Goal: Task Accomplishment & Management: Use online tool/utility

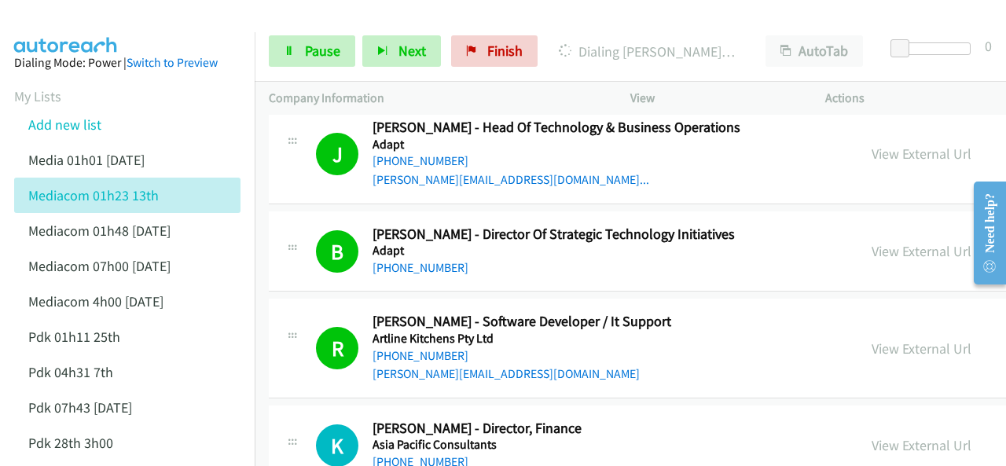
click at [79, 13] on img at bounding box center [66, 27] width 118 height 55
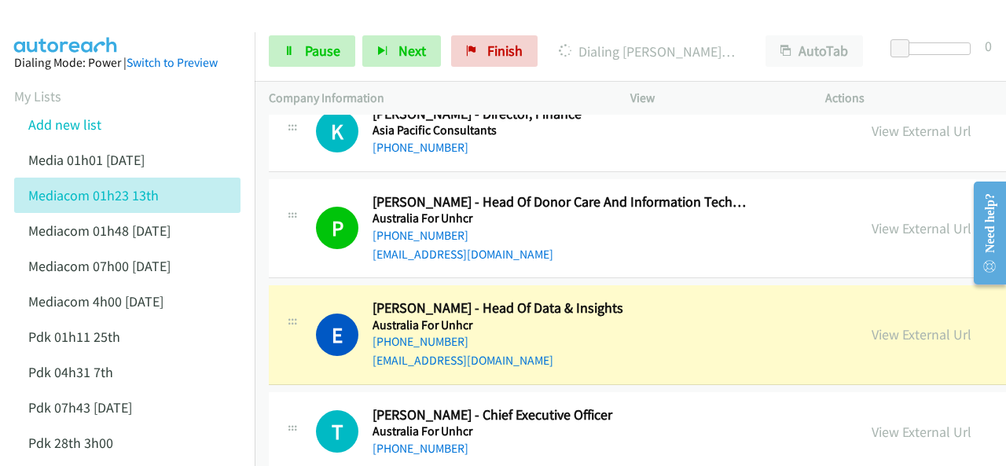
scroll to position [786, 0]
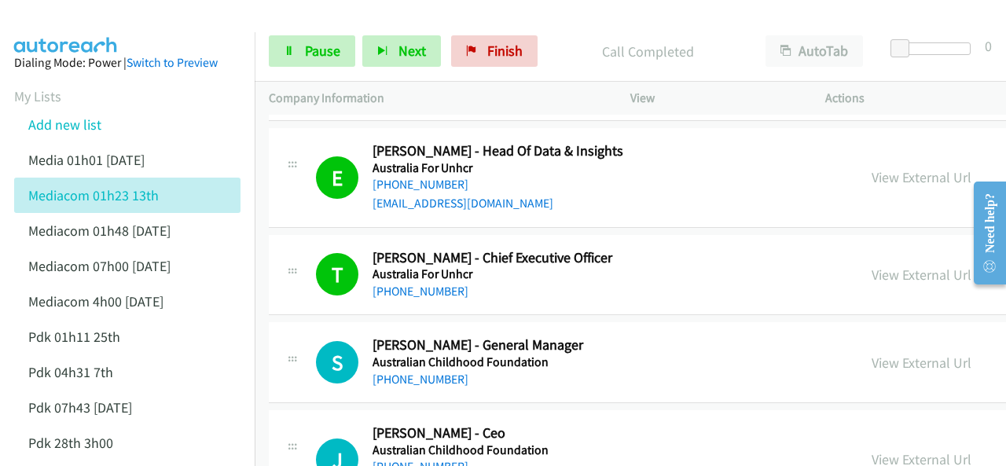
click at [102, 32] on main "Start Calls Pause Next Finish Call Completed AutoTab AutoTab 0 Company Informat…" at bounding box center [503, 37] width 1006 height 75
click at [82, 26] on img at bounding box center [66, 27] width 118 height 55
click at [105, 24] on img at bounding box center [66, 27] width 118 height 55
click at [315, 53] on span "Pause" at bounding box center [322, 51] width 35 height 18
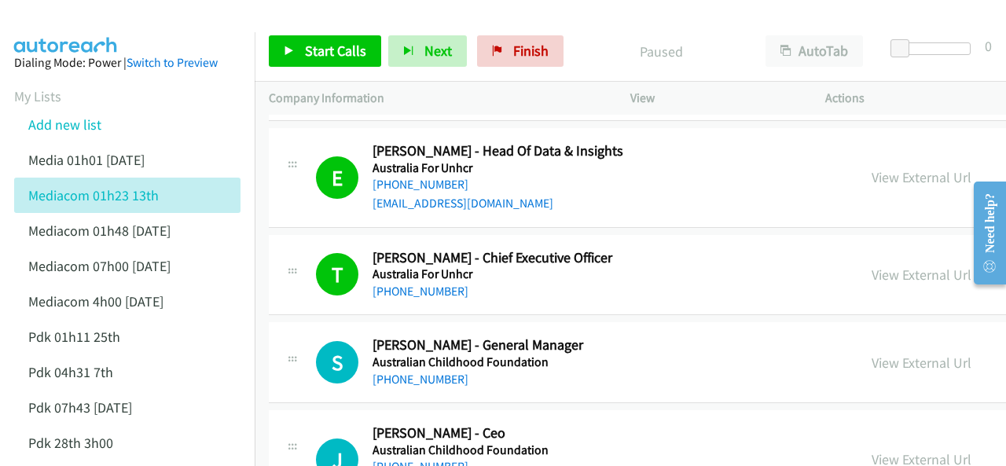
click at [451, 21] on div "Start Calls Pause Next Finish Paused AutoTab AutoTab 0" at bounding box center [630, 51] width 751 height 61
click at [436, 16] on div at bounding box center [496, 30] width 992 height 61
click at [103, 24] on img at bounding box center [66, 27] width 118 height 55
click at [333, 61] on link "Start Calls" at bounding box center [325, 50] width 112 height 31
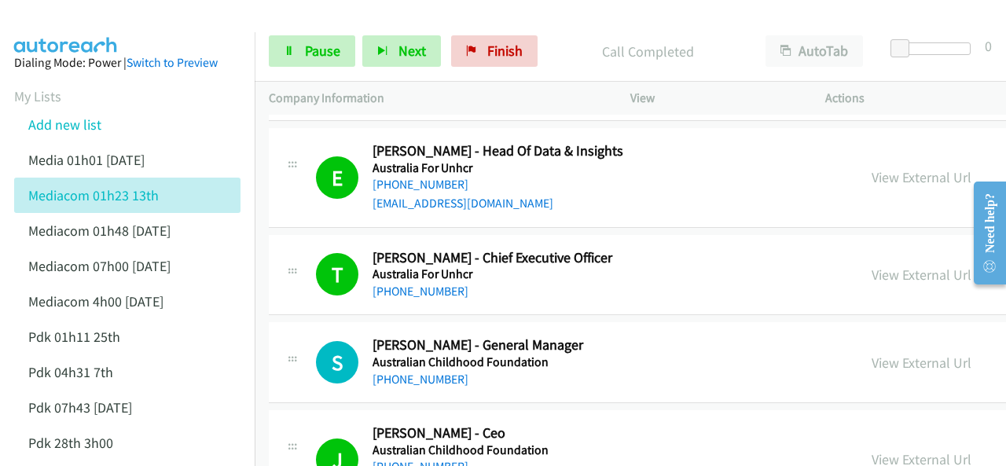
click at [88, 28] on img at bounding box center [66, 27] width 118 height 55
click at [78, 23] on img at bounding box center [66, 27] width 118 height 55
click at [71, 24] on img at bounding box center [66, 27] width 118 height 55
click at [316, 49] on span "Pause" at bounding box center [322, 51] width 35 height 18
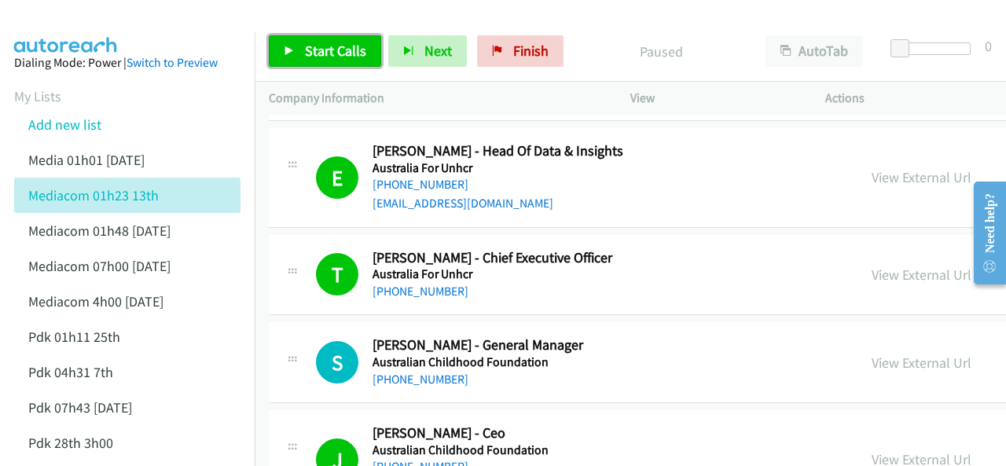
click at [332, 50] on span "Start Calls" at bounding box center [335, 51] width 61 height 18
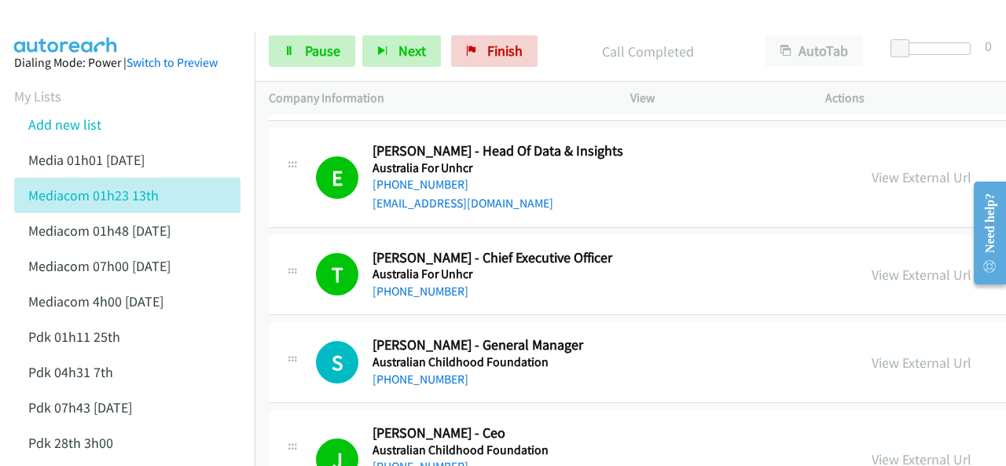
click at [79, 19] on img at bounding box center [66, 27] width 118 height 55
click at [93, 15] on img at bounding box center [66, 27] width 118 height 55
click at [313, 46] on span "Pause" at bounding box center [322, 51] width 35 height 18
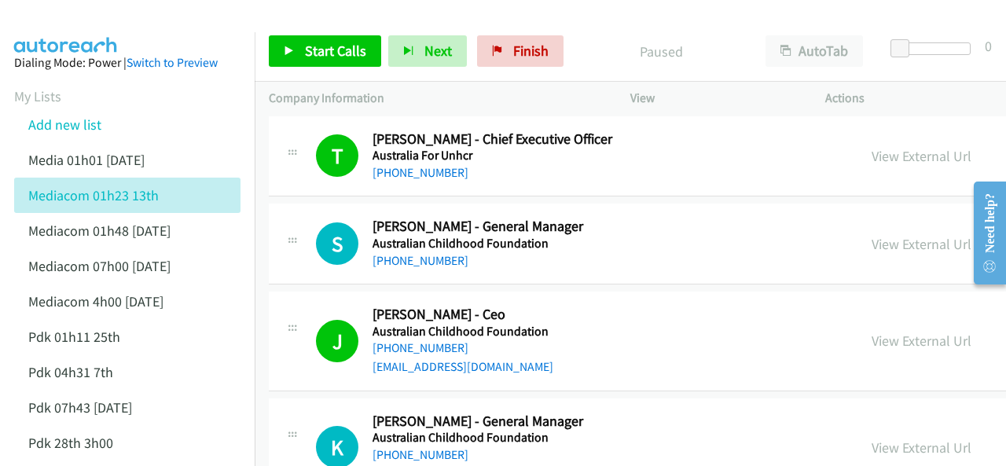
scroll to position [1022, 0]
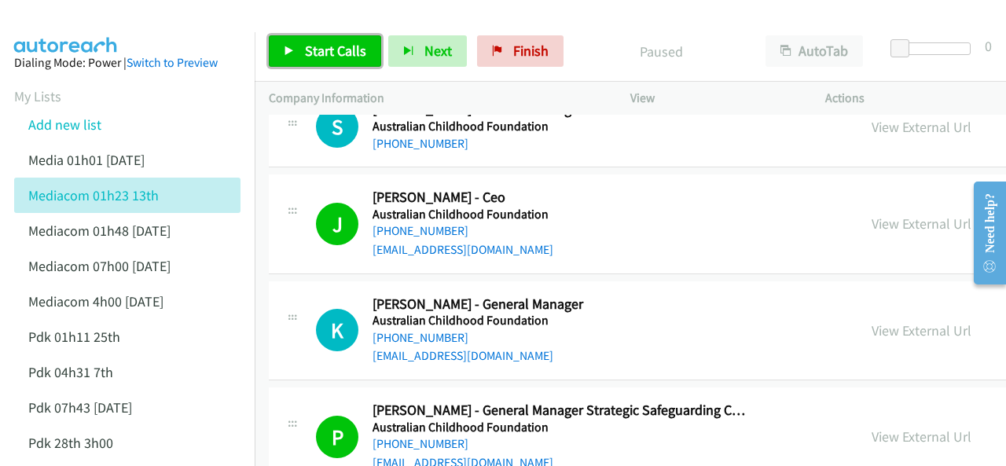
click at [322, 52] on span "Start Calls" at bounding box center [335, 51] width 61 height 18
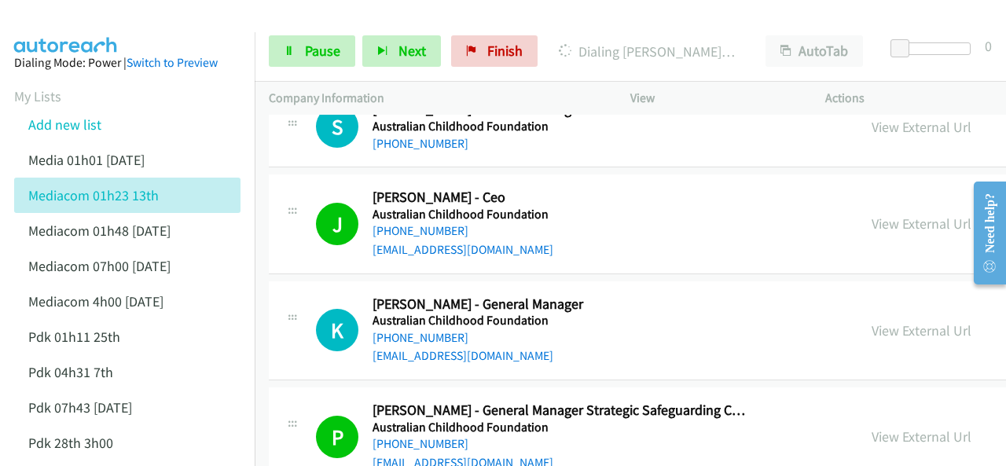
click at [82, 18] on img at bounding box center [66, 27] width 118 height 55
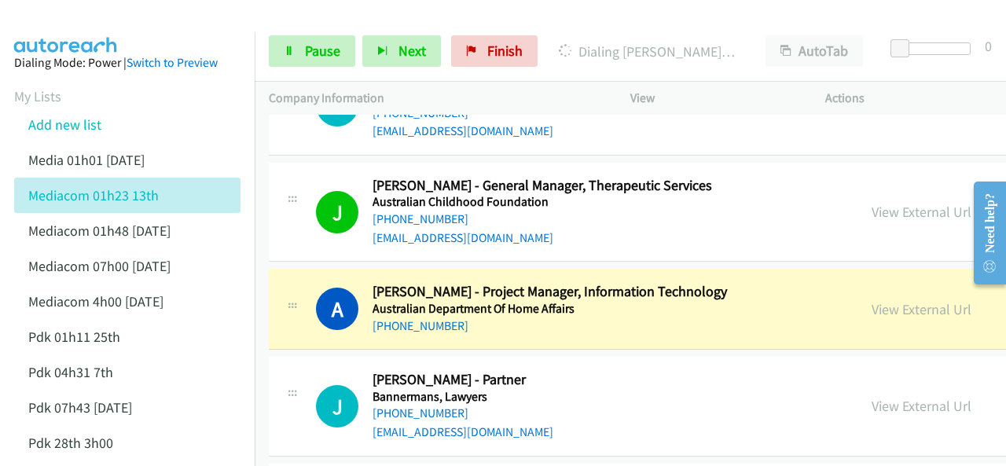
scroll to position [1494, 0]
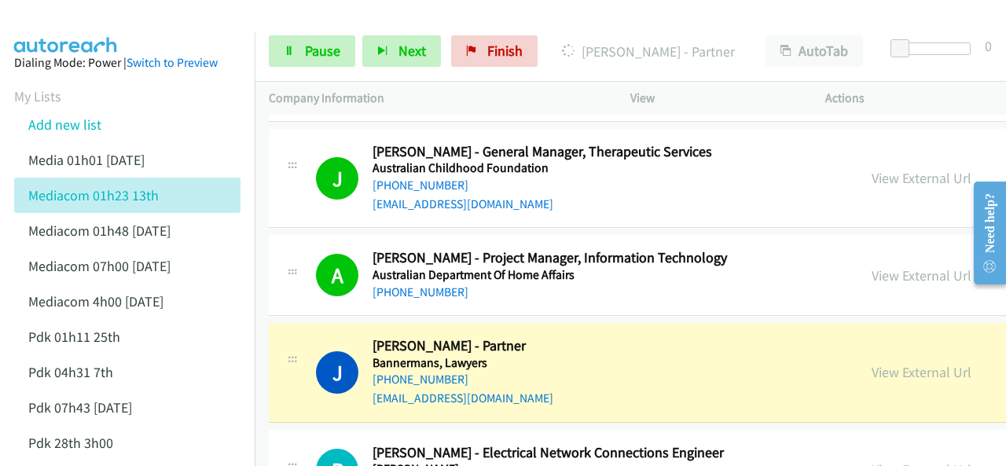
click at [59, 31] on img at bounding box center [66, 27] width 118 height 55
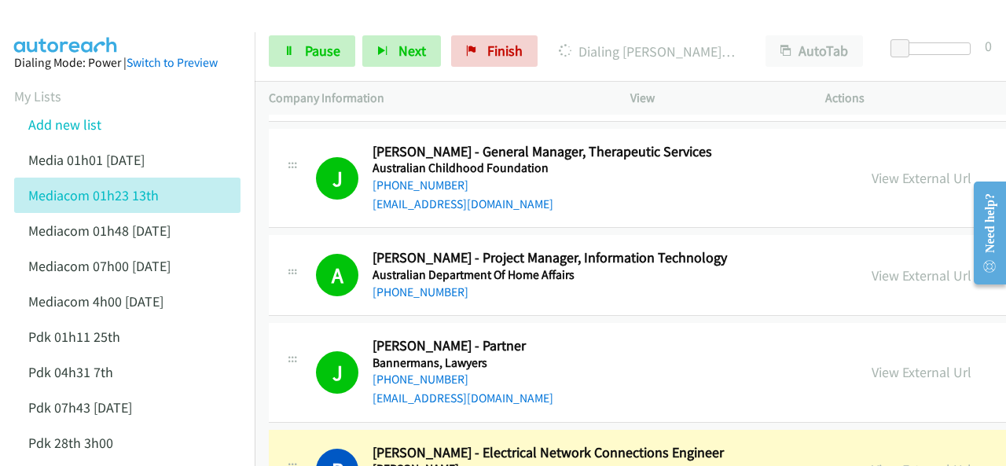
click at [84, 21] on img at bounding box center [66, 27] width 118 height 55
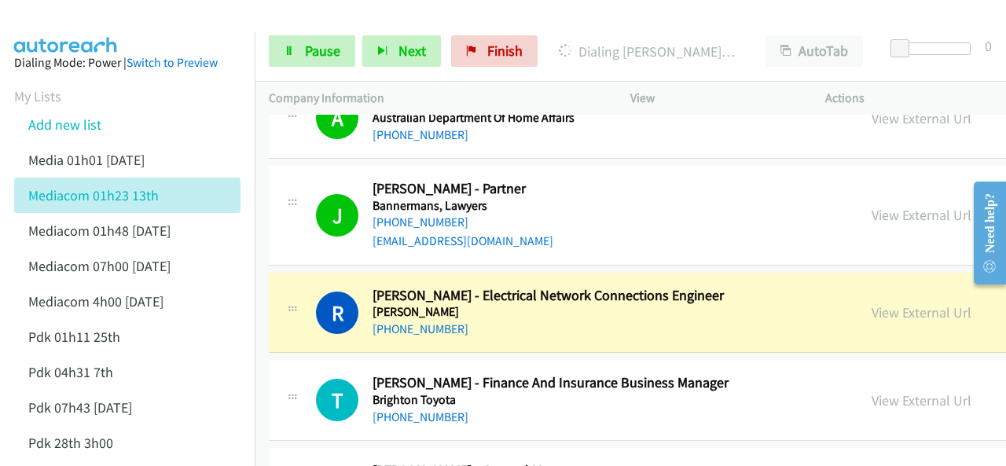
scroll to position [1729, 0]
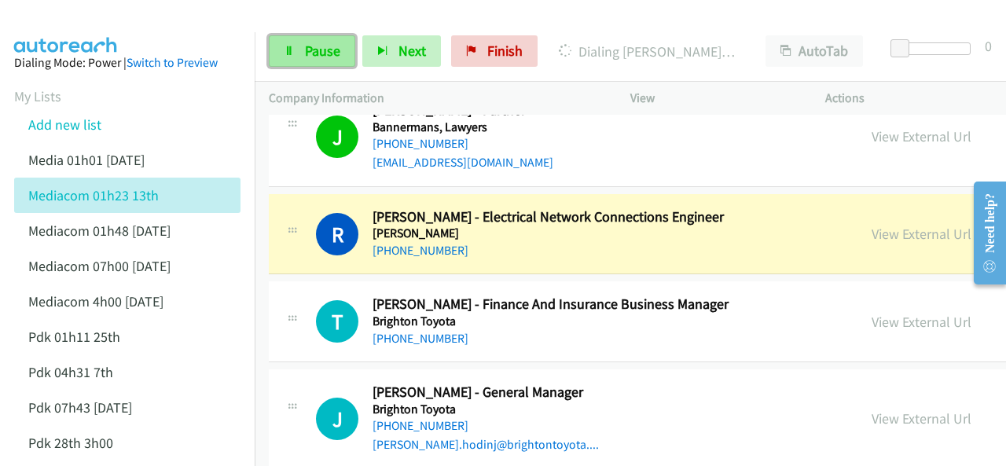
click at [305, 51] on span "Pause" at bounding box center [322, 51] width 35 height 18
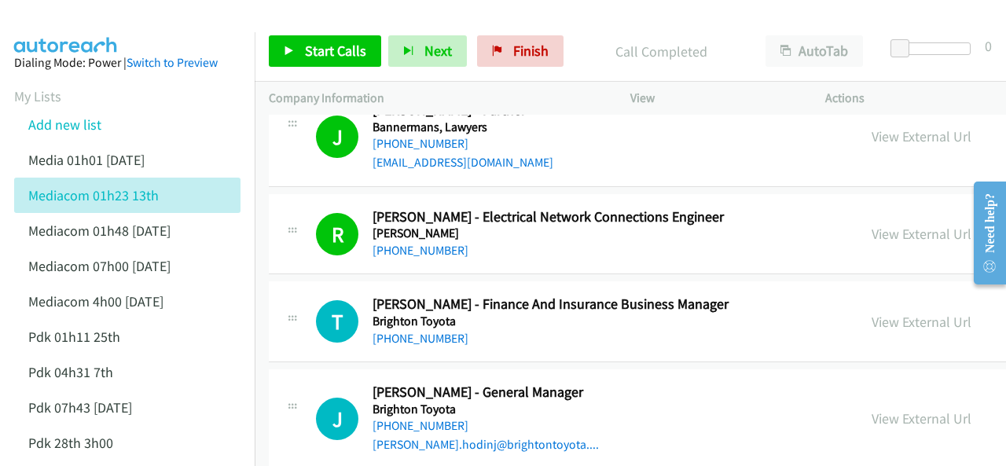
click at [99, 13] on img at bounding box center [66, 27] width 118 height 55
click at [322, 48] on span "Start Calls" at bounding box center [335, 51] width 61 height 18
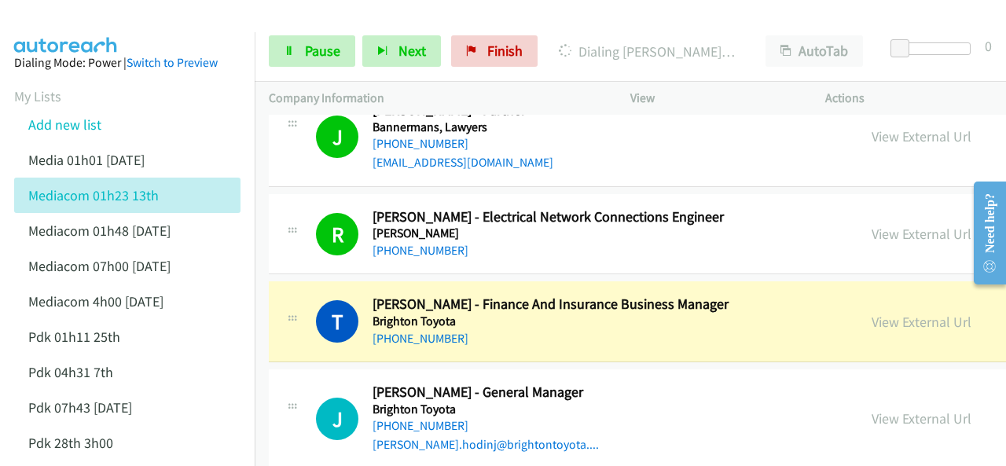
click at [131, 20] on div at bounding box center [496, 30] width 992 height 61
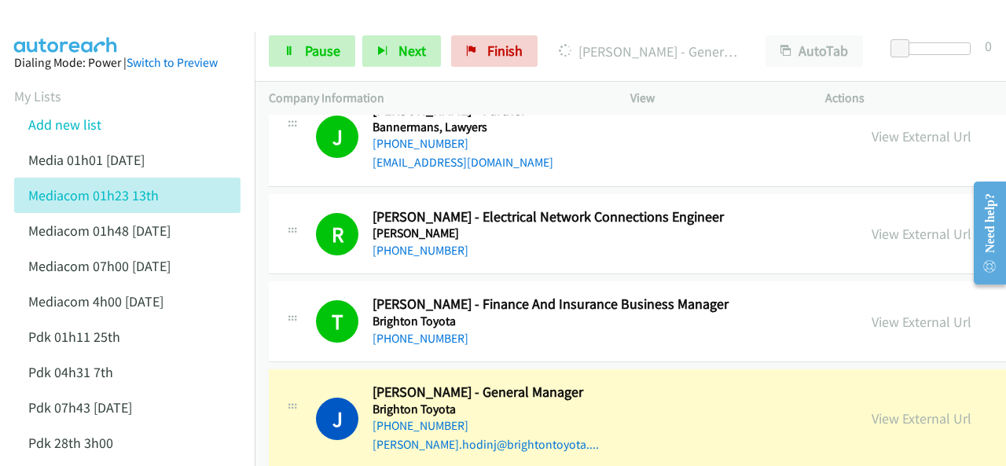
click at [107, 20] on img at bounding box center [66, 27] width 118 height 55
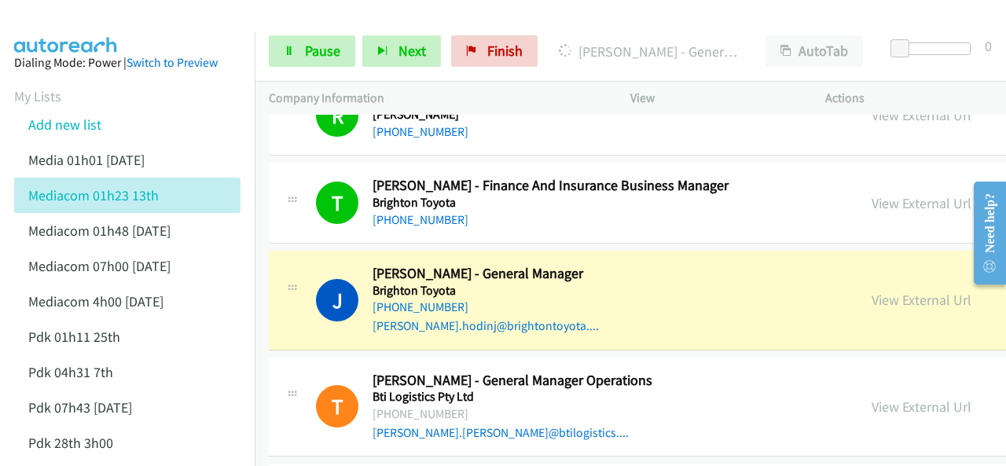
scroll to position [1887, 0]
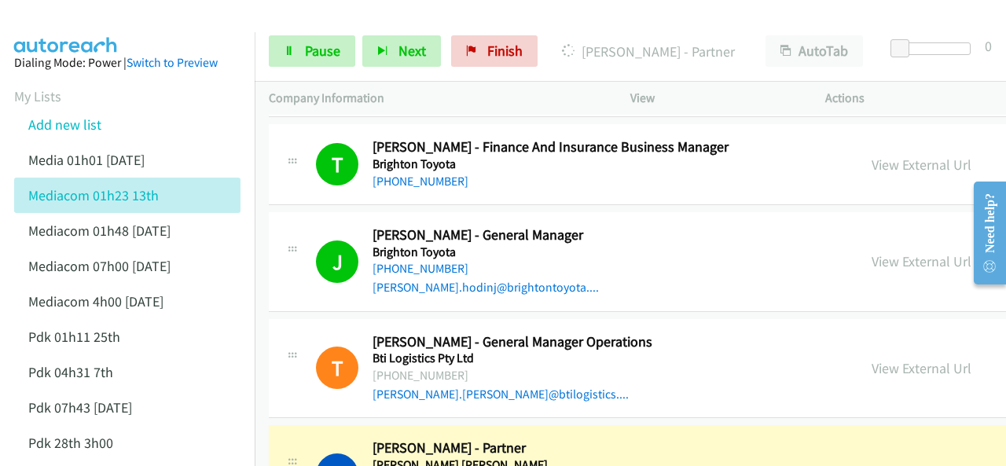
click at [42, 21] on img at bounding box center [66, 27] width 118 height 55
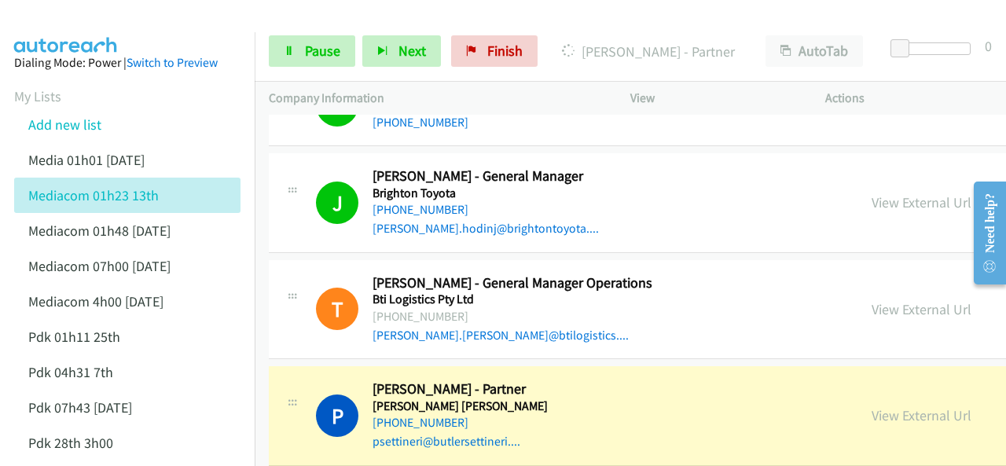
scroll to position [1965, 0]
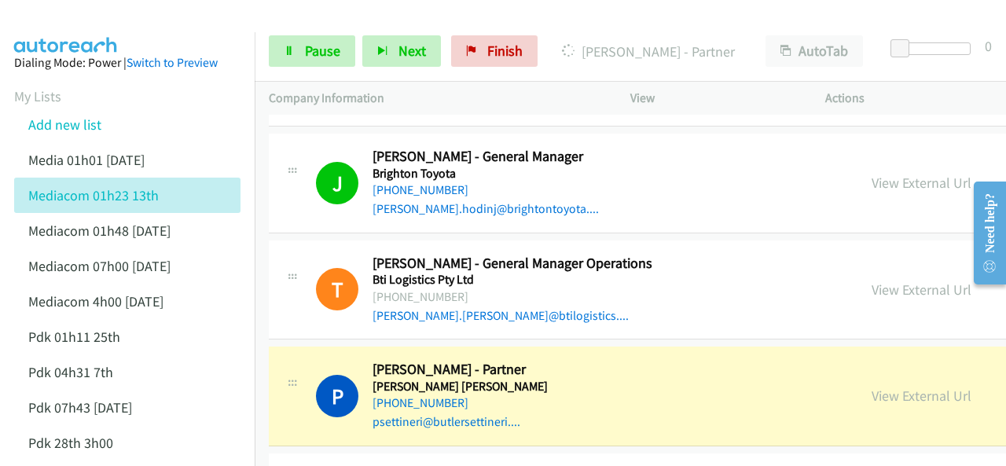
drag, startPoint x: 735, startPoint y: 180, endPoint x: 732, endPoint y: 190, distance: 10.7
click at [872, 183] on link "View External Url" at bounding box center [922, 183] width 100 height 18
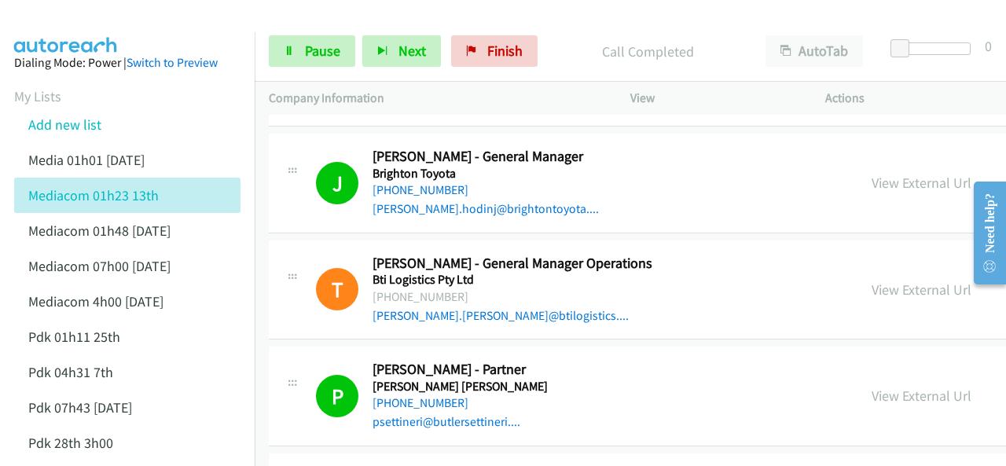
click at [66, 15] on img at bounding box center [66, 27] width 118 height 55
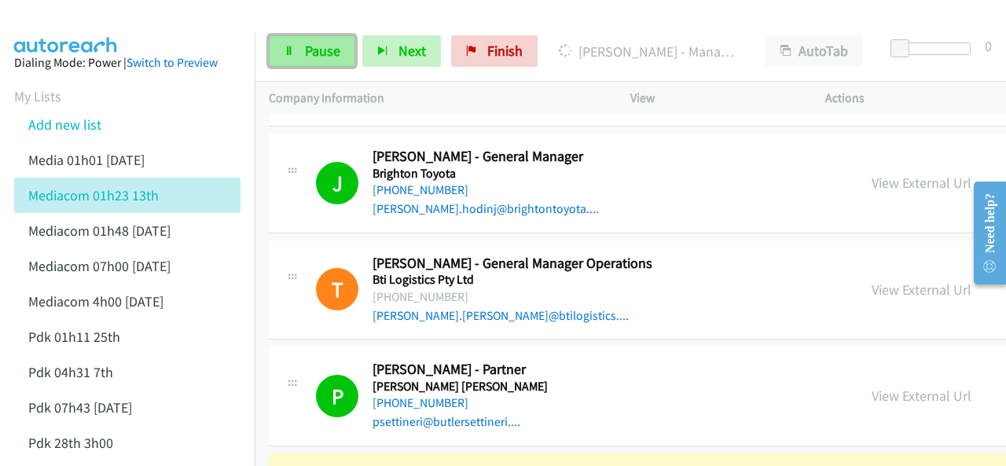
click at [302, 60] on link "Pause" at bounding box center [312, 50] width 86 height 31
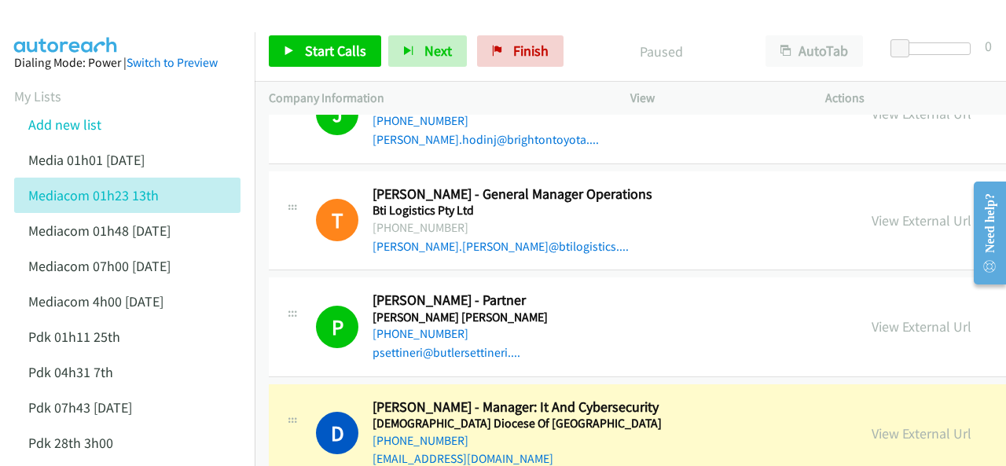
scroll to position [2044, 0]
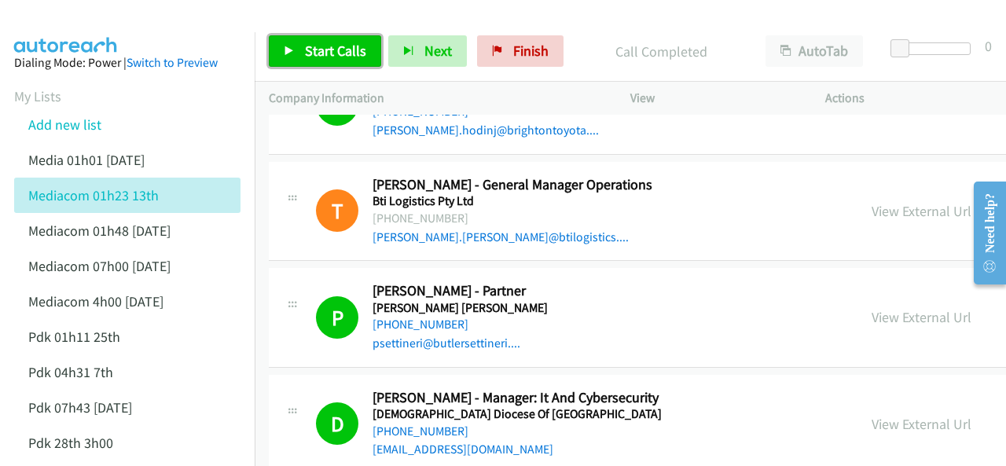
click at [319, 47] on span "Start Calls" at bounding box center [335, 51] width 61 height 18
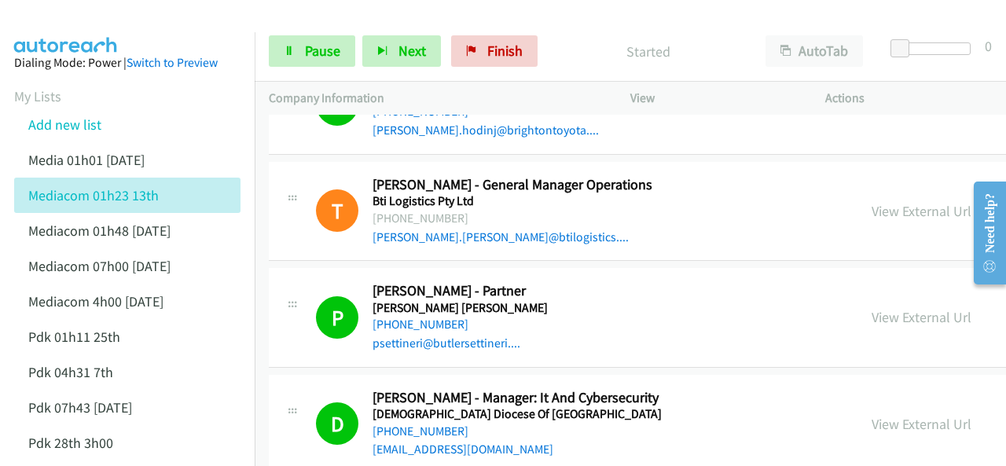
scroll to position [2122, 0]
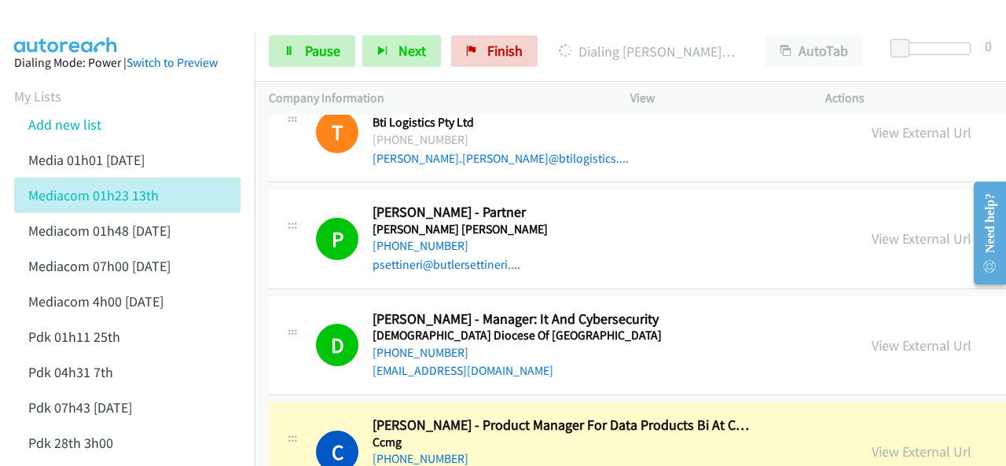
click at [58, 18] on img at bounding box center [66, 27] width 118 height 55
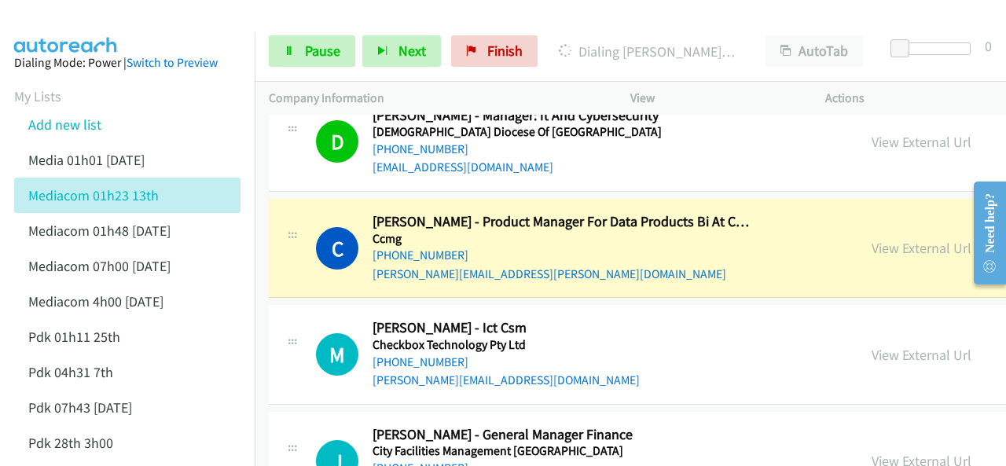
scroll to position [2358, 0]
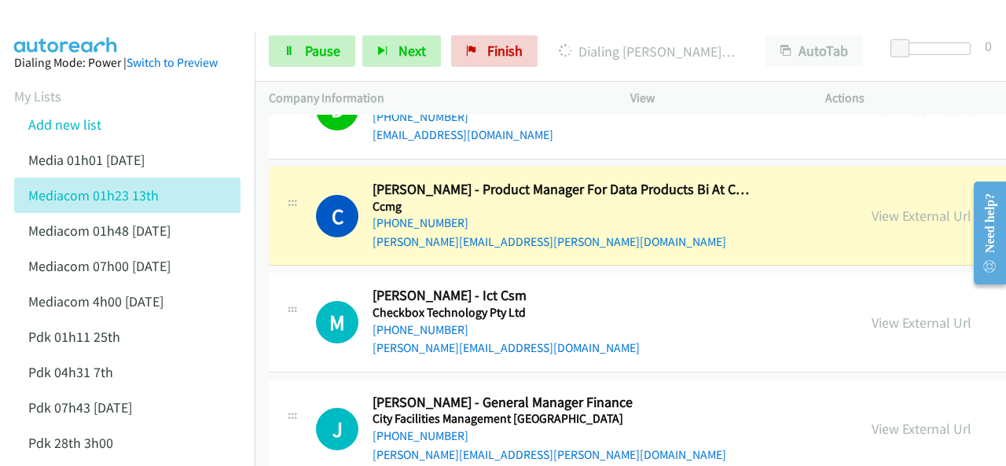
click at [66, 32] on aside "Dialing Mode: Power | Switch to Preview My Lists Add new list Media 01h01 [DATE…" at bounding box center [127, 414] width 255 height 765
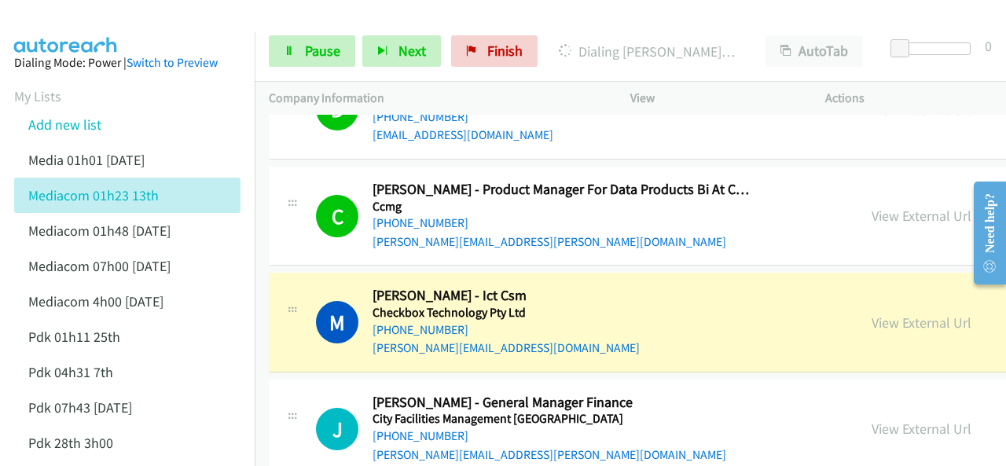
click at [100, 19] on img at bounding box center [66, 27] width 118 height 55
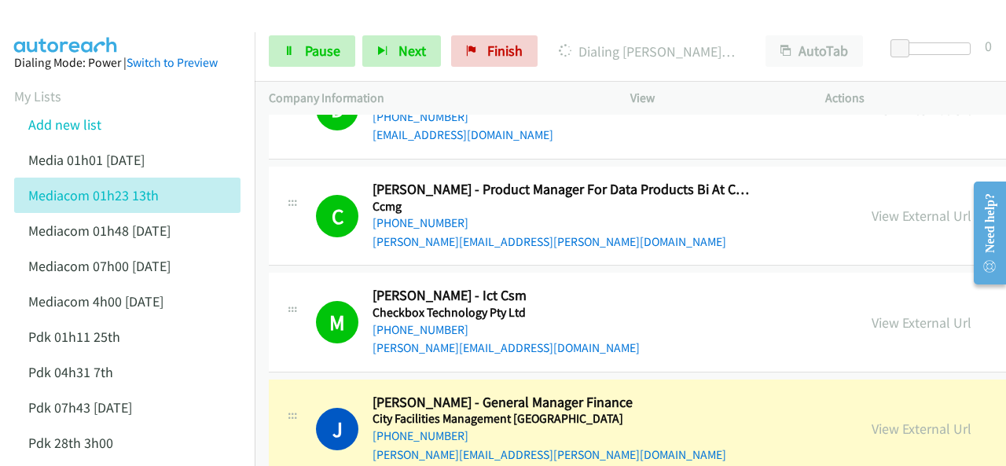
click at [50, 17] on img at bounding box center [66, 27] width 118 height 55
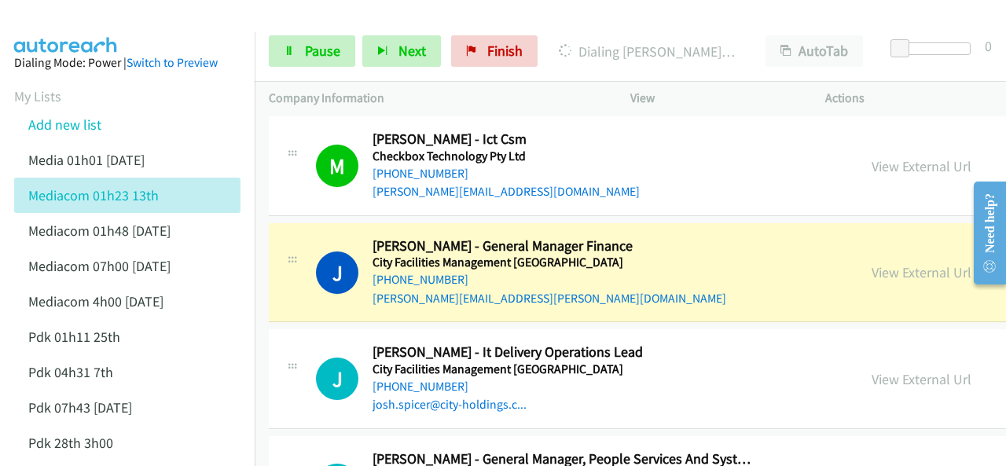
scroll to position [2515, 0]
click at [146, 17] on div at bounding box center [496, 30] width 992 height 61
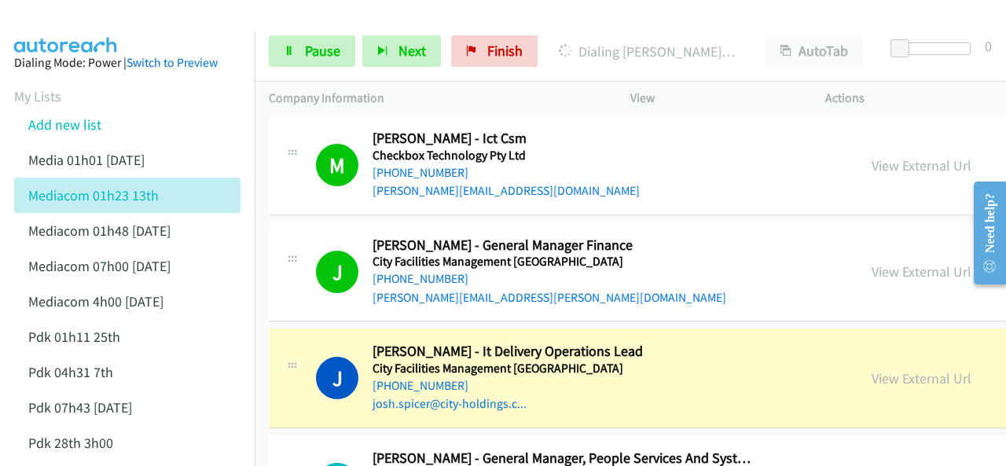
click at [872, 274] on div "View External Url" at bounding box center [922, 271] width 100 height 21
click at [872, 263] on link "View External Url" at bounding box center [922, 272] width 100 height 18
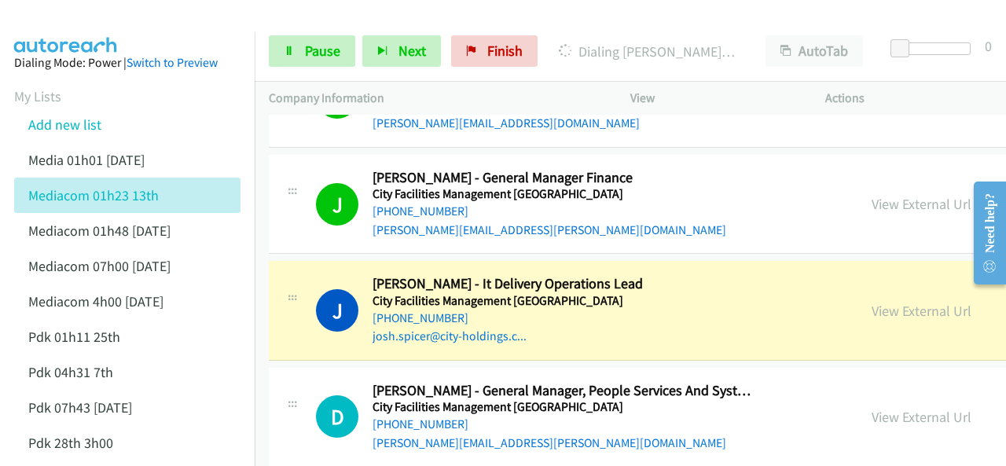
scroll to position [2594, 0]
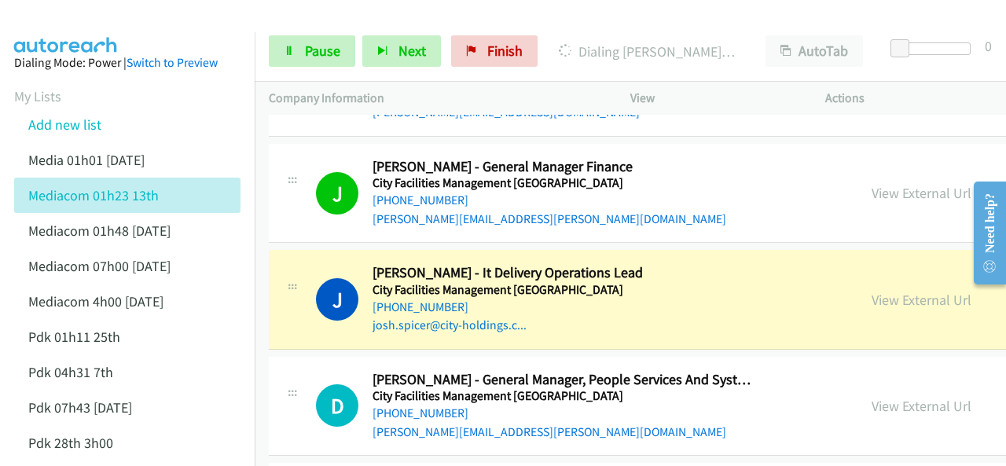
click at [107, 17] on img at bounding box center [66, 27] width 118 height 55
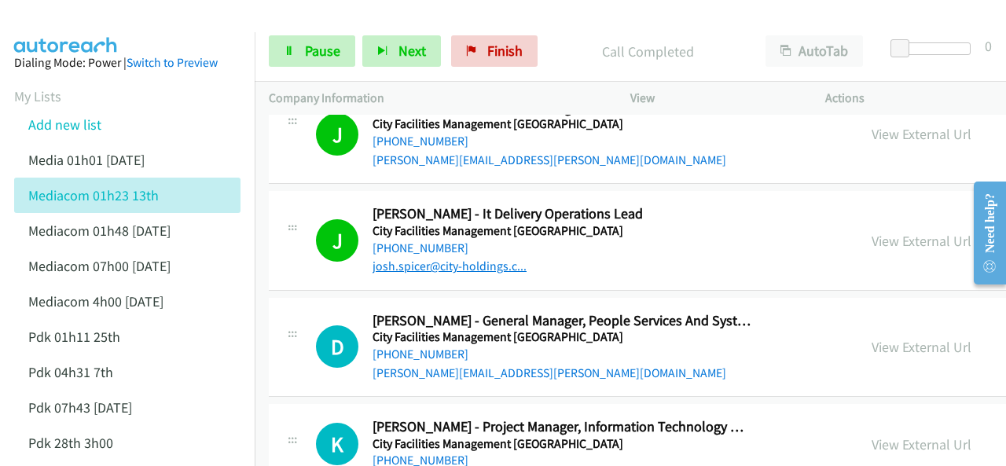
scroll to position [2673, 0]
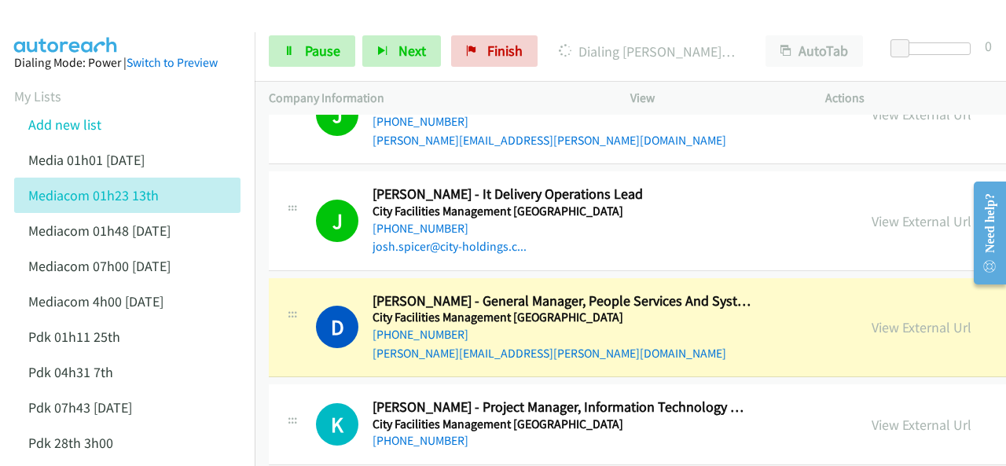
click at [107, 28] on img at bounding box center [66, 27] width 118 height 55
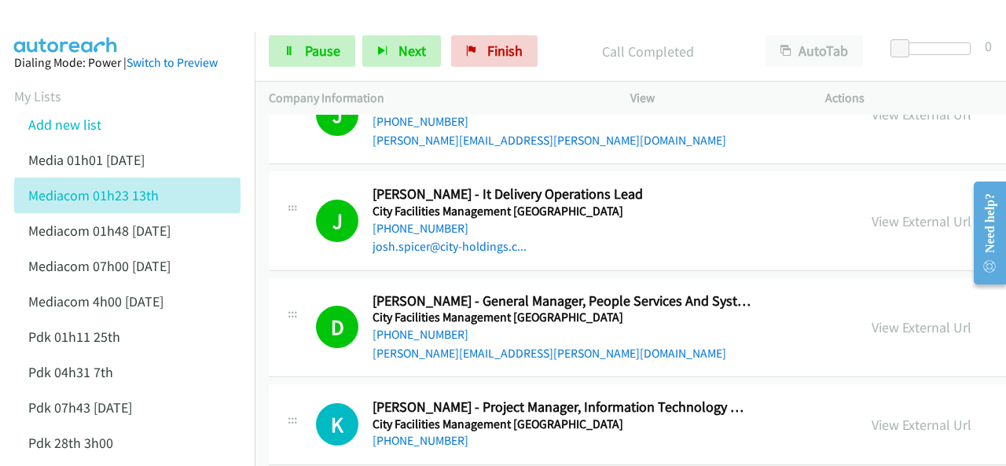
click at [85, 17] on img at bounding box center [66, 27] width 118 height 55
click at [872, 318] on link "View External Url" at bounding box center [922, 327] width 100 height 18
click at [872, 320] on link "View External Url" at bounding box center [922, 327] width 100 height 18
click at [60, 20] on img at bounding box center [66, 27] width 118 height 55
click at [94, 28] on img at bounding box center [66, 27] width 118 height 55
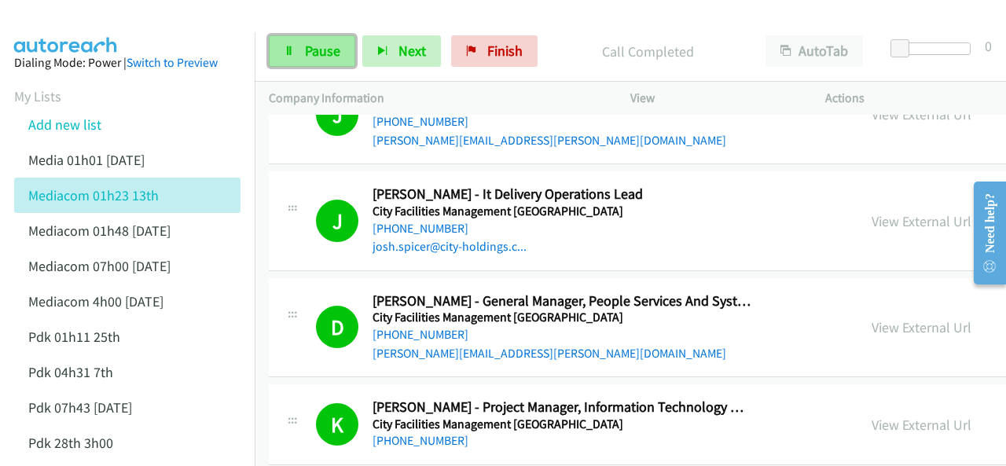
click at [319, 56] on span "Pause" at bounding box center [322, 51] width 35 height 18
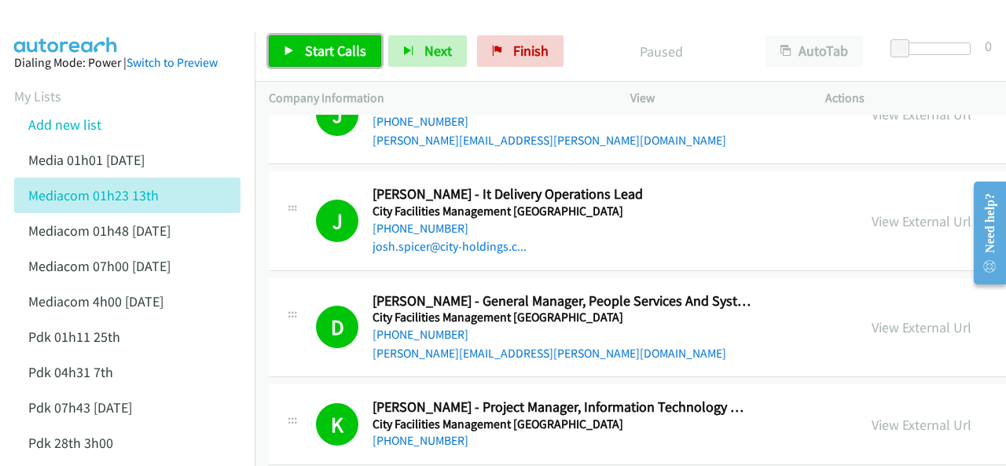
click at [311, 55] on span "Start Calls" at bounding box center [335, 51] width 61 height 18
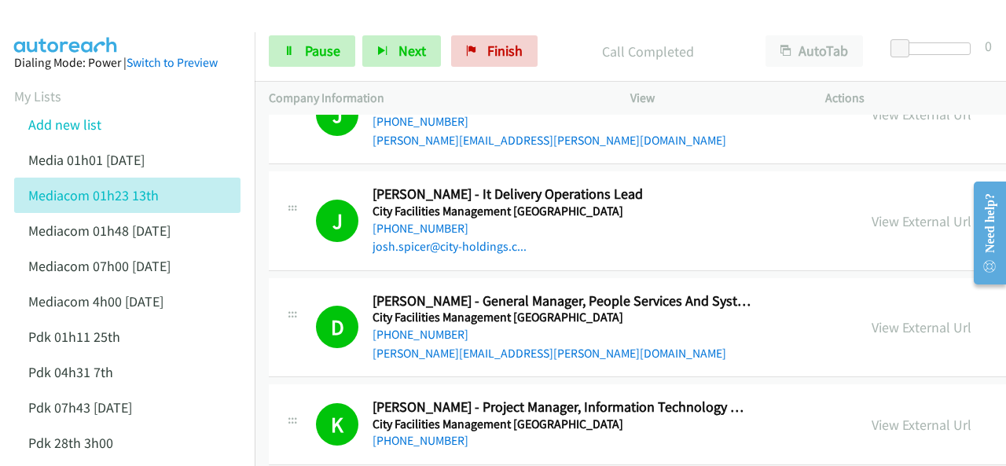
click at [63, 19] on img at bounding box center [66, 27] width 118 height 55
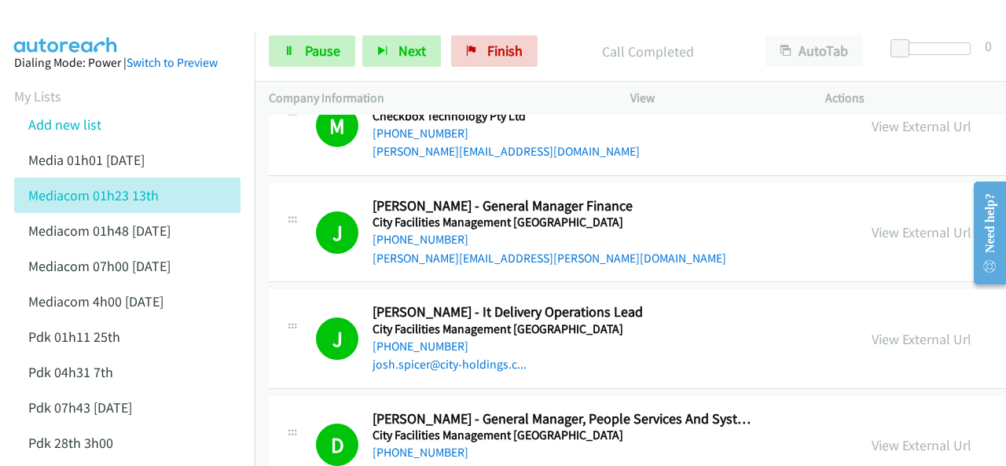
scroll to position [2594, 0]
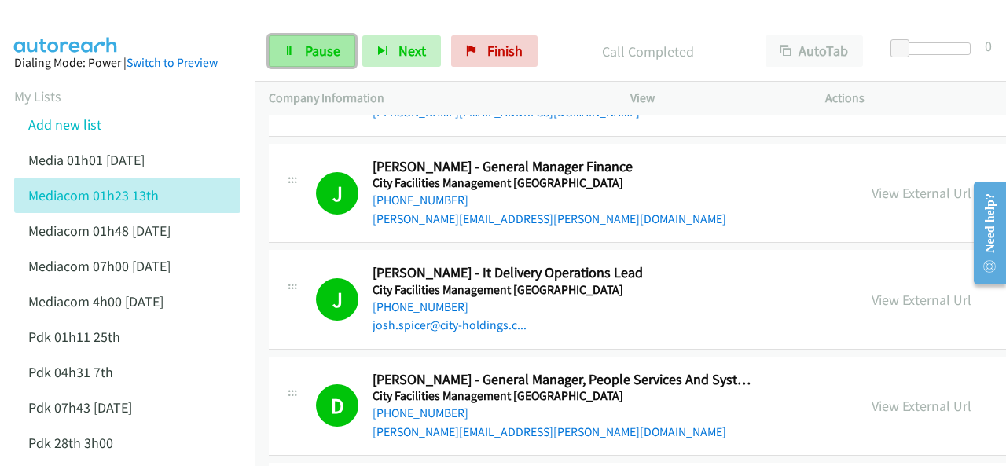
click at [307, 55] on span "Pause" at bounding box center [322, 51] width 35 height 18
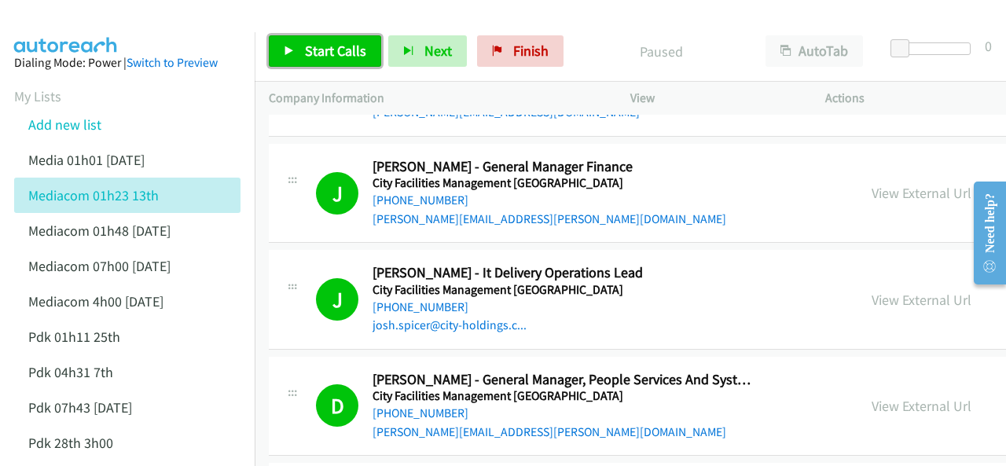
click at [314, 50] on span "Start Calls" at bounding box center [335, 51] width 61 height 18
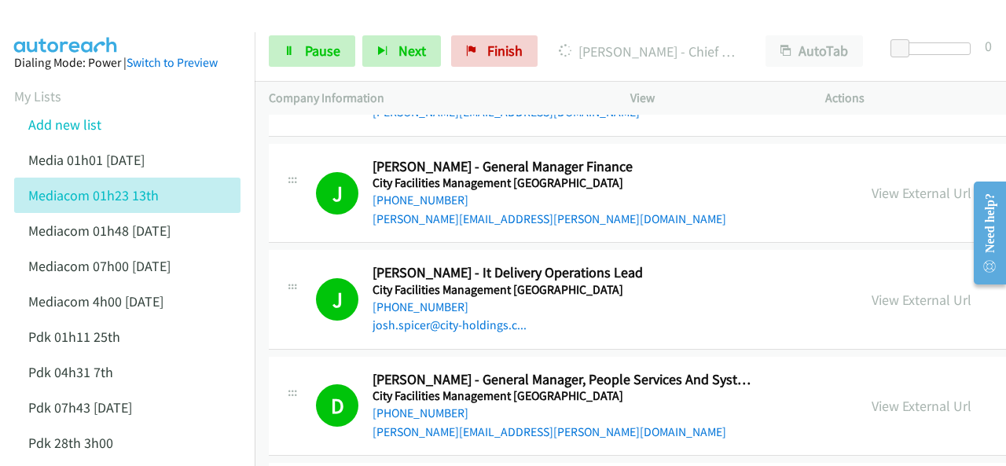
click at [91, 19] on img at bounding box center [66, 27] width 118 height 55
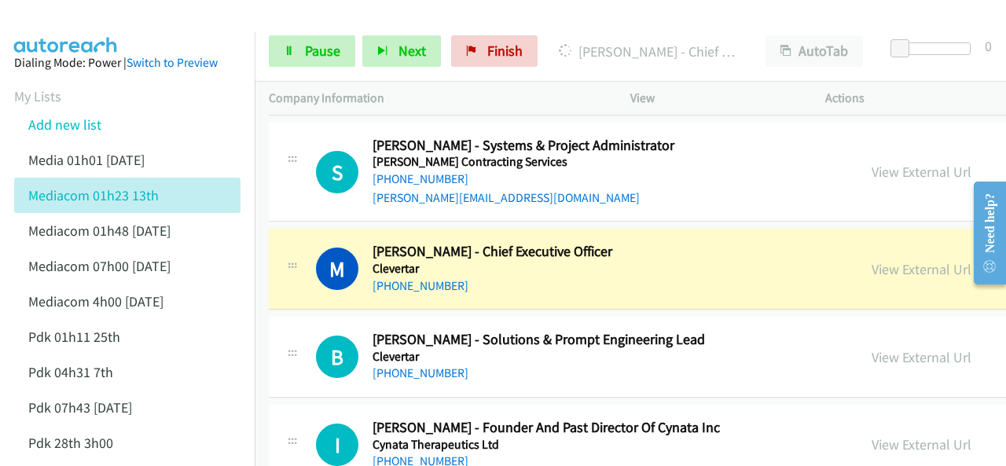
scroll to position [3537, 0]
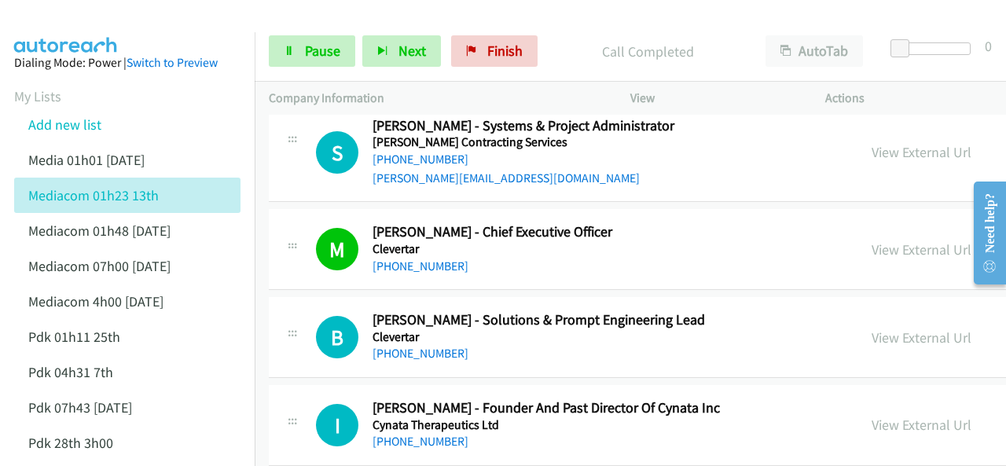
click at [115, 32] on aside "Dialing Mode: Power | Switch to Preview My Lists Add new list Media 01h01 [DATE…" at bounding box center [127, 414] width 255 height 765
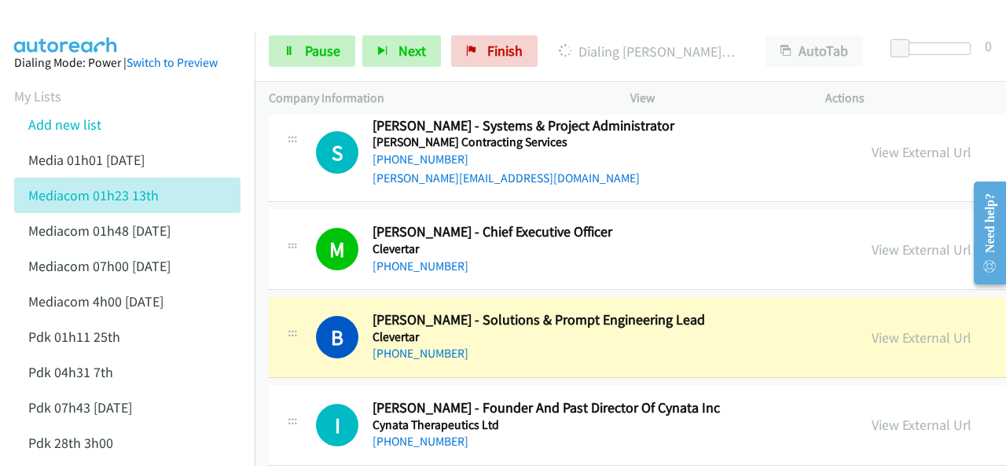
click at [80, 27] on img at bounding box center [66, 27] width 118 height 55
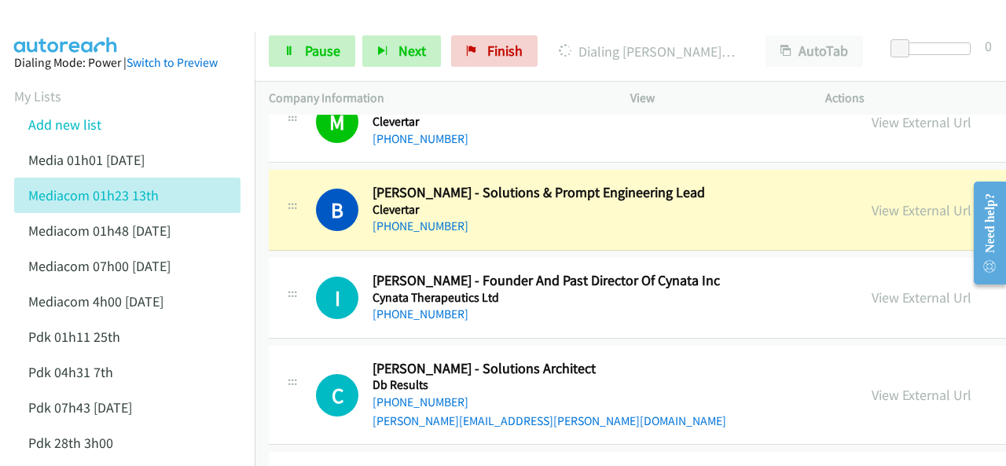
scroll to position [3695, 0]
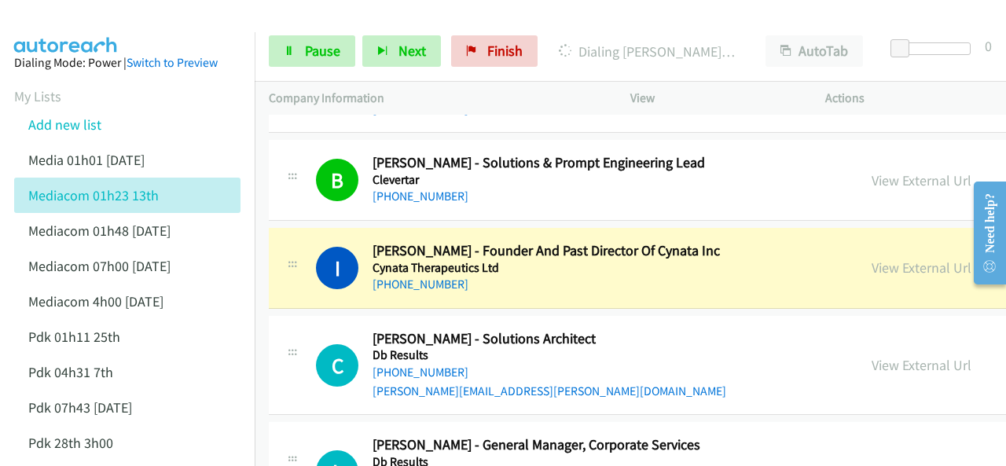
click at [101, 24] on img at bounding box center [66, 27] width 118 height 55
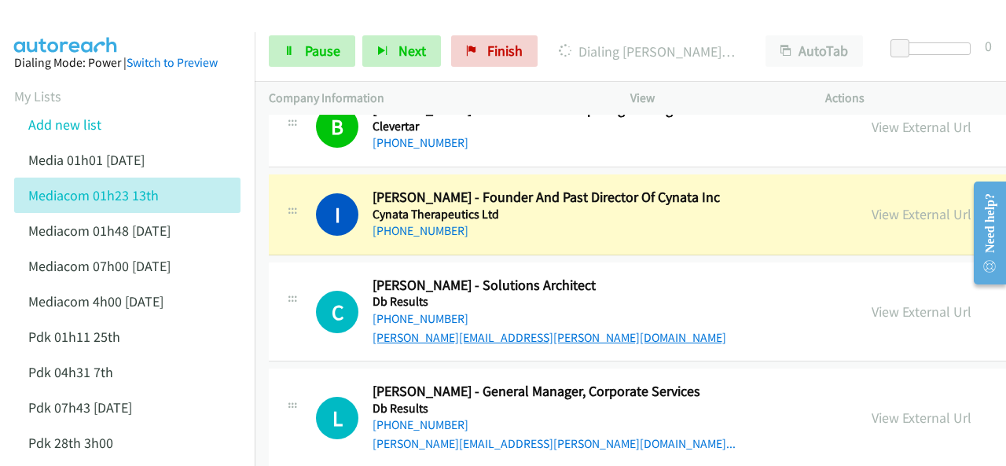
scroll to position [3773, 0]
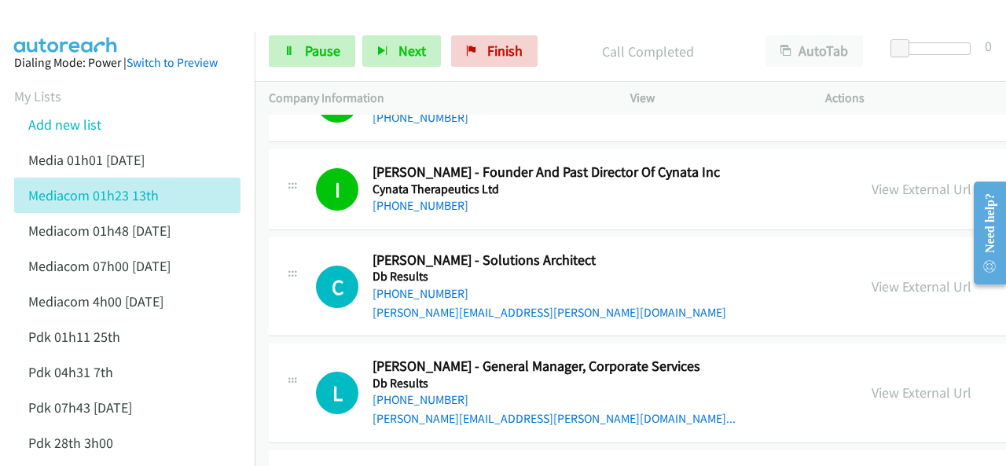
click at [64, 21] on img at bounding box center [66, 27] width 118 height 55
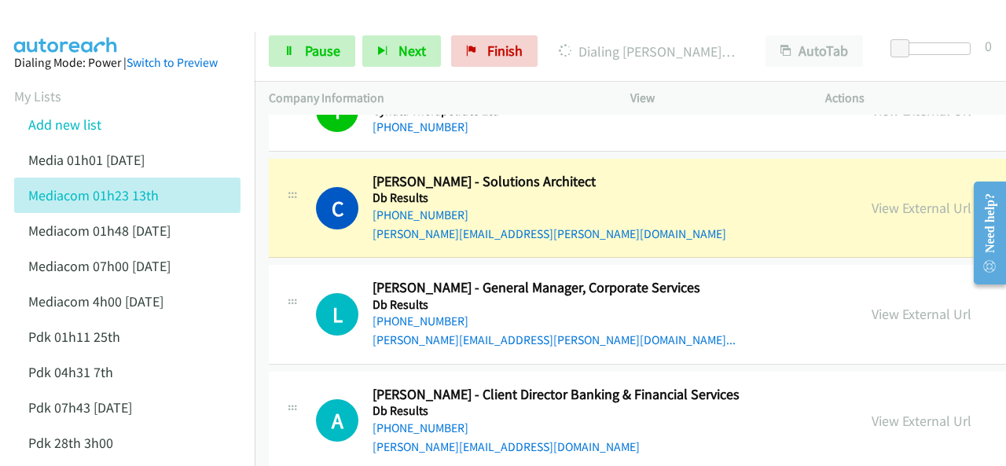
click at [39, 20] on img at bounding box center [66, 27] width 118 height 55
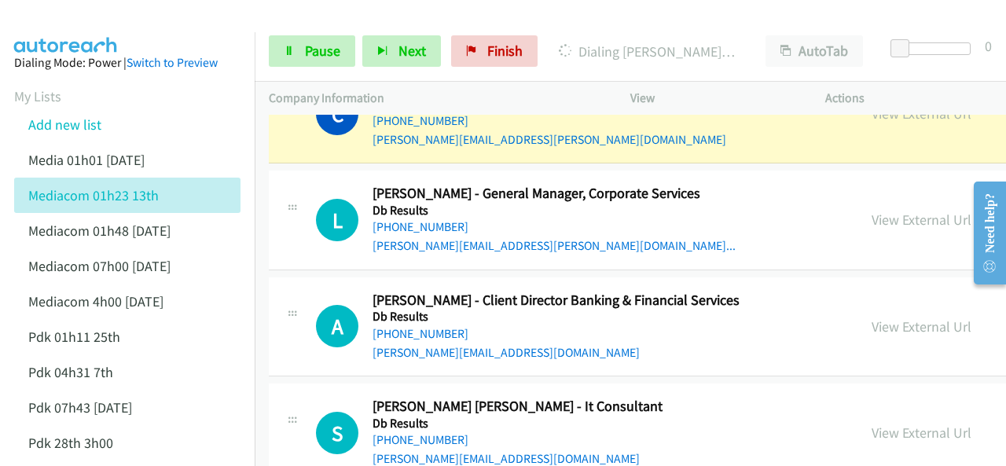
scroll to position [3930, 0]
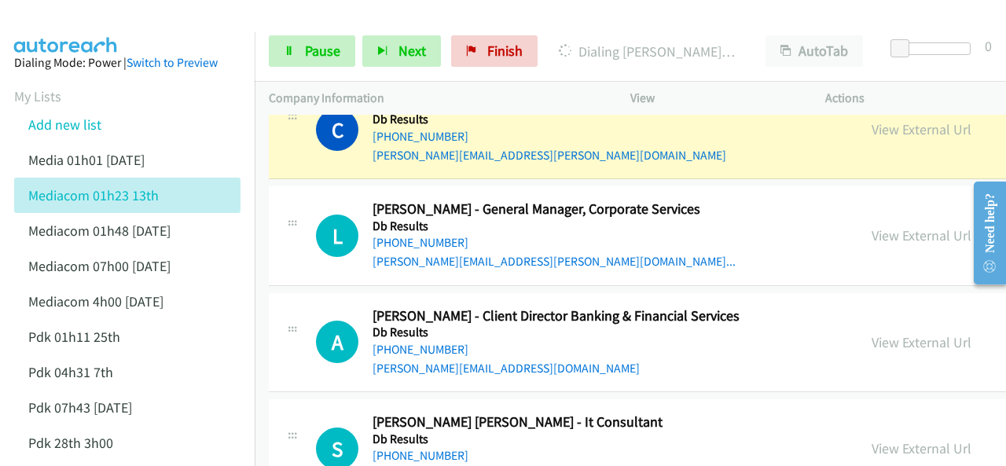
click at [135, 29] on div at bounding box center [496, 30] width 992 height 61
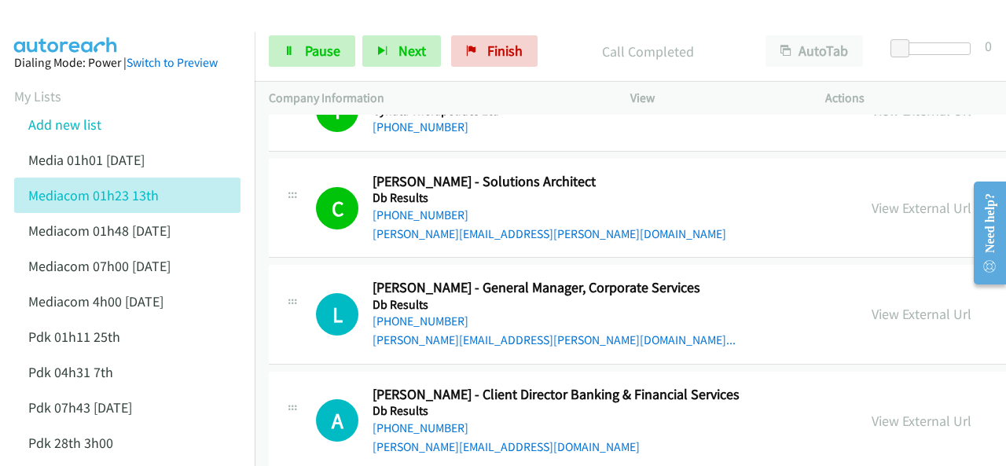
click at [83, 20] on img at bounding box center [66, 27] width 118 height 55
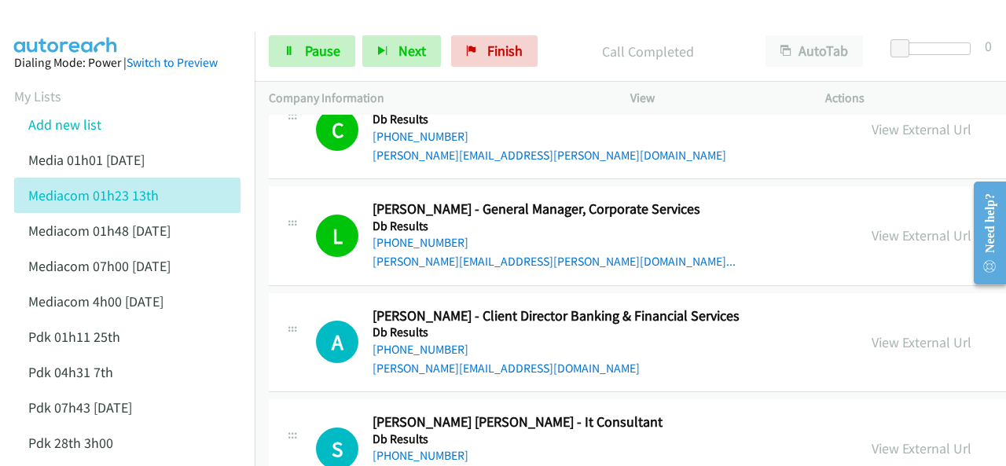
click at [82, 29] on img at bounding box center [66, 27] width 118 height 55
click at [316, 61] on link "Pause" at bounding box center [312, 50] width 86 height 31
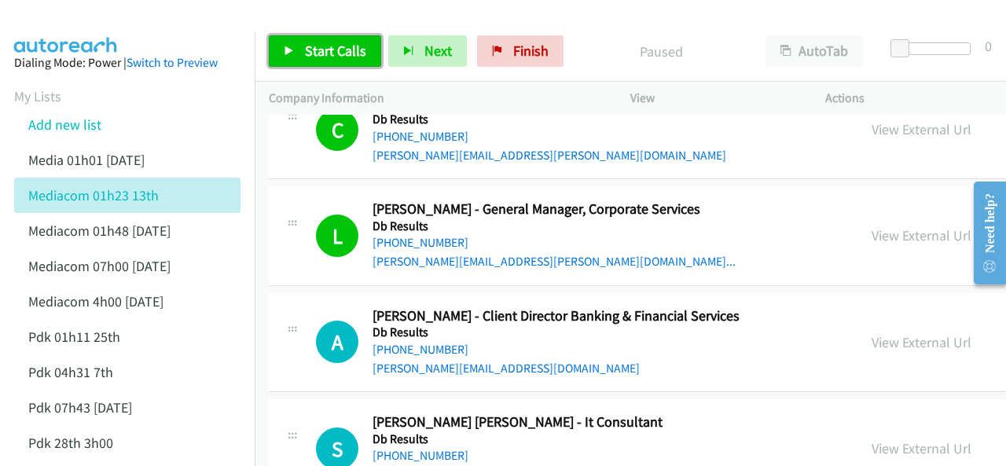
click at [319, 47] on span "Start Calls" at bounding box center [335, 51] width 61 height 18
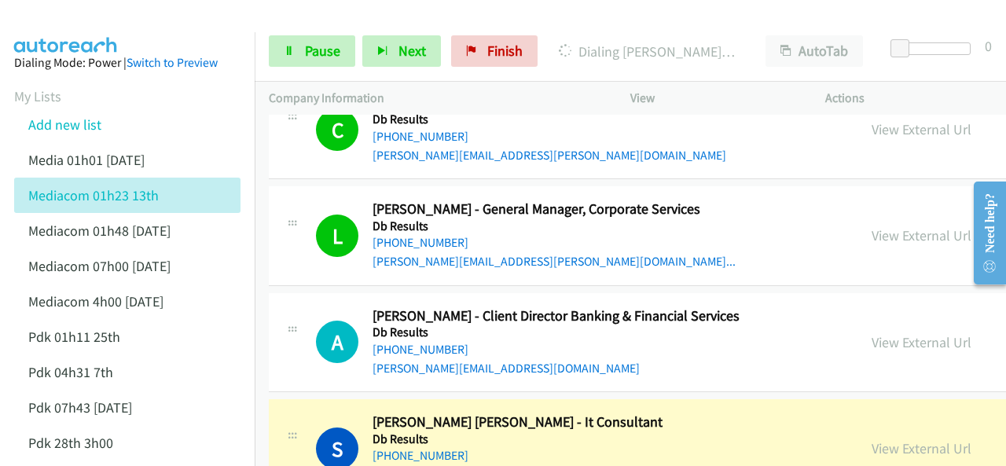
click at [52, 13] on img at bounding box center [66, 27] width 118 height 55
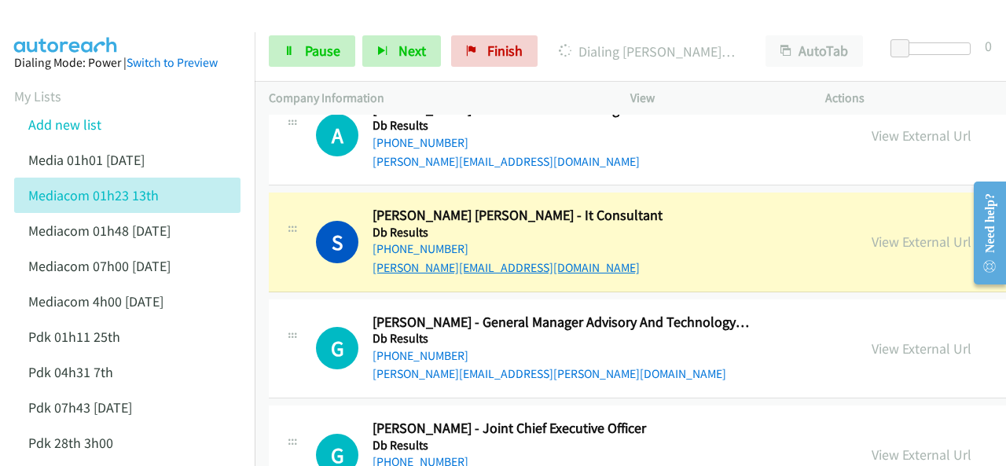
scroll to position [4166, 0]
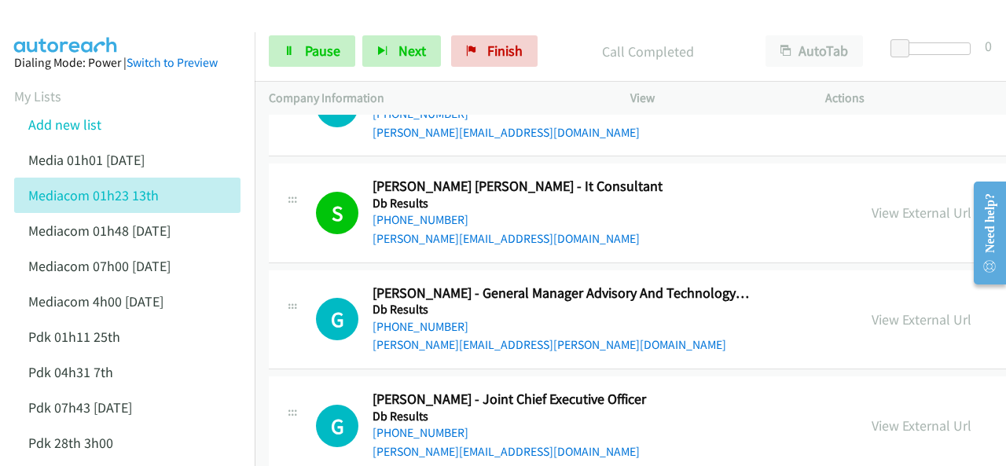
click at [103, 26] on img at bounding box center [66, 27] width 118 height 55
click at [299, 39] on link "Pause" at bounding box center [312, 50] width 86 height 31
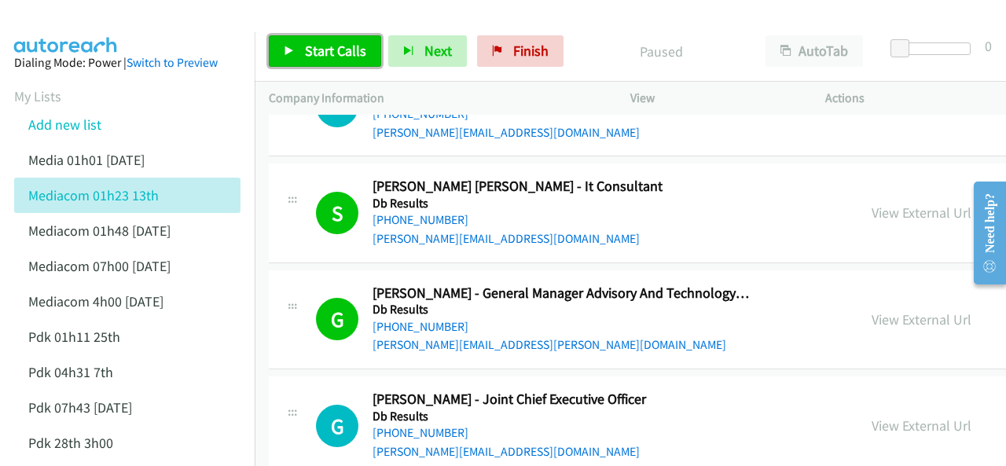
click at [305, 52] on span "Start Calls" at bounding box center [335, 51] width 61 height 18
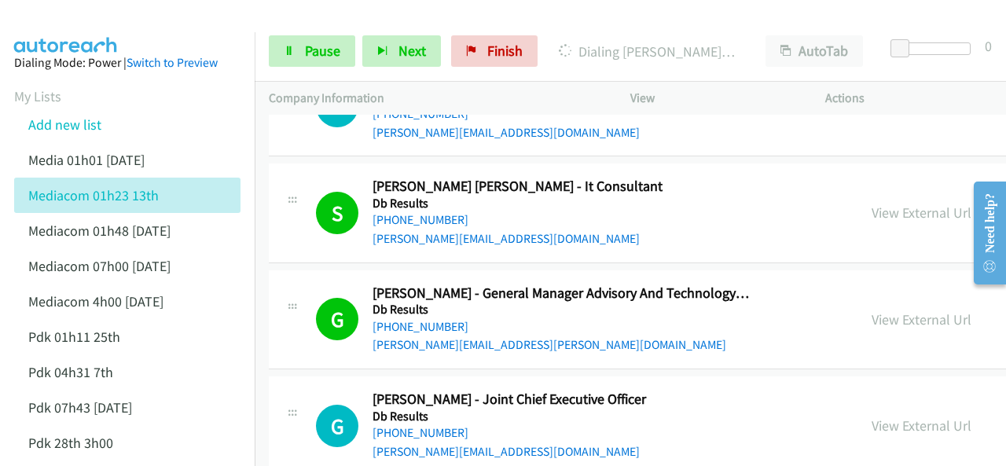
click at [68, 35] on aside "Dialing Mode: Power | Switch to Preview My Lists Add new list Media 01h01 [DATE…" at bounding box center [127, 414] width 255 height 765
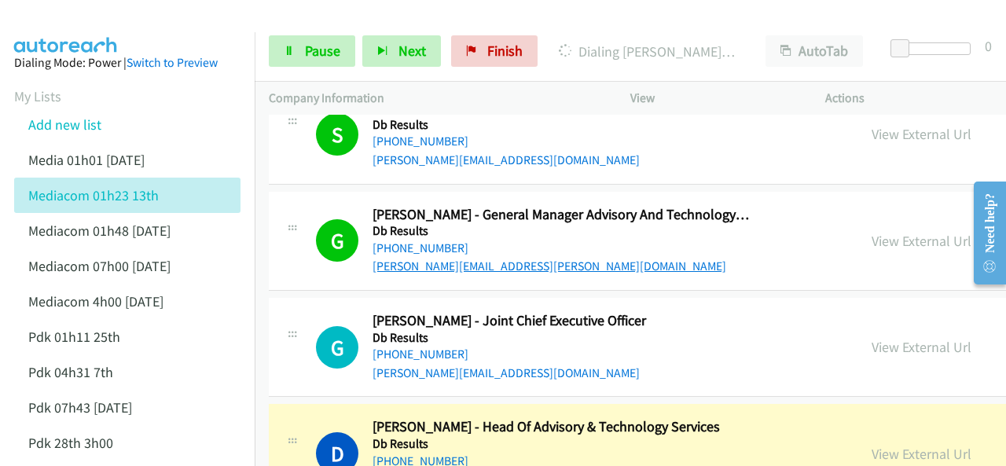
scroll to position [4402, 0]
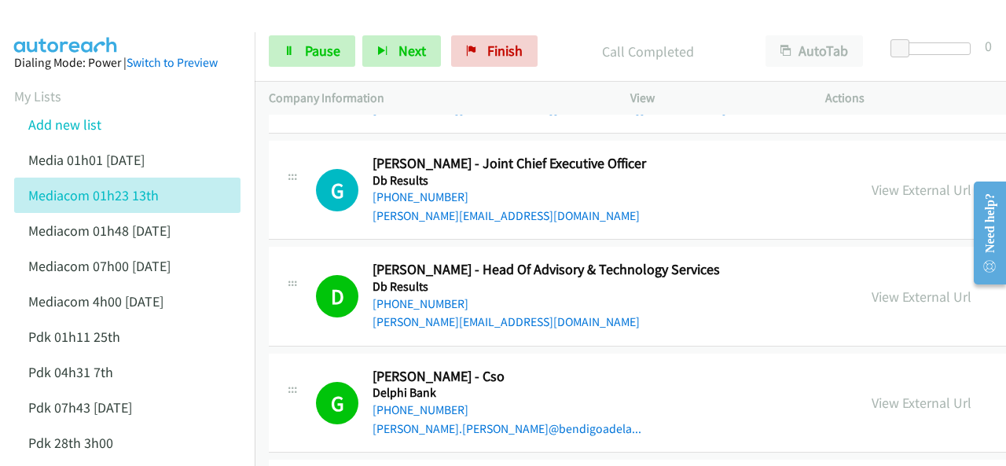
click at [59, 31] on img at bounding box center [66, 27] width 118 height 55
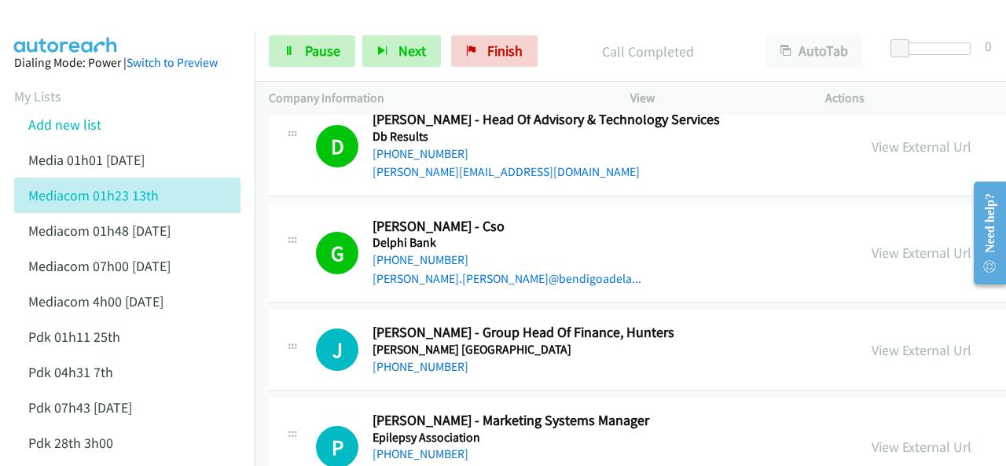
scroll to position [4559, 0]
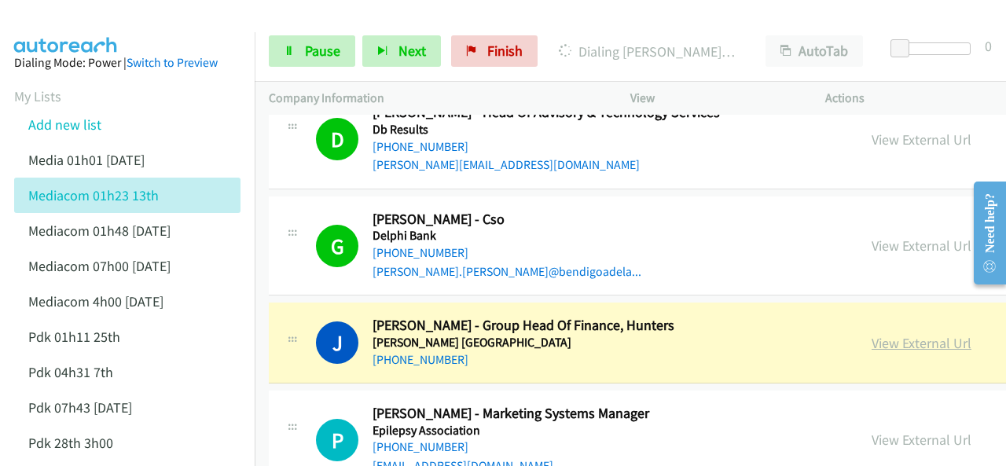
click at [872, 334] on link "View External Url" at bounding box center [922, 343] width 100 height 18
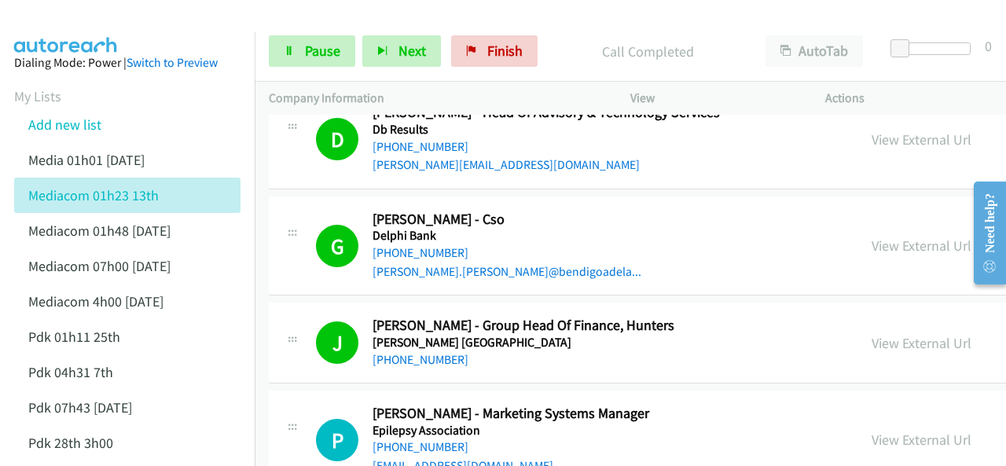
scroll to position [4638, 0]
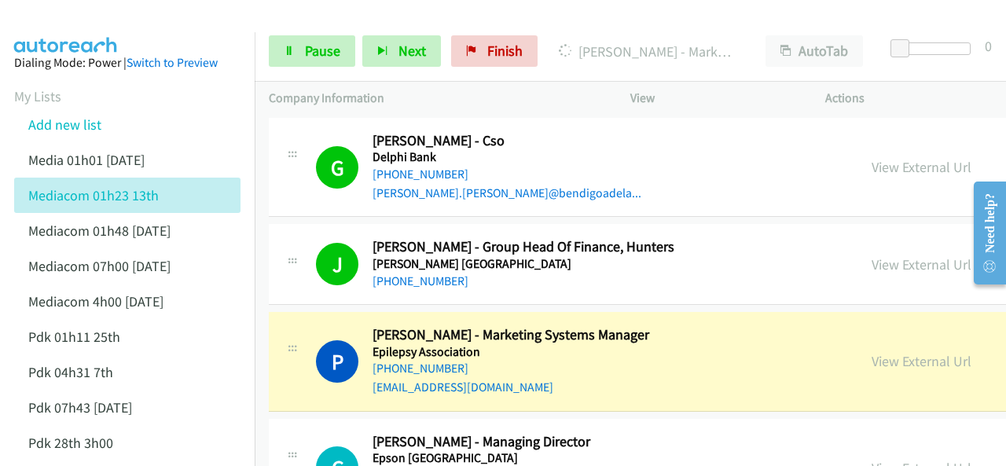
click at [101, 32] on aside "Dialing Mode: Power | Switch to Preview My Lists Add new list Media 01h01 [DATE…" at bounding box center [127, 414] width 255 height 765
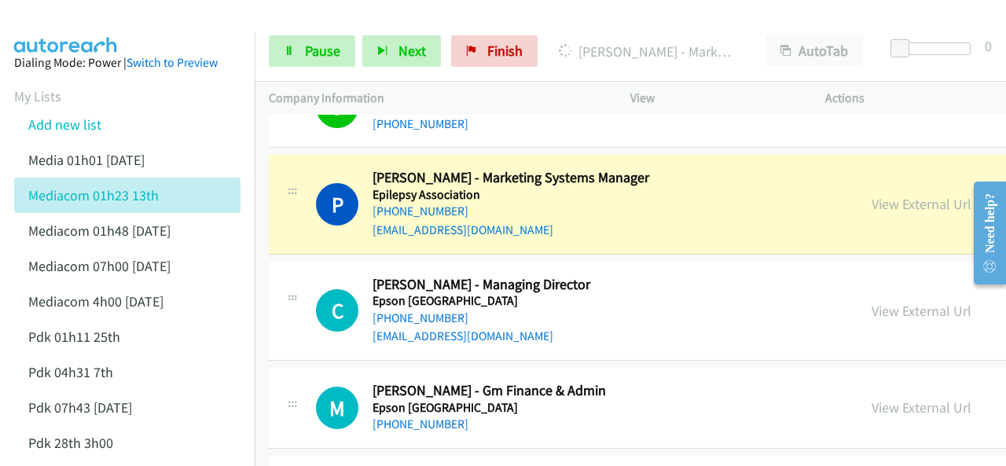
click at [88, 19] on img at bounding box center [66, 27] width 118 height 55
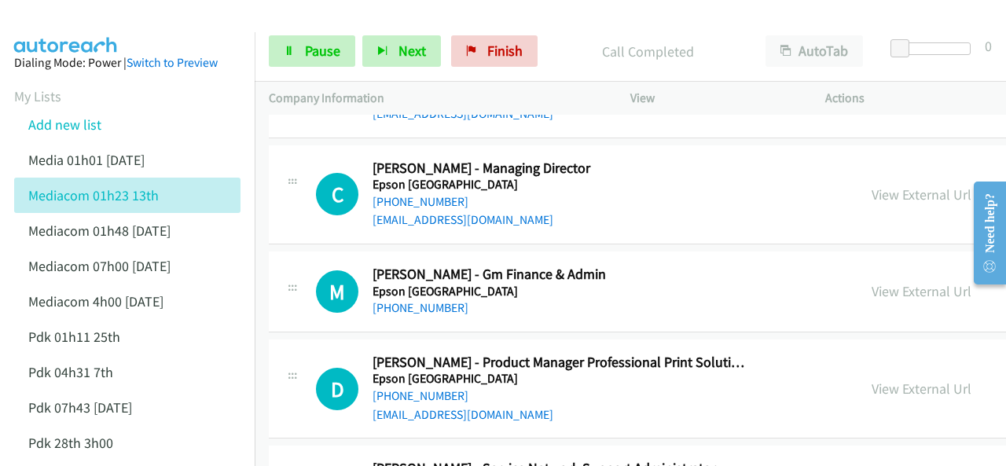
scroll to position [4874, 0]
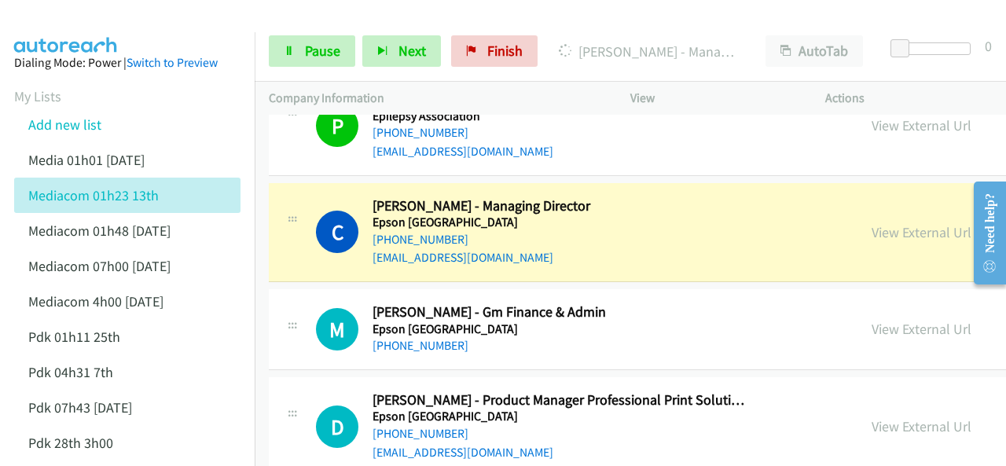
click at [55, 21] on img at bounding box center [66, 27] width 118 height 55
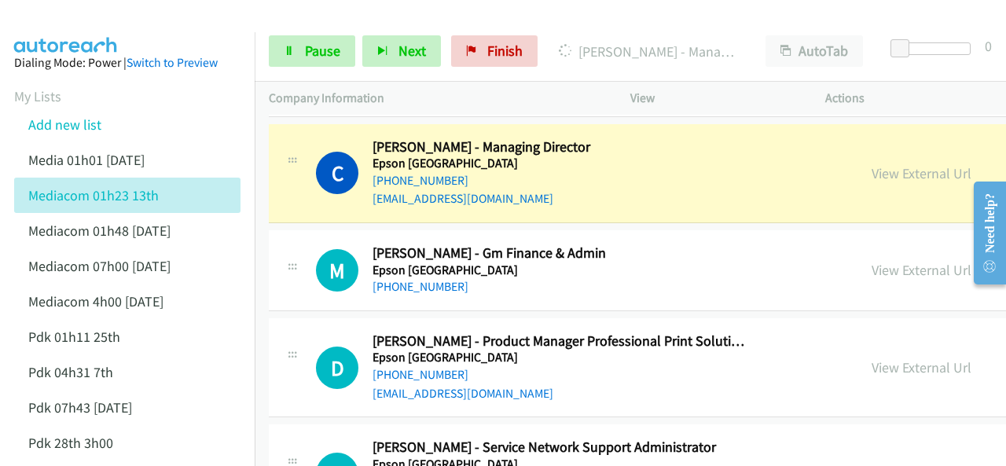
scroll to position [4952, 0]
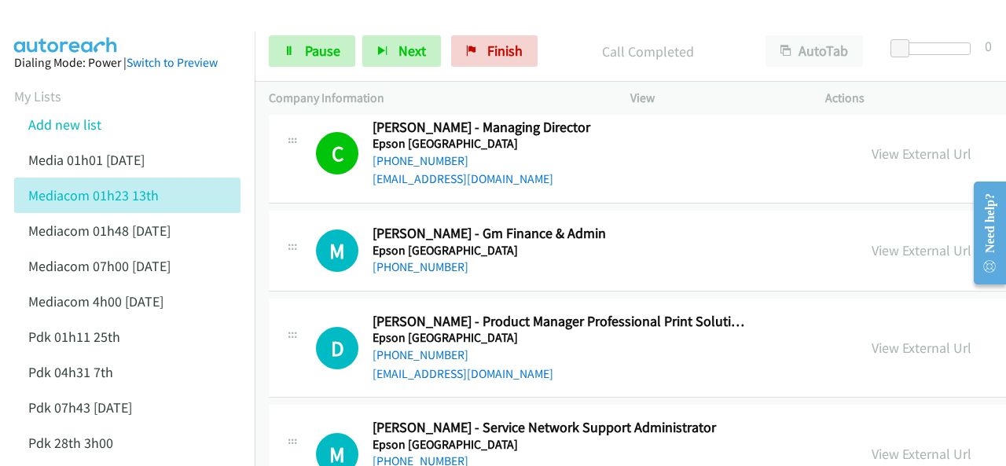
click at [79, 27] on img at bounding box center [66, 27] width 118 height 55
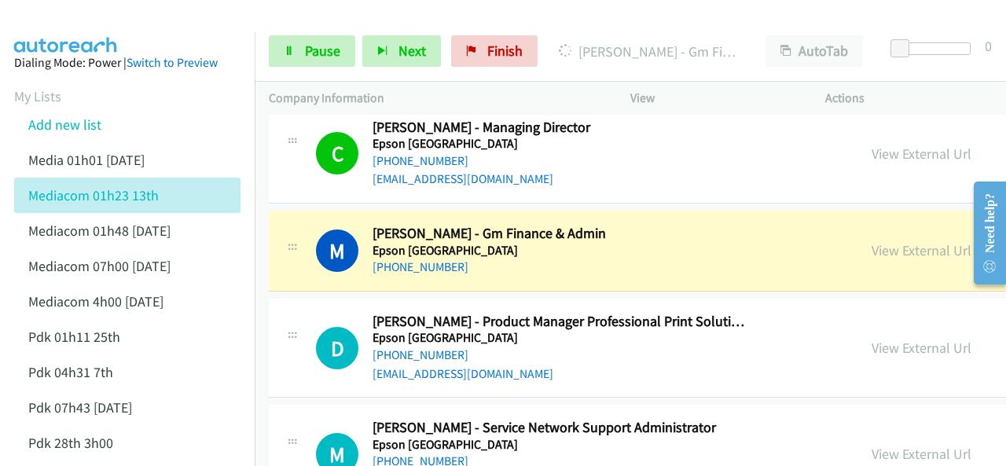
click at [66, 28] on img at bounding box center [66, 27] width 118 height 55
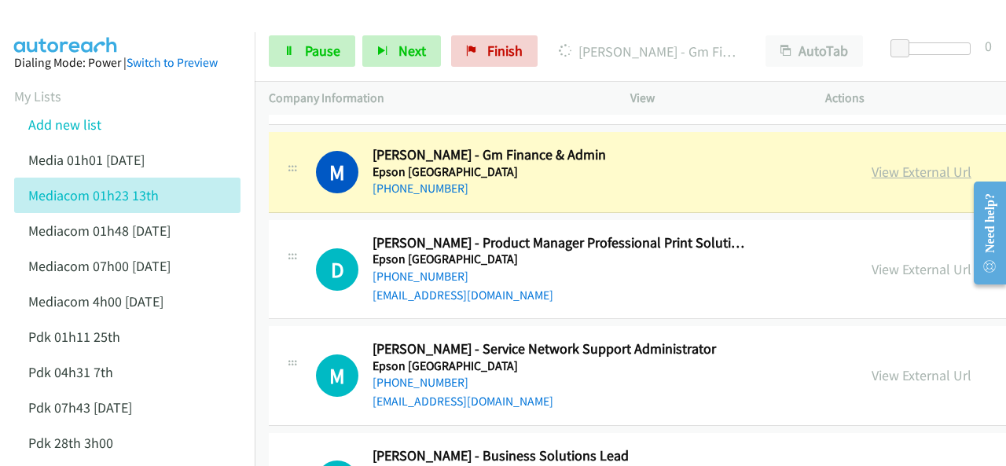
click at [872, 164] on link "View External Url" at bounding box center [922, 172] width 100 height 18
click at [302, 54] on link "Pause" at bounding box center [312, 50] width 86 height 31
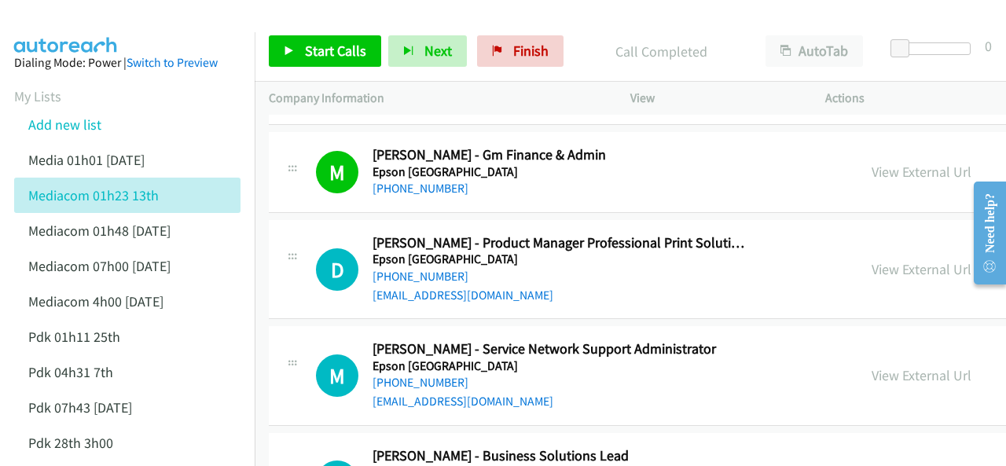
click at [96, 17] on img at bounding box center [66, 27] width 118 height 55
click at [299, 50] on link "Start Calls" at bounding box center [325, 50] width 112 height 31
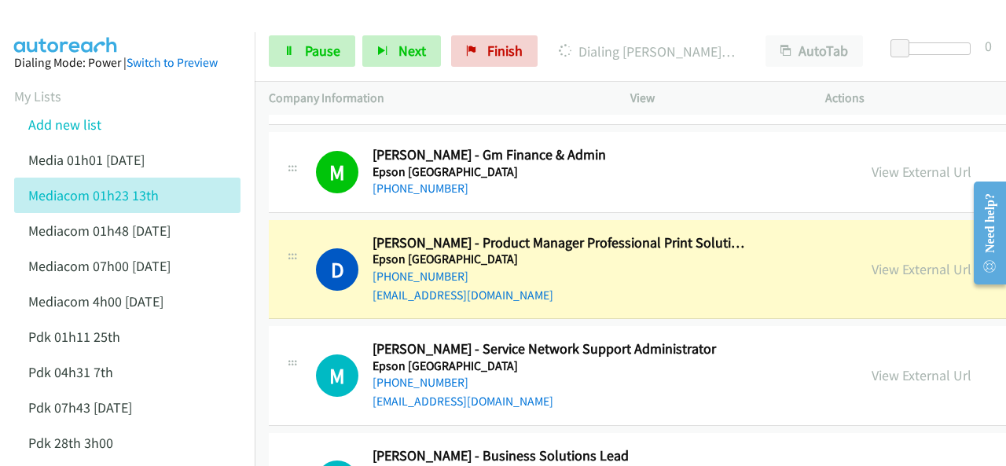
click at [184, 24] on div at bounding box center [496, 30] width 992 height 61
click at [294, 50] on link "Pause" at bounding box center [312, 50] width 86 height 31
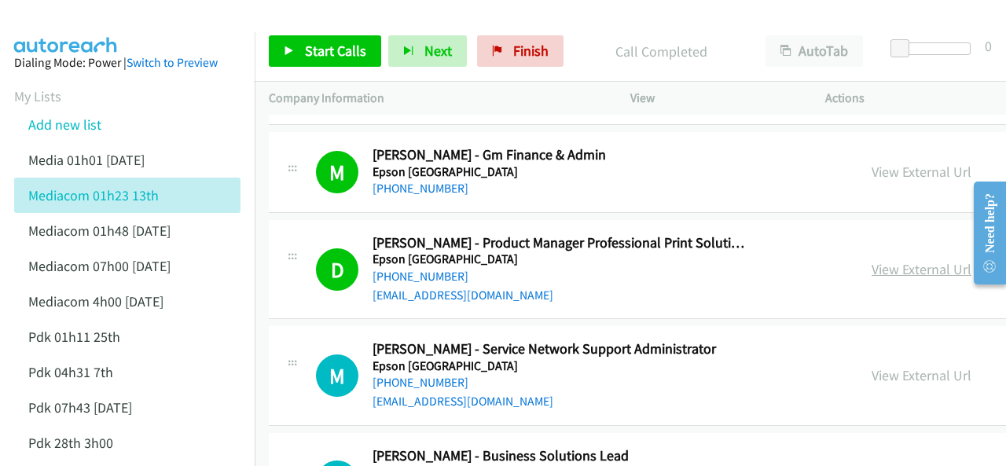
click at [872, 260] on link "View External Url" at bounding box center [922, 269] width 100 height 18
click at [330, 53] on span "Start Calls" at bounding box center [335, 51] width 61 height 18
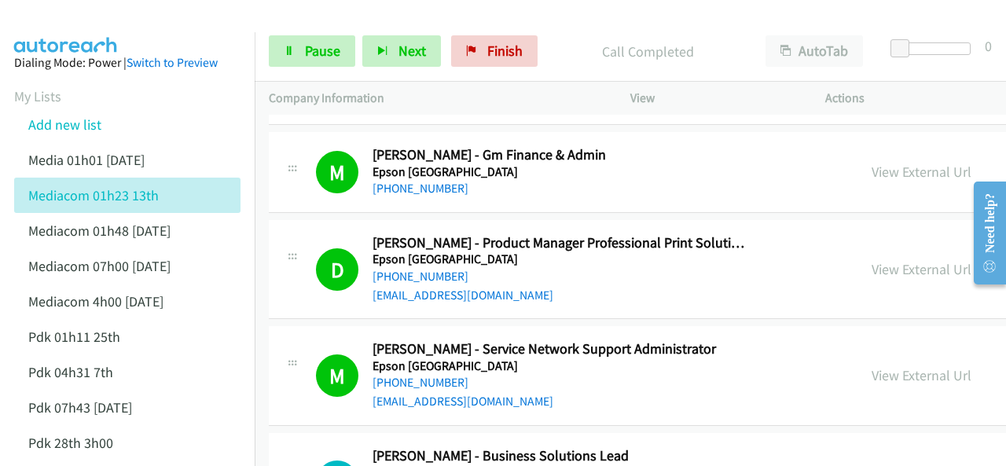
click at [96, 36] on aside "Dialing Mode: Power | Switch to Preview My Lists Add new list Media 01h01 [DATE…" at bounding box center [127, 414] width 255 height 765
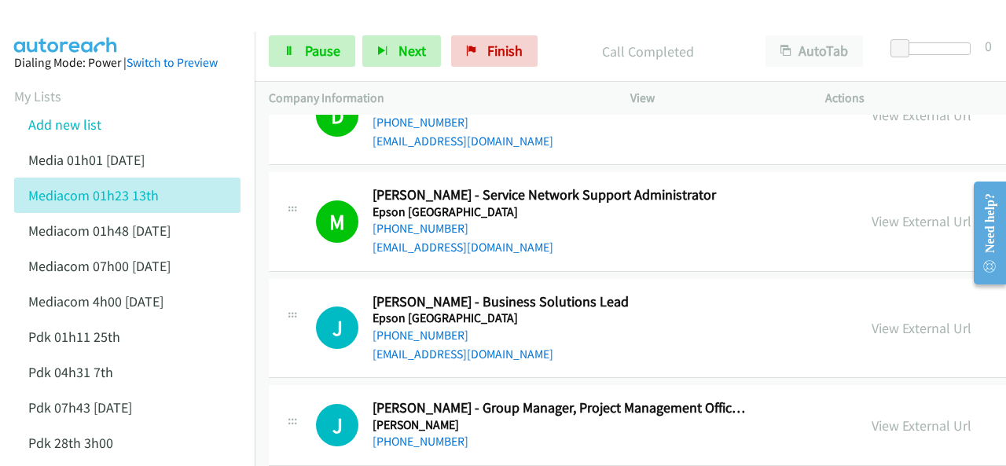
scroll to position [5188, 0]
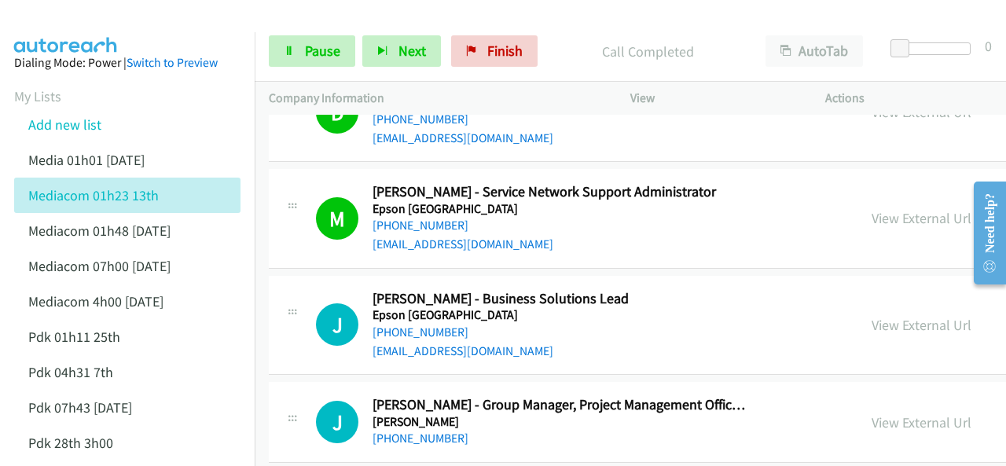
click at [95, 20] on img at bounding box center [66, 27] width 118 height 55
click at [314, 50] on span "Pause" at bounding box center [322, 51] width 35 height 18
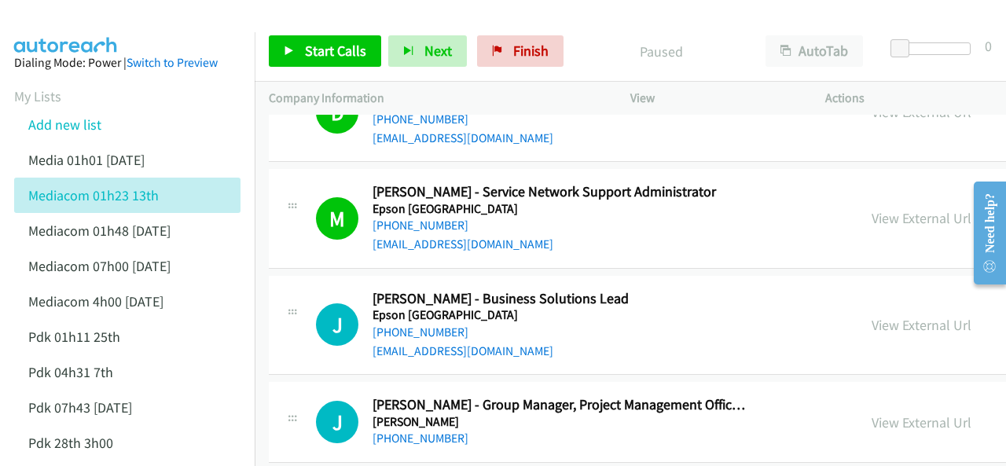
click at [85, 22] on img at bounding box center [66, 27] width 118 height 55
click at [126, 24] on div at bounding box center [496, 30] width 992 height 61
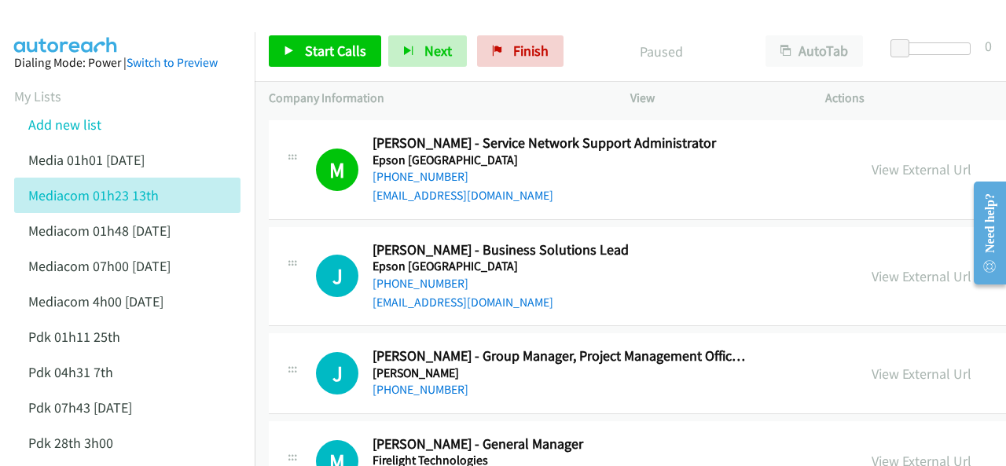
scroll to position [5267, 0]
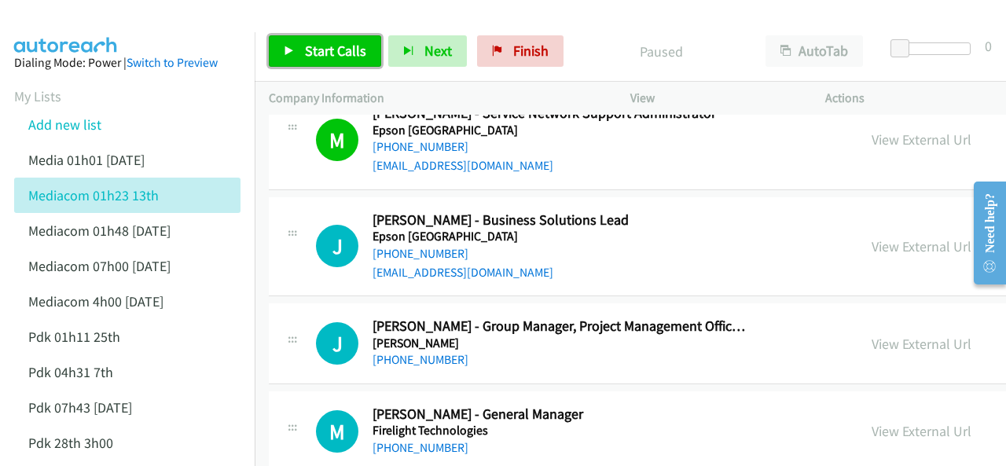
click at [311, 52] on span "Start Calls" at bounding box center [335, 51] width 61 height 18
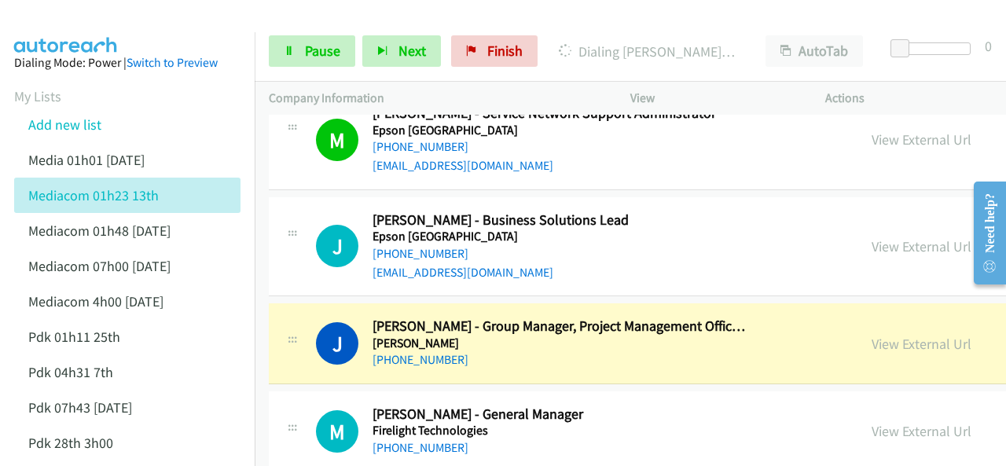
click at [96, 26] on img at bounding box center [66, 27] width 118 height 55
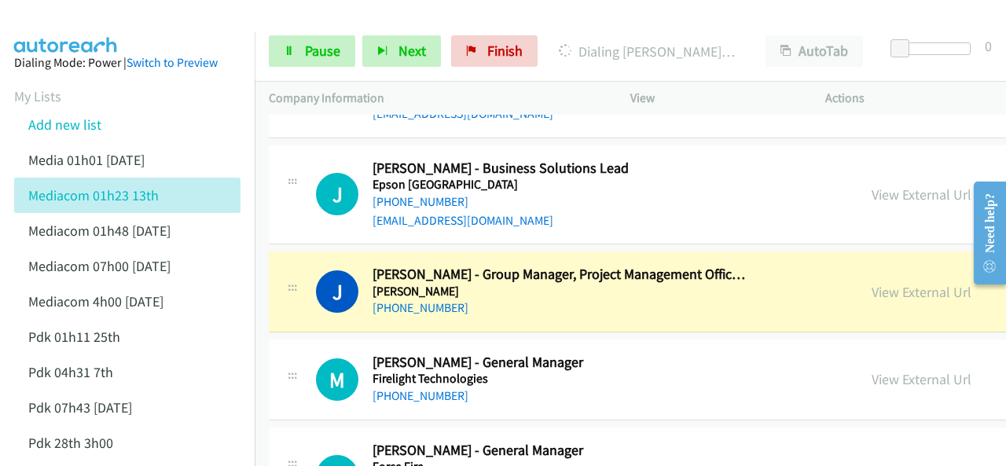
scroll to position [5345, 0]
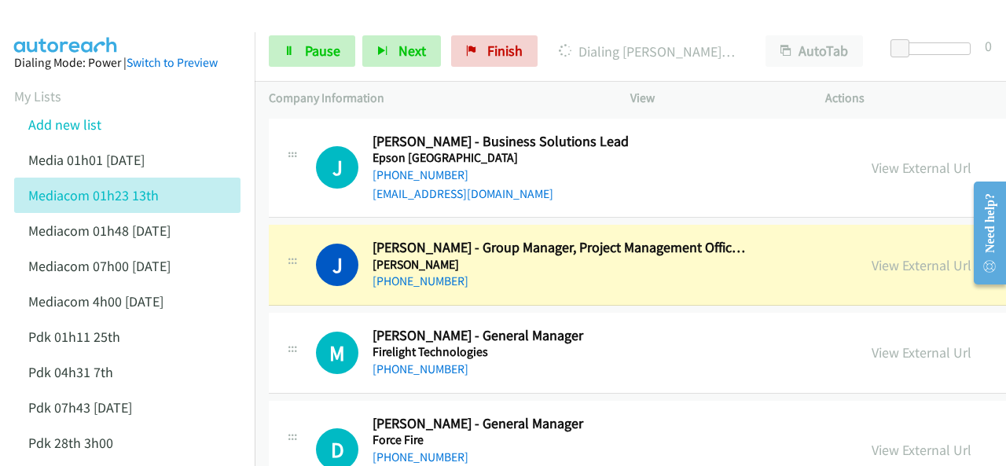
click at [72, 29] on img at bounding box center [66, 27] width 118 height 55
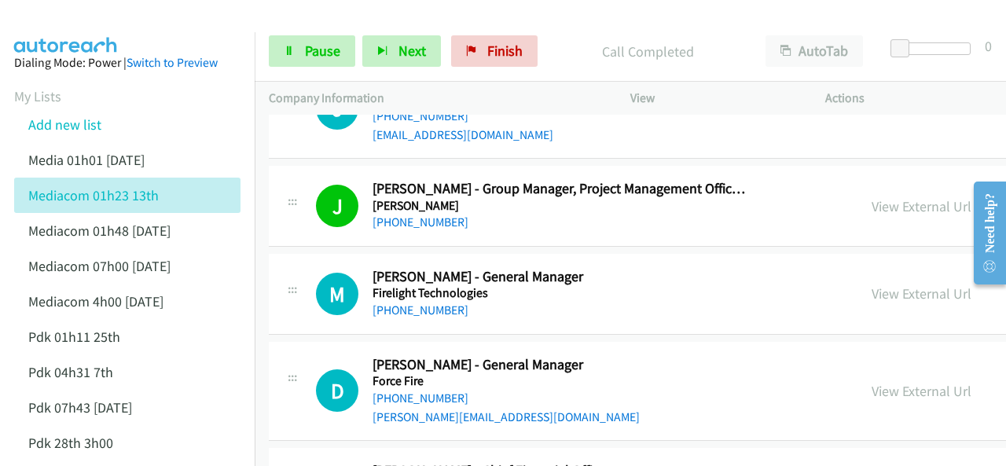
scroll to position [5424, 0]
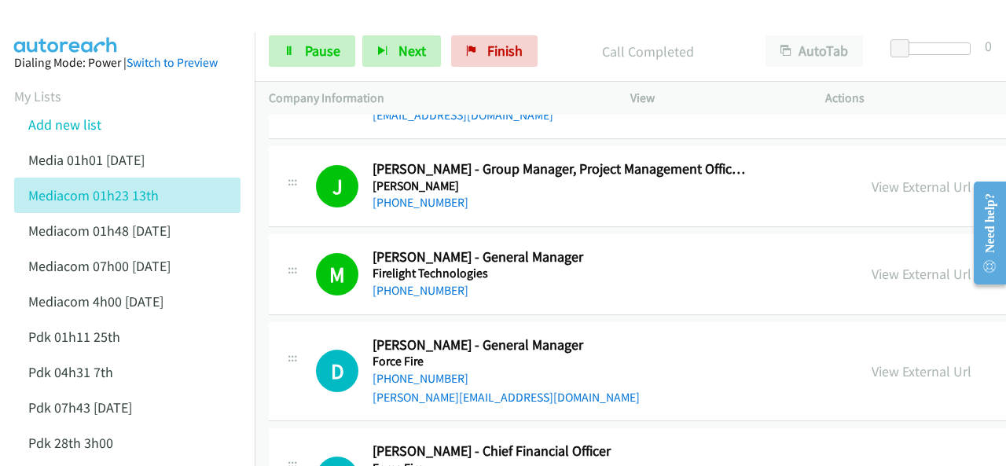
click at [59, 35] on aside "Dialing Mode: Power | Switch to Preview My Lists Add new list Media 01h01 [DATE…" at bounding box center [127, 414] width 255 height 765
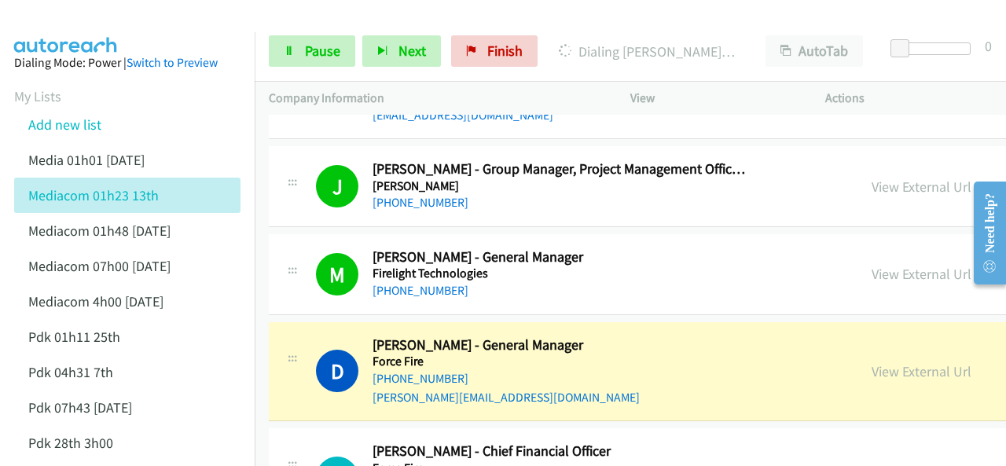
click at [93, 26] on img at bounding box center [66, 27] width 118 height 55
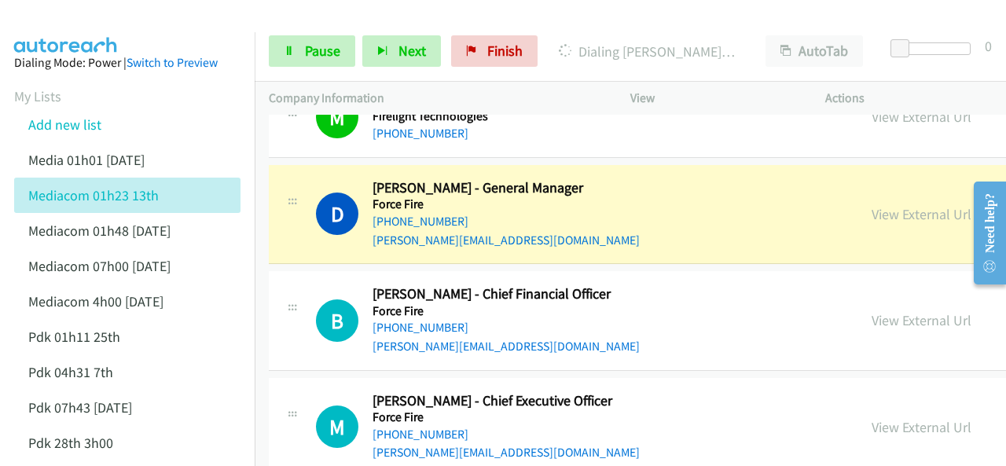
click at [211, 17] on div at bounding box center [496, 30] width 992 height 61
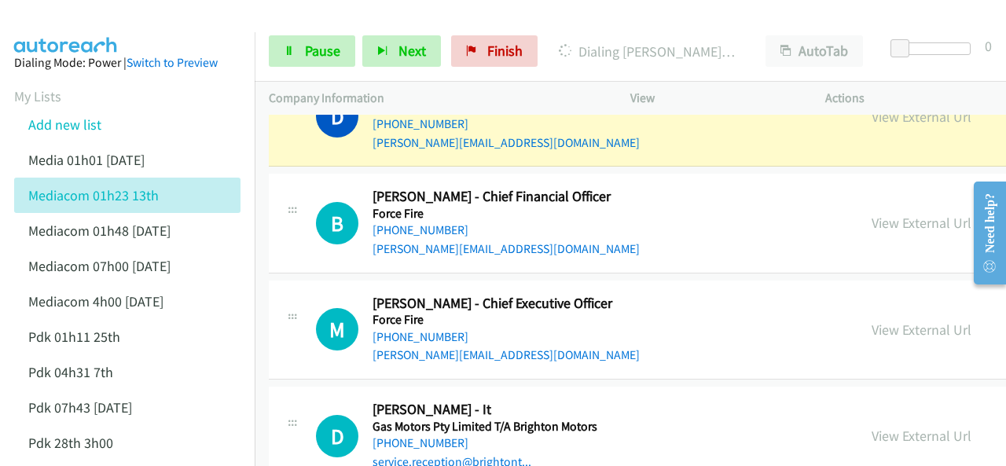
scroll to position [5660, 0]
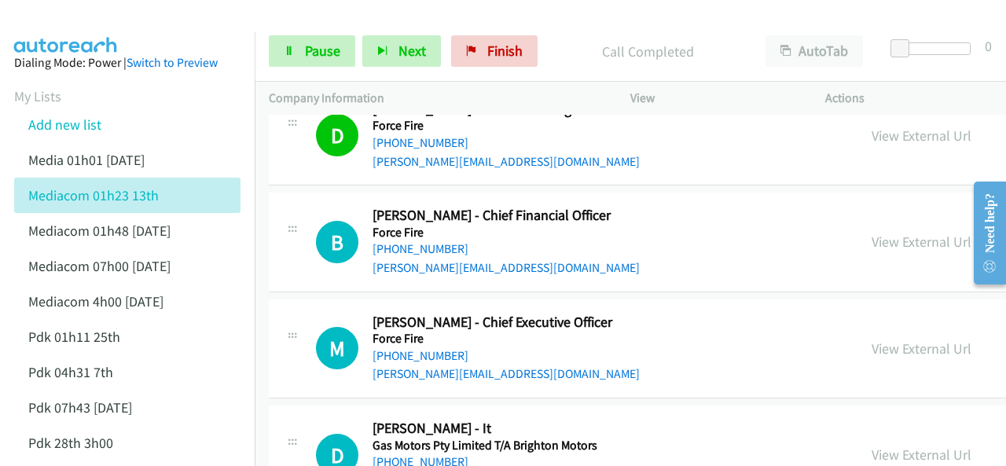
click at [101, 21] on img at bounding box center [66, 27] width 118 height 55
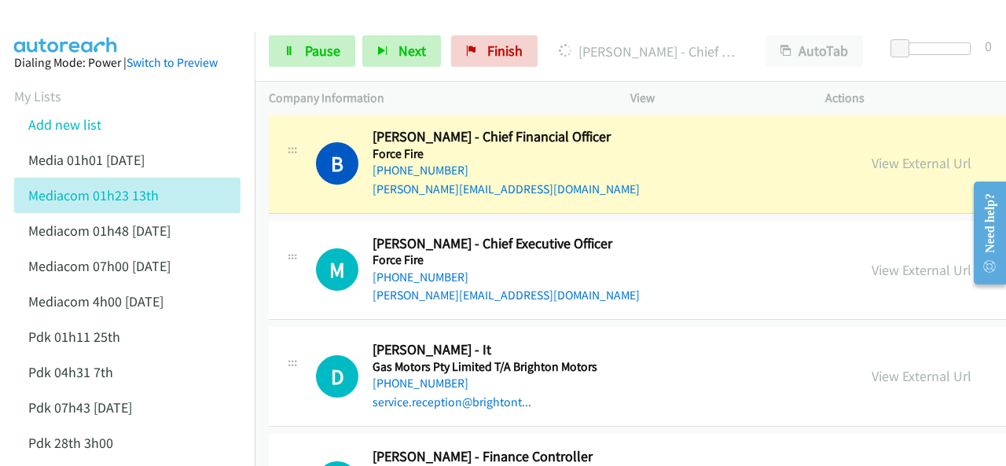
click at [124, 20] on img at bounding box center [66, 27] width 118 height 55
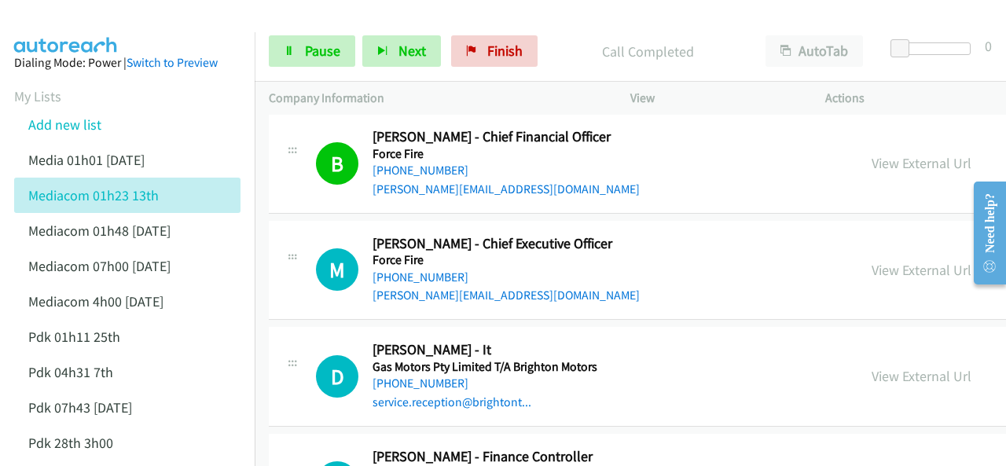
click at [90, 28] on img at bounding box center [66, 27] width 118 height 55
click at [94, 13] on img at bounding box center [66, 27] width 118 height 55
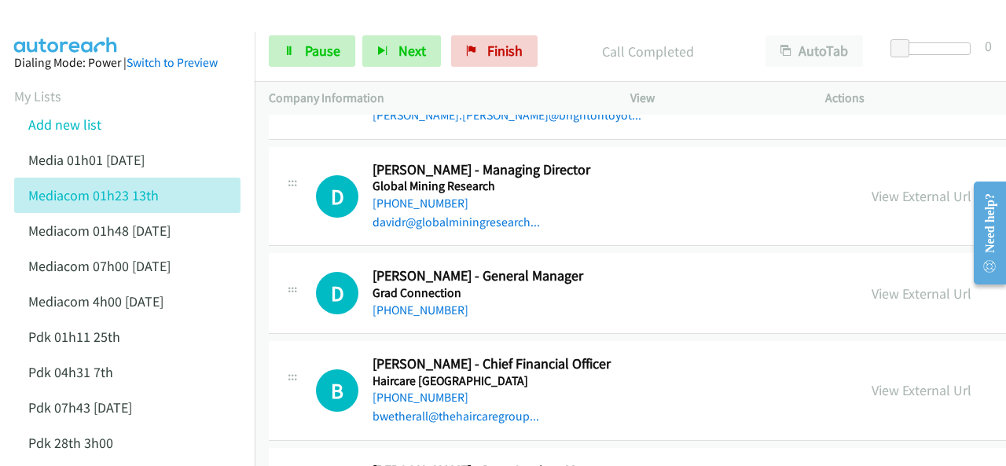
scroll to position [5817, 0]
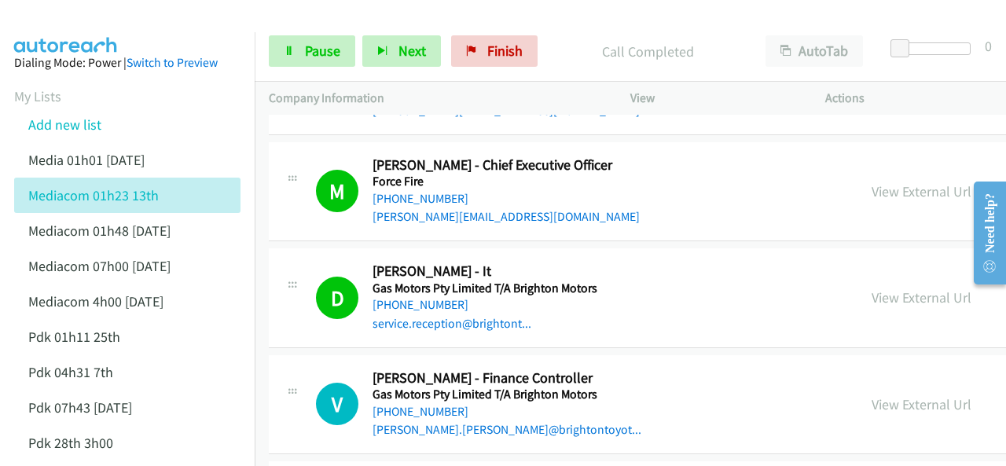
click at [72, 31] on img at bounding box center [66, 27] width 118 height 55
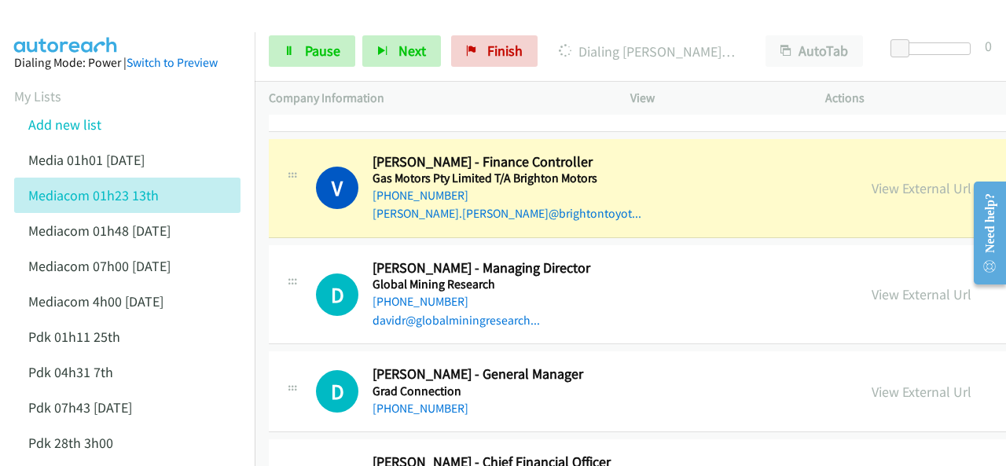
scroll to position [6053, 0]
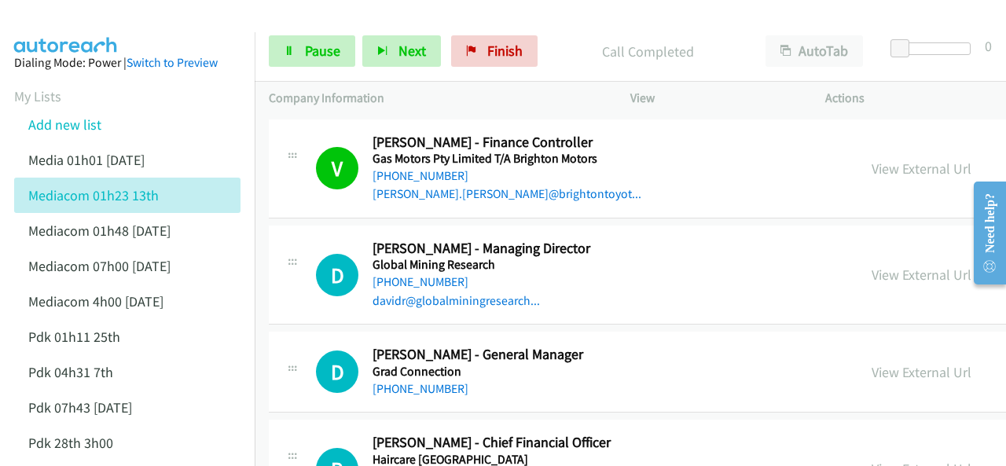
click at [55, 21] on img at bounding box center [66, 27] width 118 height 55
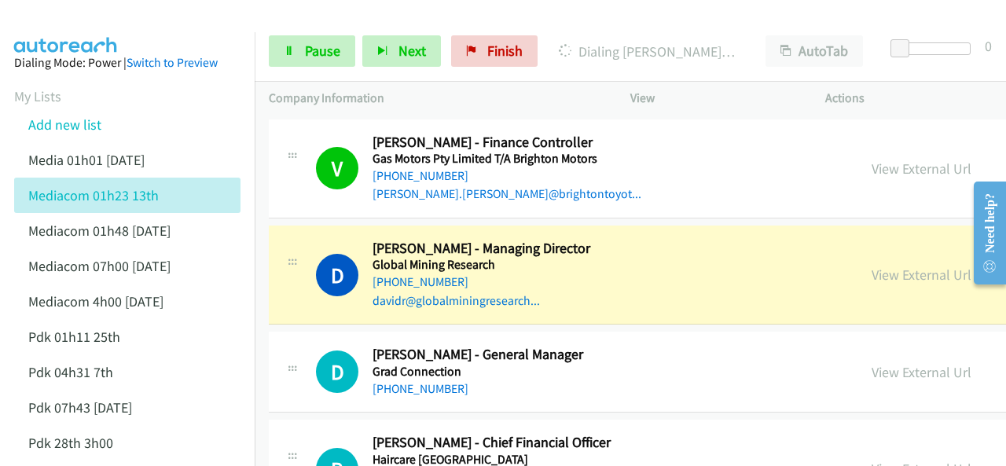
click at [77, 24] on img at bounding box center [66, 27] width 118 height 55
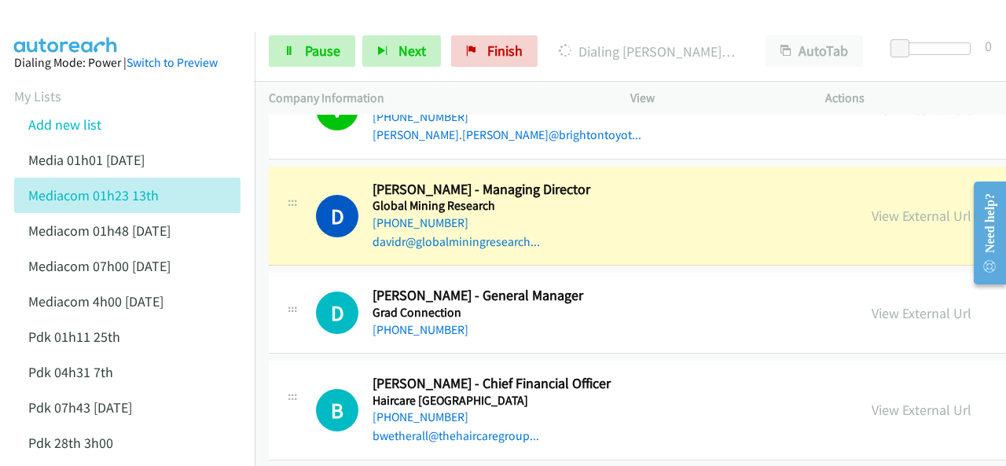
scroll to position [6131, 0]
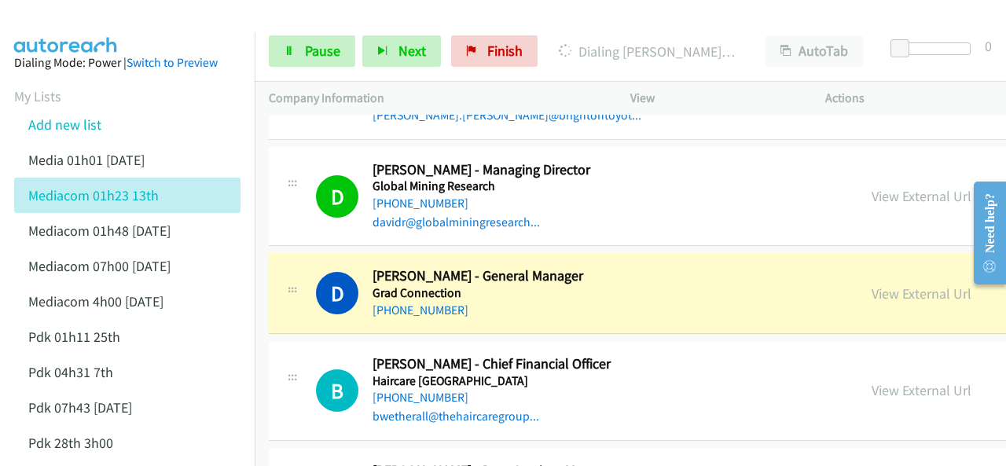
click at [113, 15] on img at bounding box center [66, 27] width 118 height 55
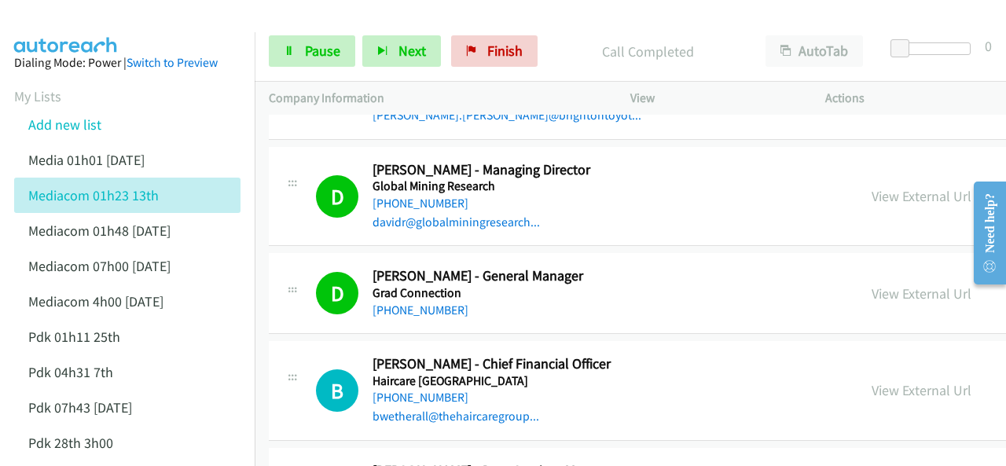
click at [52, 17] on img at bounding box center [66, 27] width 118 height 55
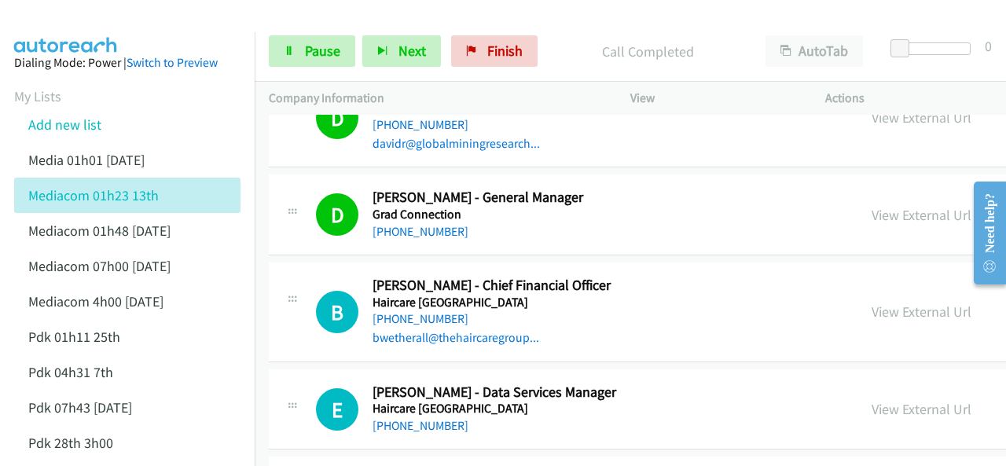
scroll to position [6289, 0]
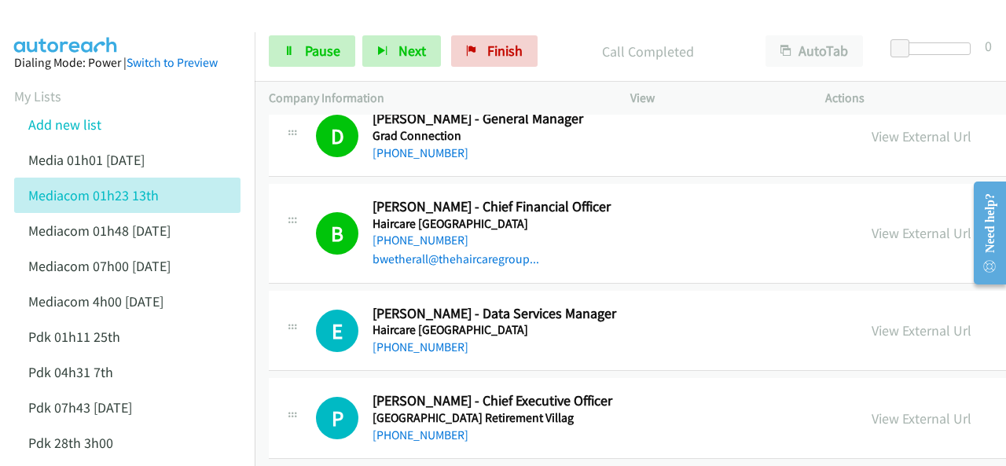
click at [104, 20] on img at bounding box center [66, 27] width 118 height 55
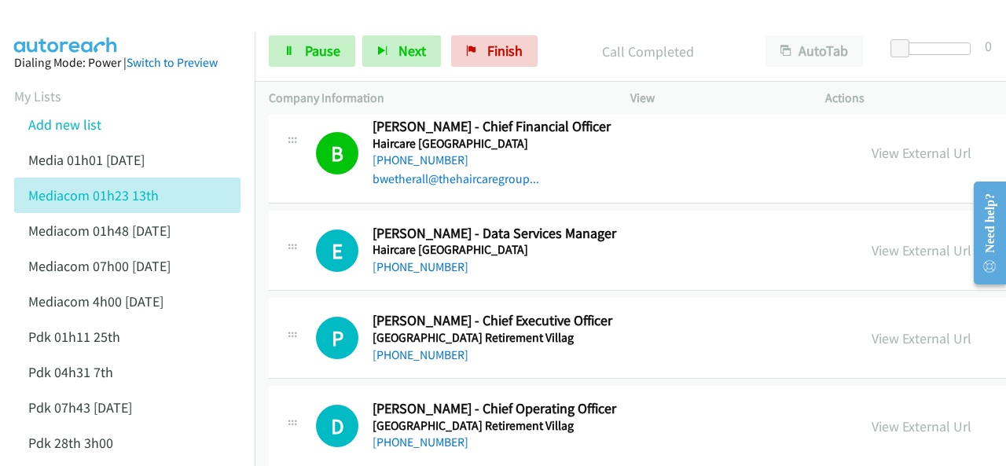
scroll to position [6367, 0]
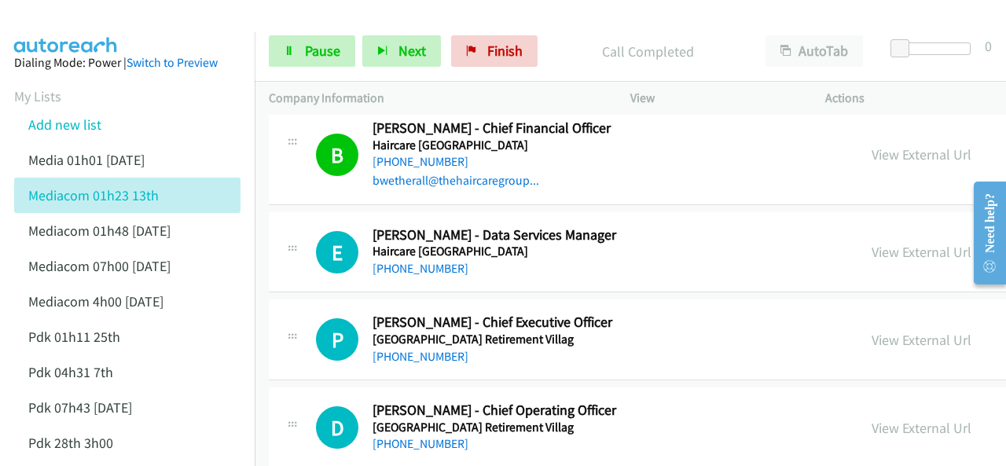
click at [110, 28] on img at bounding box center [66, 27] width 118 height 55
click at [69, 24] on img at bounding box center [66, 27] width 118 height 55
click at [91, 22] on img at bounding box center [66, 27] width 118 height 55
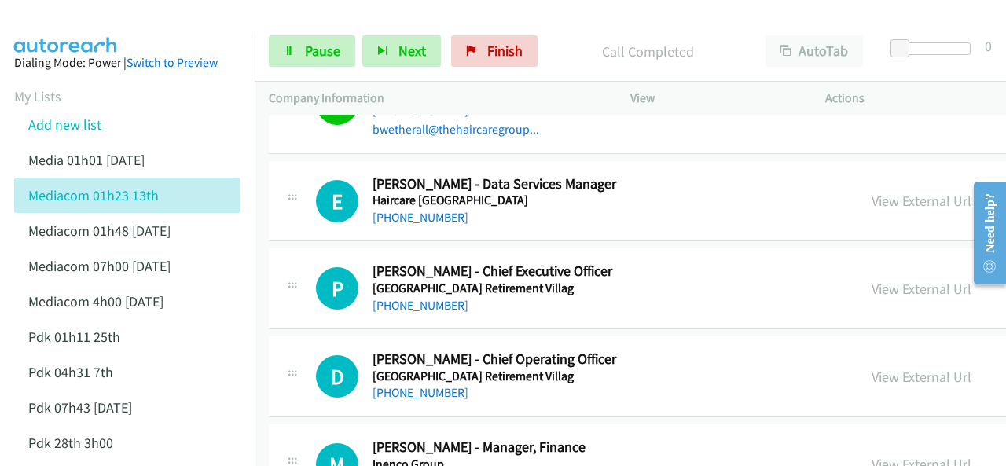
scroll to position [6446, 0]
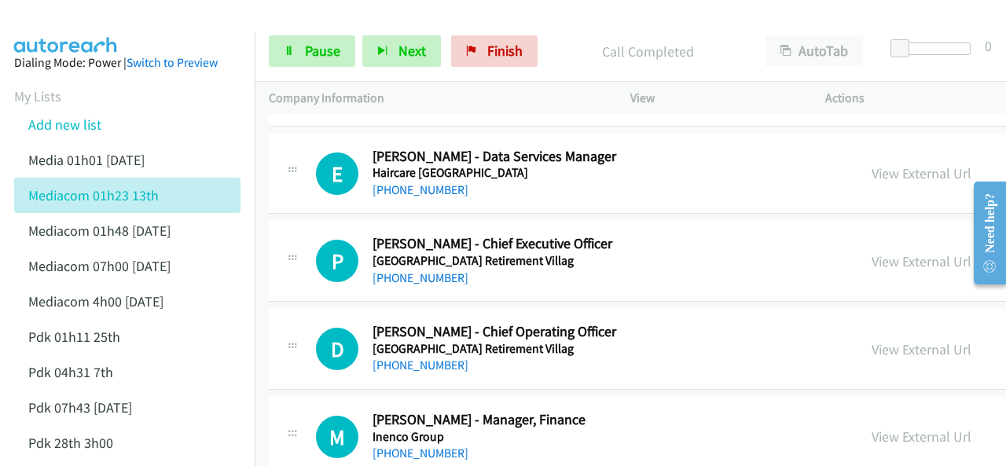
click at [85, 23] on img at bounding box center [66, 27] width 118 height 55
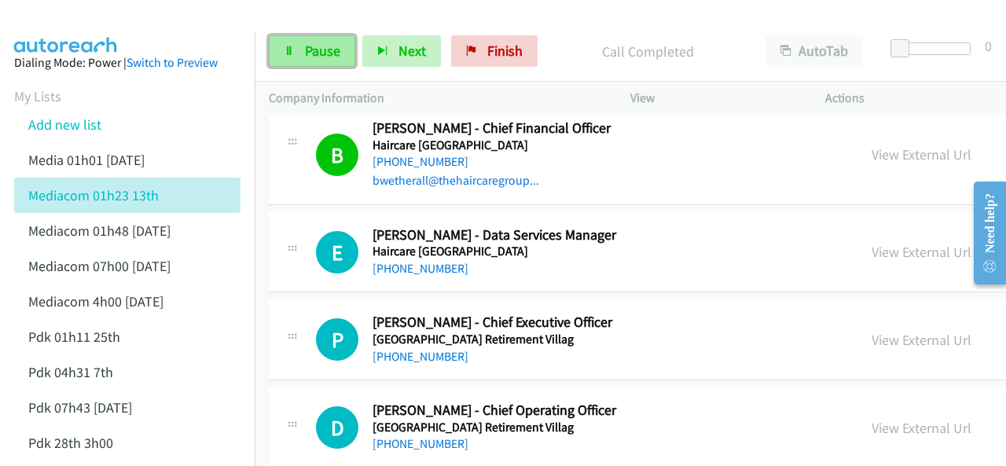
click at [300, 59] on link "Pause" at bounding box center [312, 50] width 86 height 31
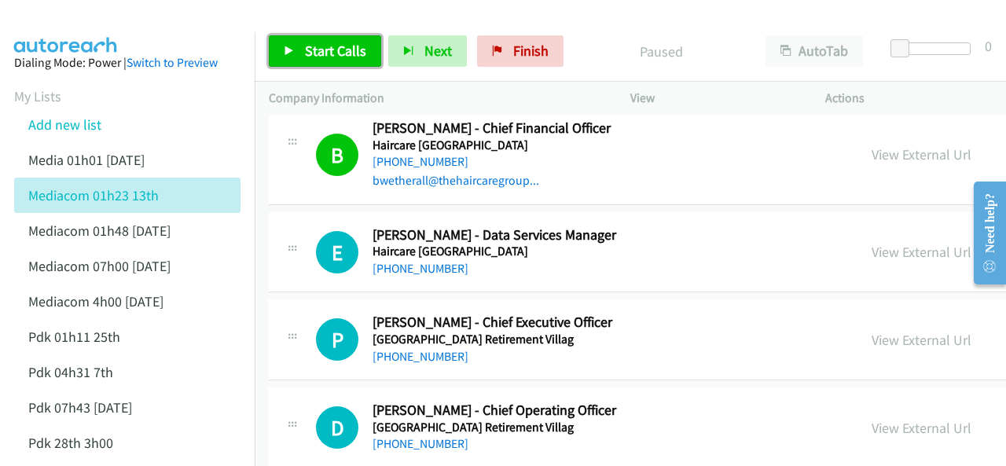
click at [300, 45] on link "Start Calls" at bounding box center [325, 50] width 112 height 31
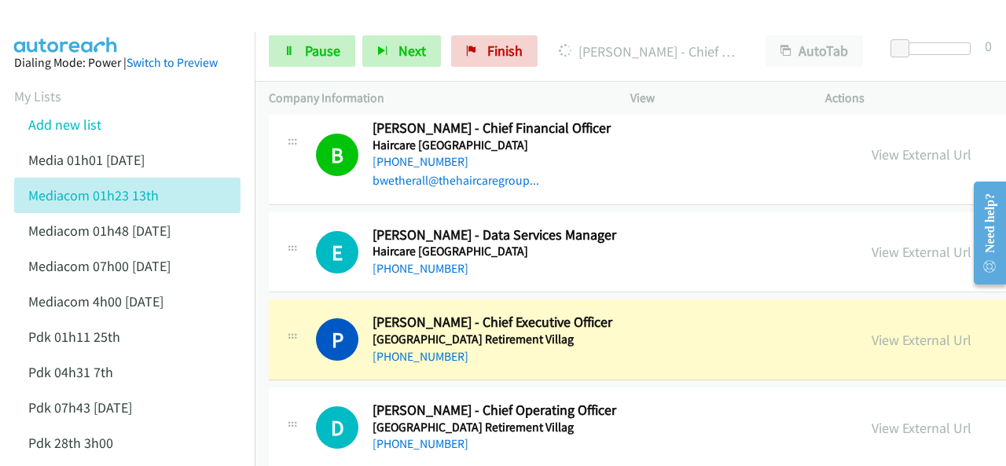
click at [72, 30] on img at bounding box center [66, 27] width 118 height 55
click at [215, 23] on div at bounding box center [496, 30] width 992 height 61
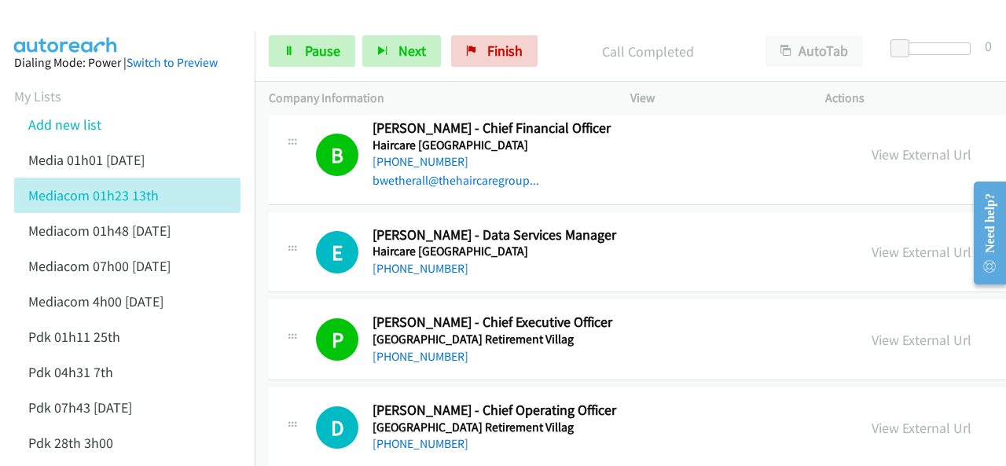
click at [55, 13] on img at bounding box center [66, 27] width 118 height 55
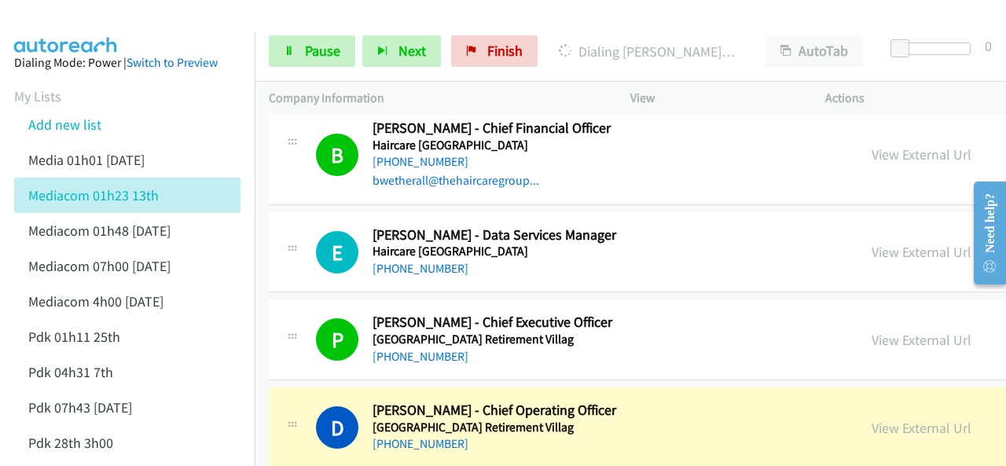
click at [59, 23] on img at bounding box center [66, 27] width 118 height 55
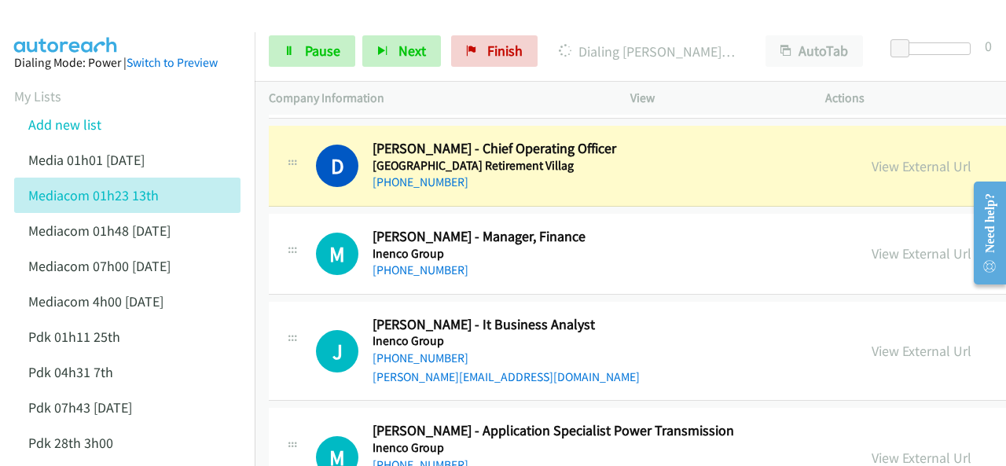
scroll to position [6634, 0]
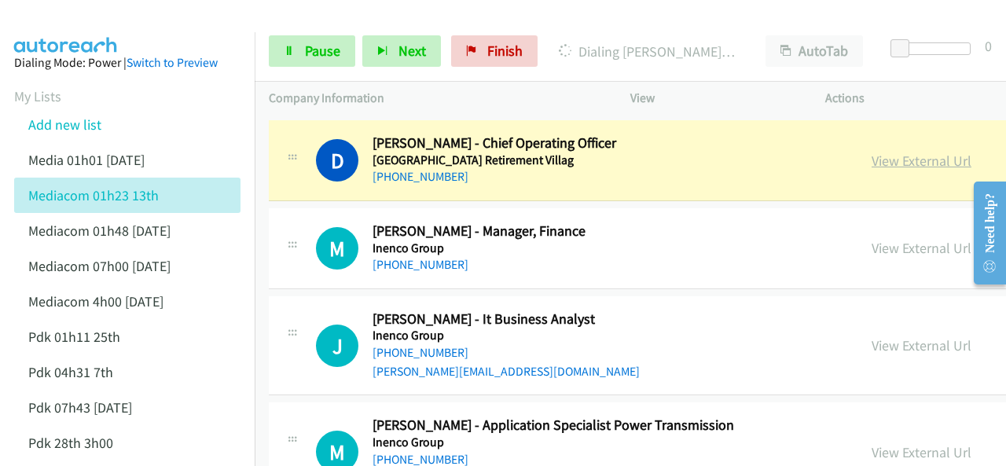
click at [872, 152] on link "View External Url" at bounding box center [922, 161] width 100 height 18
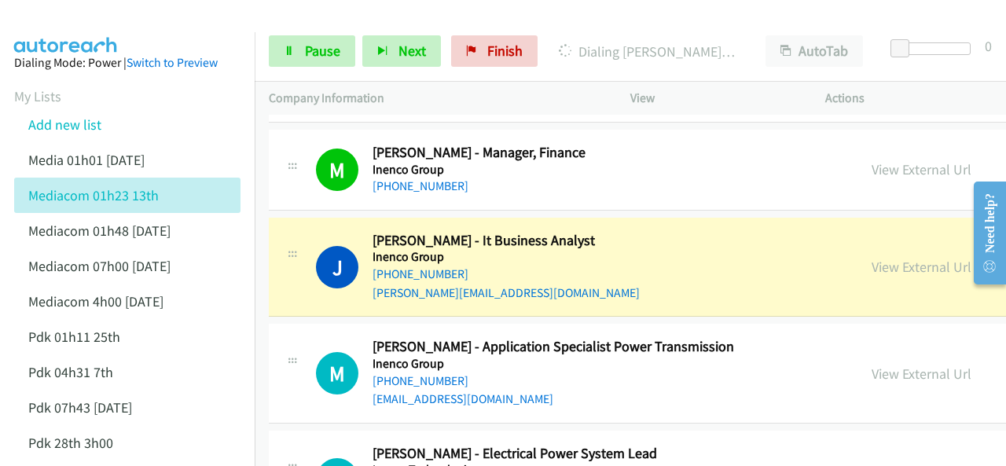
scroll to position [6792, 0]
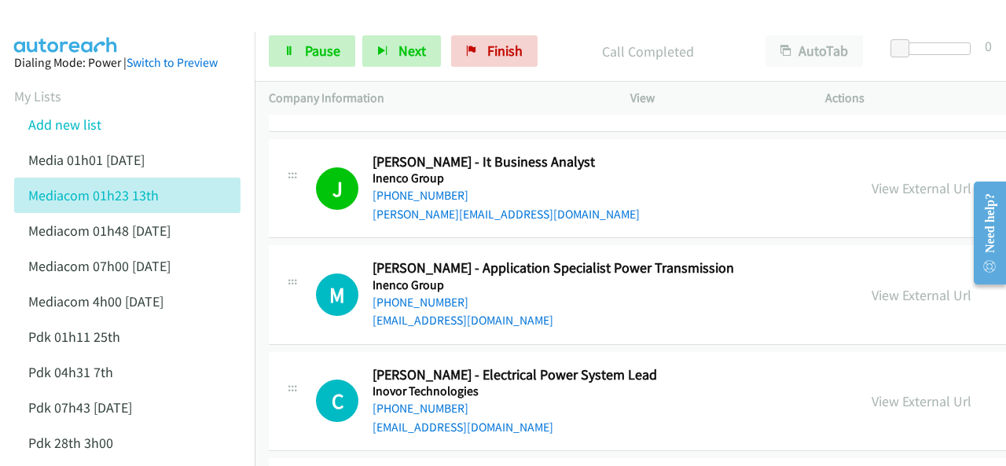
click at [68, 16] on img at bounding box center [66, 27] width 118 height 55
click at [66, 24] on img at bounding box center [66, 27] width 118 height 55
click at [94, 23] on img at bounding box center [66, 27] width 118 height 55
click at [71, 25] on img at bounding box center [66, 27] width 118 height 55
click at [105, 31] on img at bounding box center [66, 27] width 118 height 55
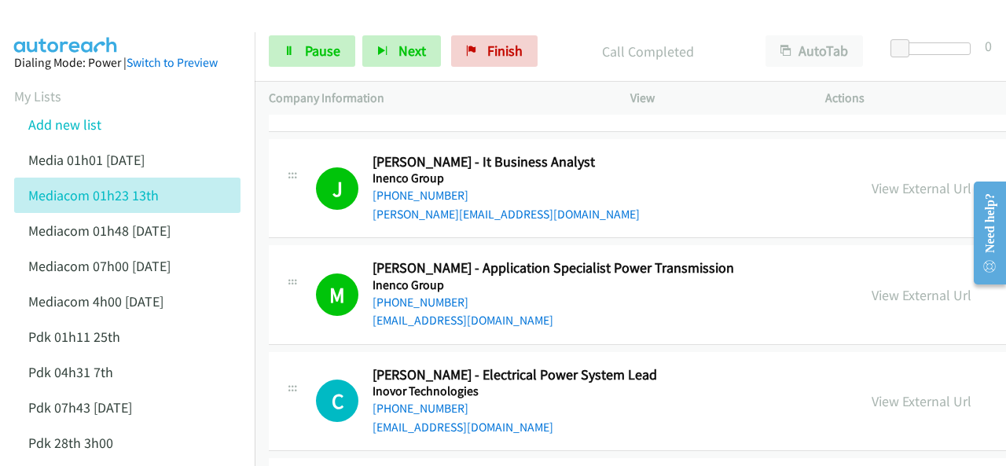
click at [96, 26] on img at bounding box center [66, 27] width 118 height 55
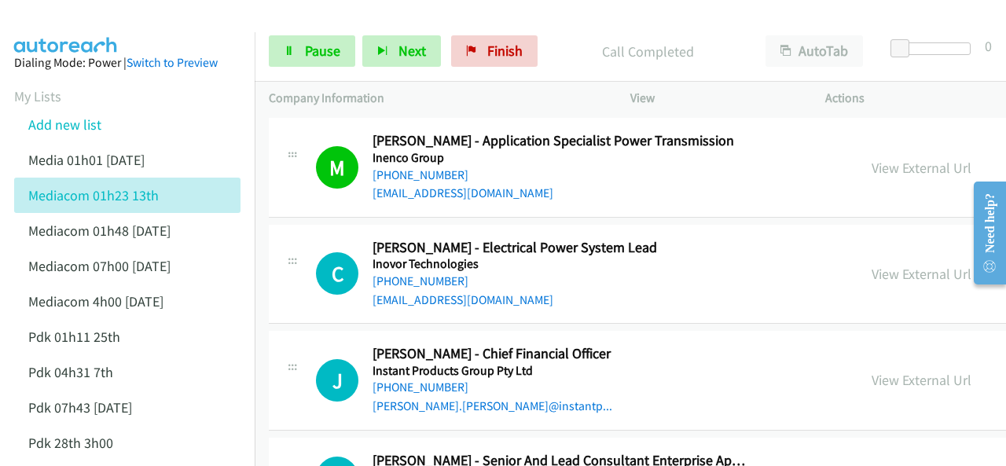
scroll to position [6949, 0]
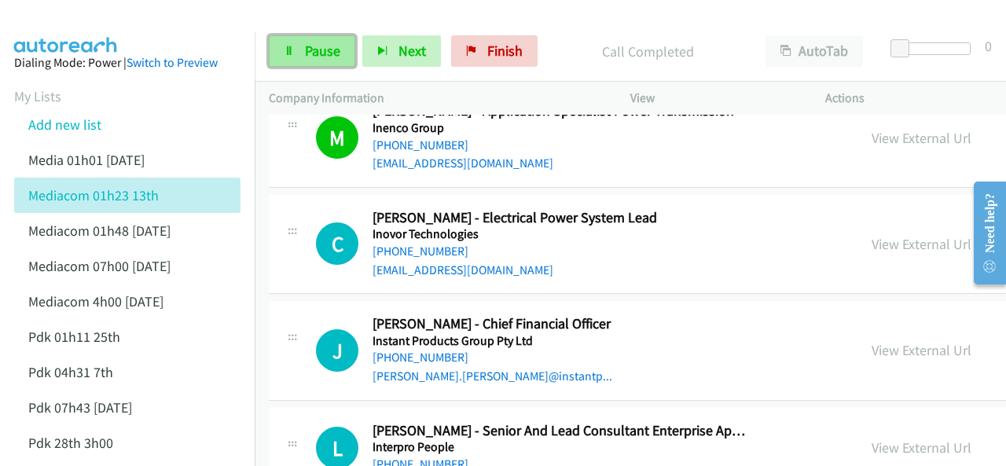
click at [311, 46] on span "Pause" at bounding box center [322, 51] width 35 height 18
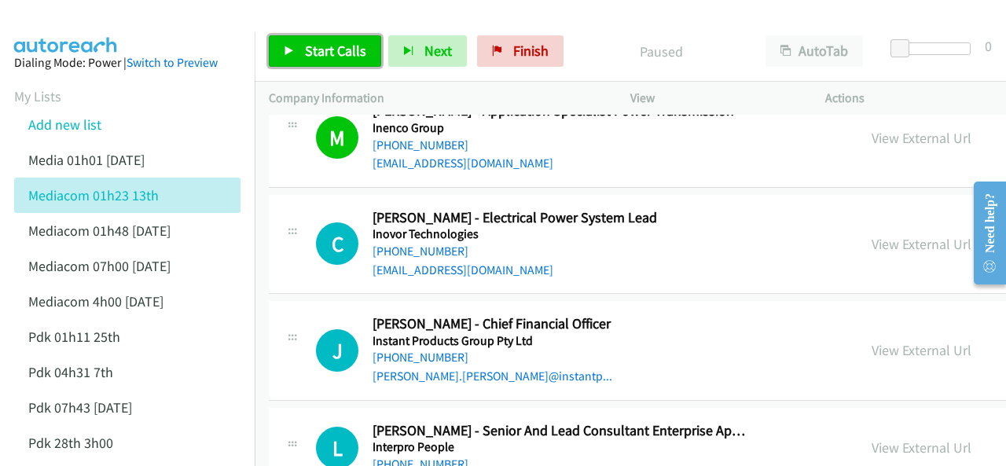
click at [297, 53] on link "Start Calls" at bounding box center [325, 50] width 112 height 31
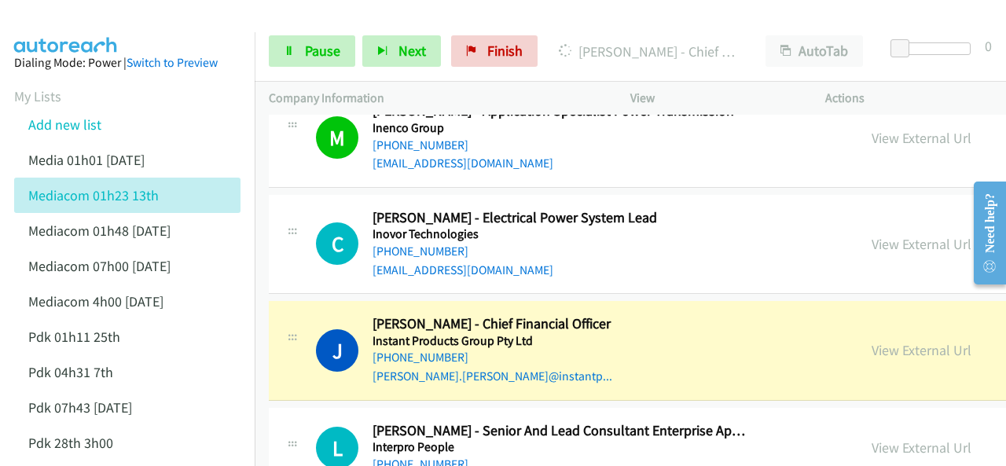
click at [74, 42] on aside "Dialing Mode: Power | Switch to Preview My Lists Add new list Media 01h01 [DATE…" at bounding box center [127, 414] width 255 height 765
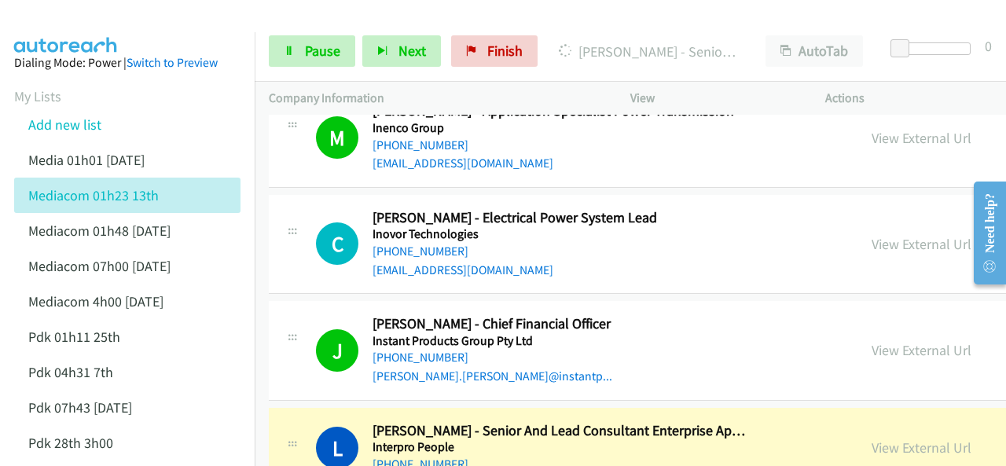
click at [97, 20] on img at bounding box center [66, 27] width 118 height 55
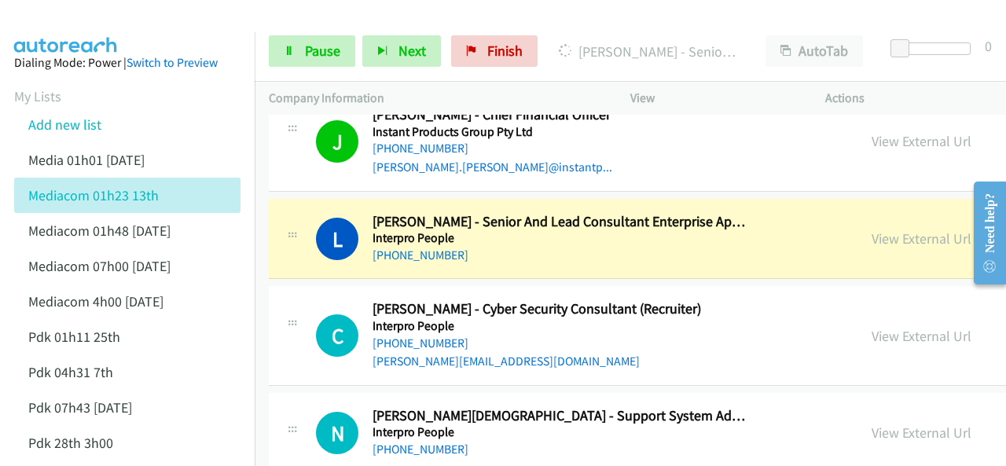
scroll to position [7185, 0]
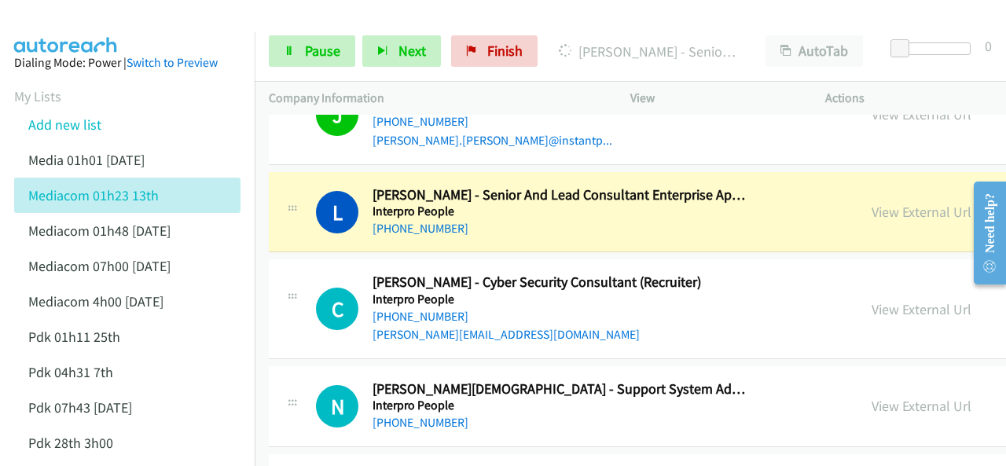
click at [84, 14] on img at bounding box center [66, 27] width 118 height 55
click at [86, 18] on img at bounding box center [66, 27] width 118 height 55
click at [872, 203] on link "View External Url" at bounding box center [922, 212] width 100 height 18
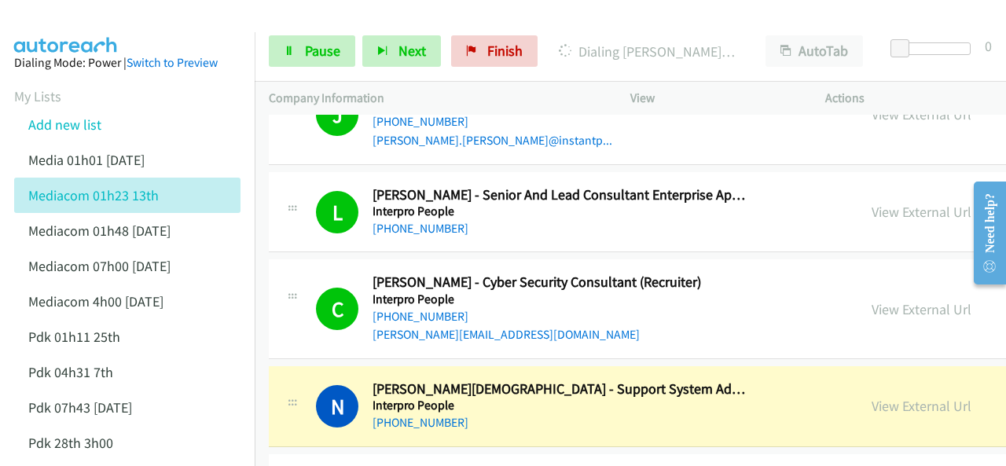
scroll to position [7263, 0]
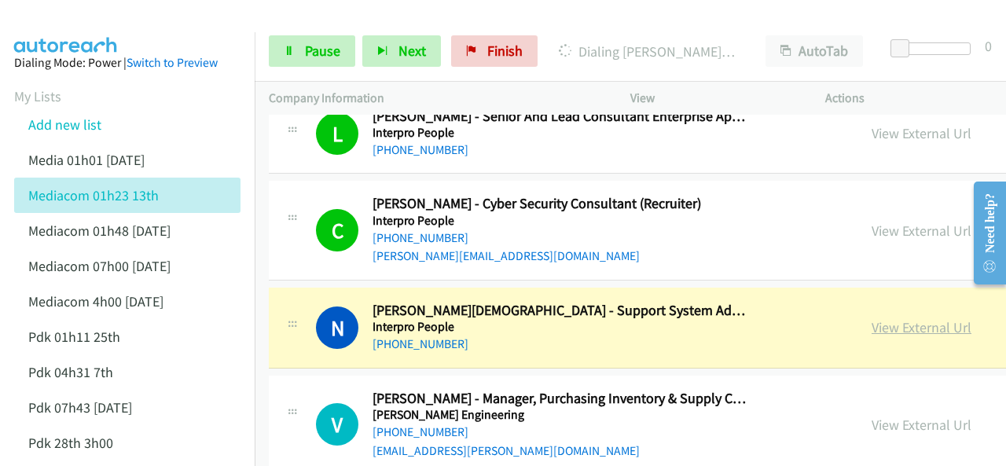
click at [872, 318] on link "View External Url" at bounding box center [922, 327] width 100 height 18
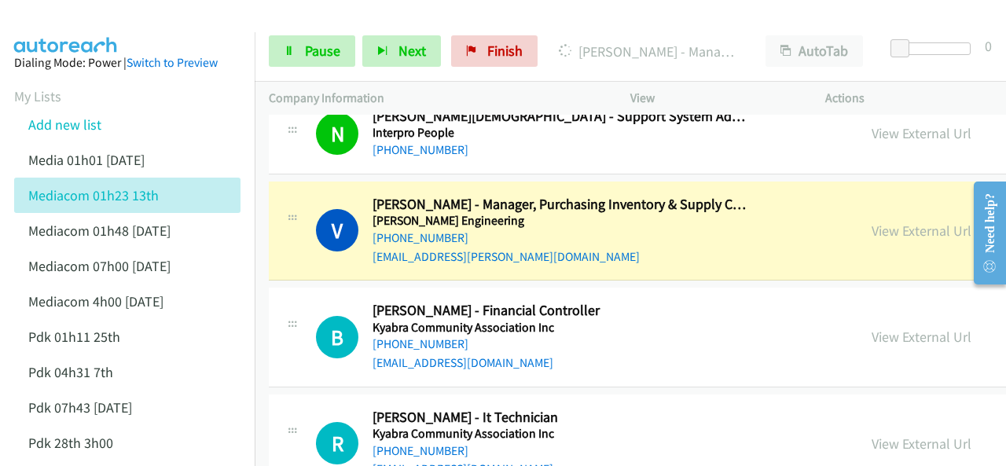
scroll to position [7499, 0]
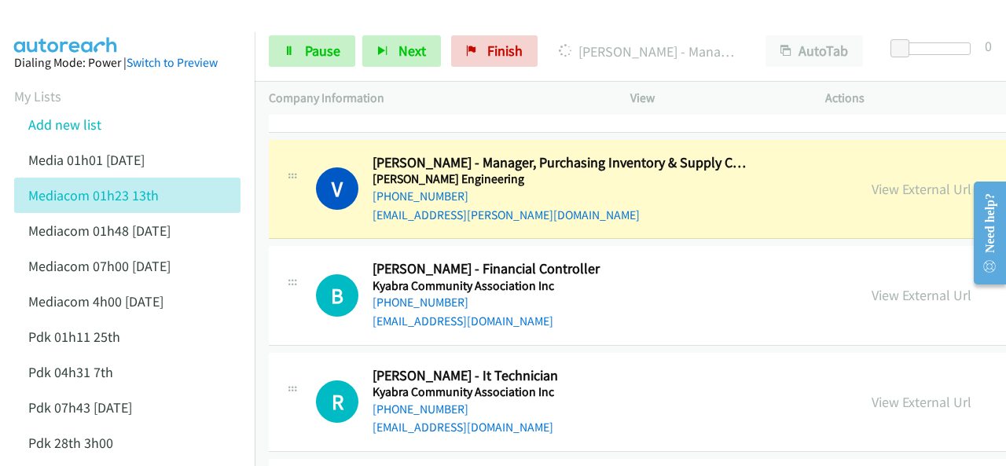
click at [86, 21] on img at bounding box center [66, 27] width 118 height 55
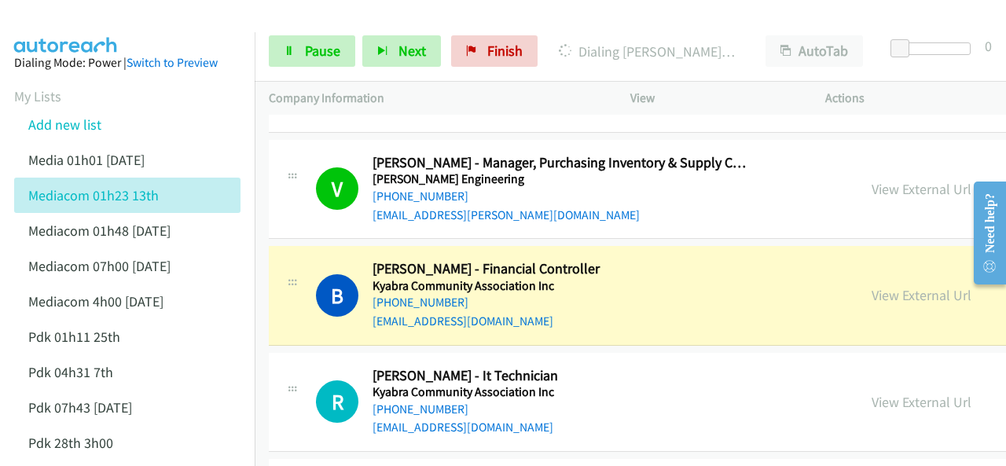
click at [83, 24] on img at bounding box center [66, 27] width 118 height 55
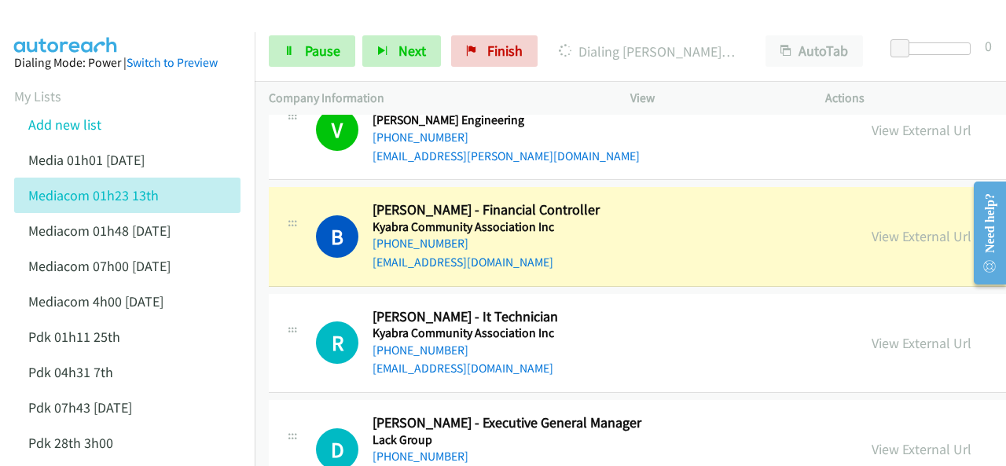
scroll to position [7578, 0]
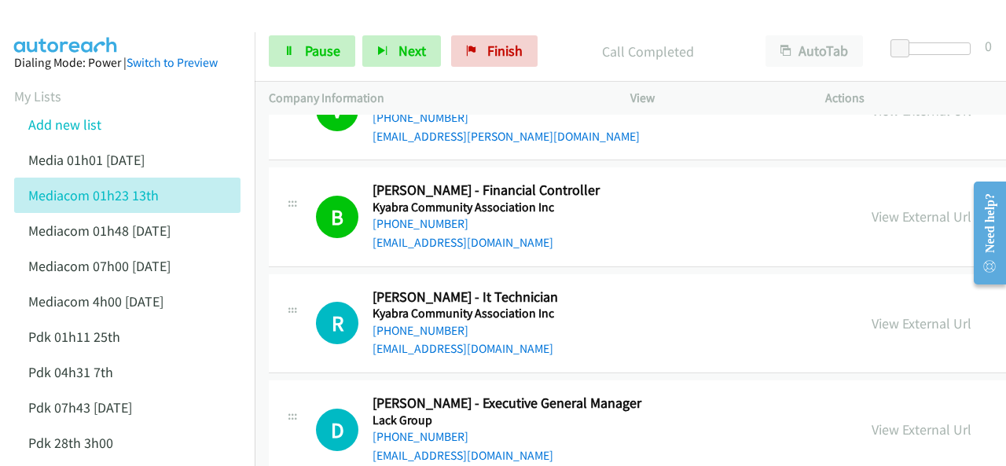
click at [58, 15] on img at bounding box center [66, 27] width 118 height 55
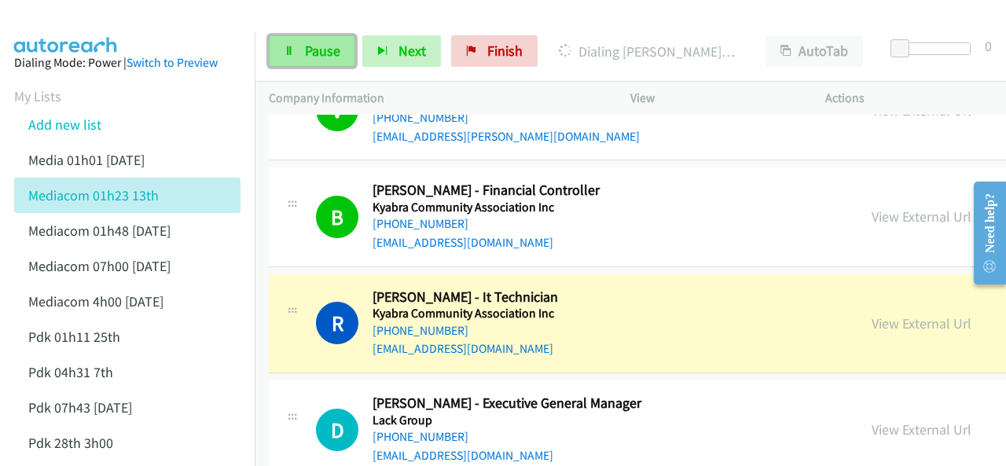
click at [305, 53] on span "Pause" at bounding box center [322, 51] width 35 height 18
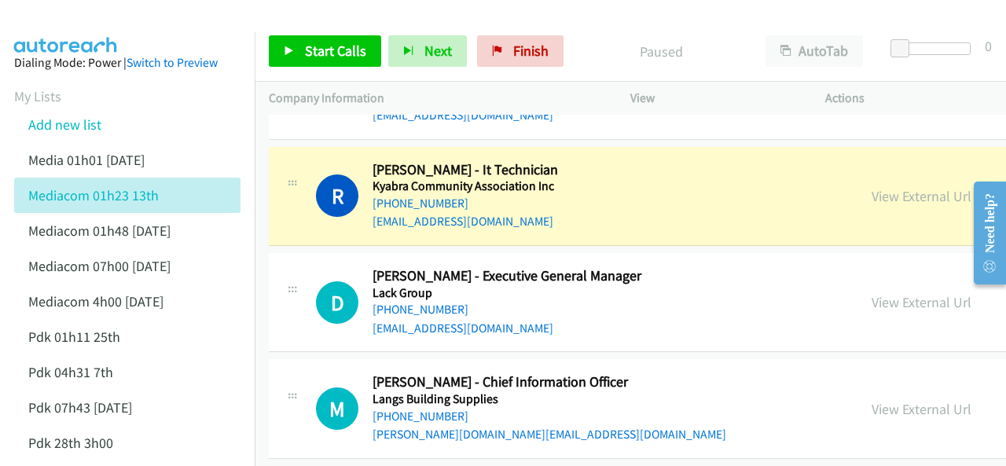
scroll to position [7735, 0]
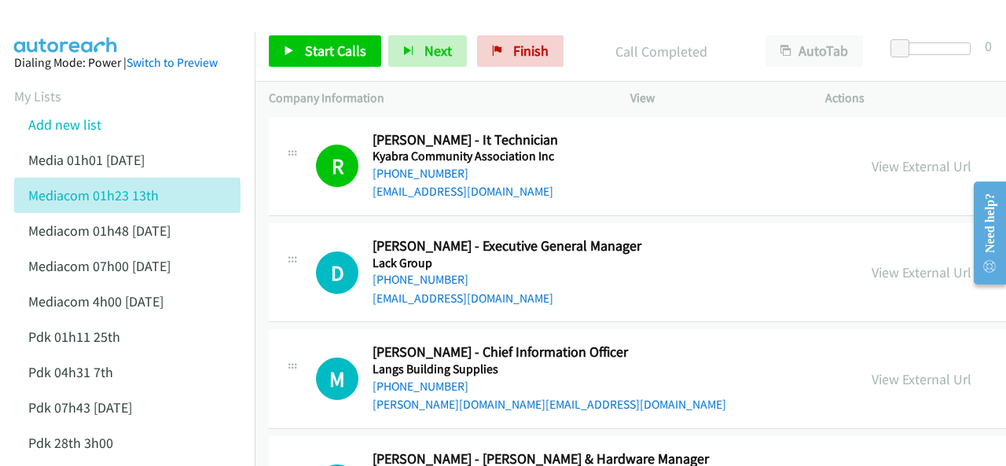
drag, startPoint x: 92, startPoint y: 31, endPoint x: 85, endPoint y: 9, distance: 22.4
click at [92, 31] on img at bounding box center [66, 27] width 118 height 55
click at [327, 42] on span "Start Calls" at bounding box center [335, 51] width 61 height 18
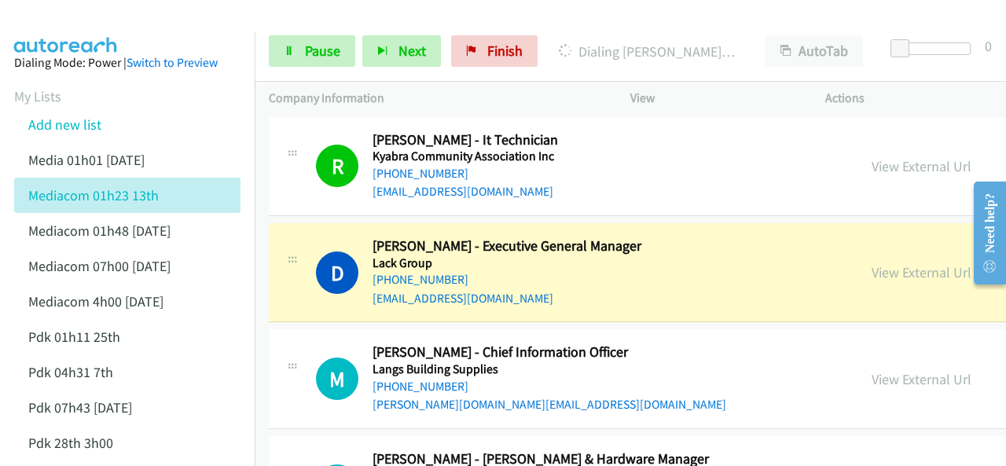
click at [96, 18] on img at bounding box center [66, 27] width 118 height 55
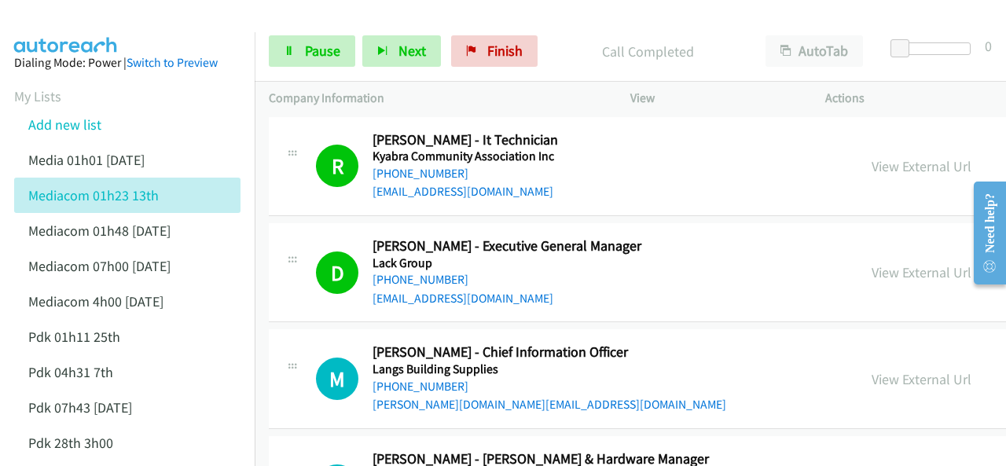
click at [96, 39] on aside "Dialing Mode: Power | Switch to Preview My Lists Add new list Media 01h01 [DATE…" at bounding box center [127, 414] width 255 height 765
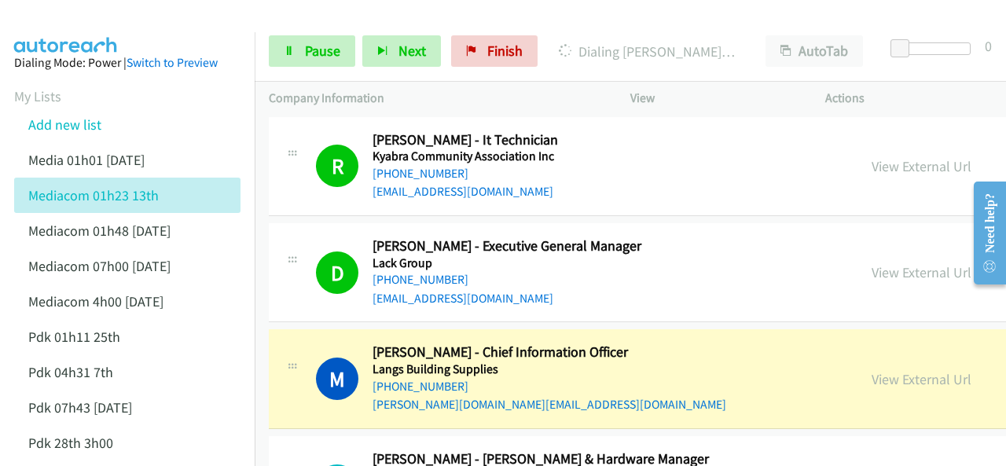
click at [85, 17] on img at bounding box center [66, 27] width 118 height 55
click at [872, 263] on link "View External Url" at bounding box center [922, 272] width 100 height 18
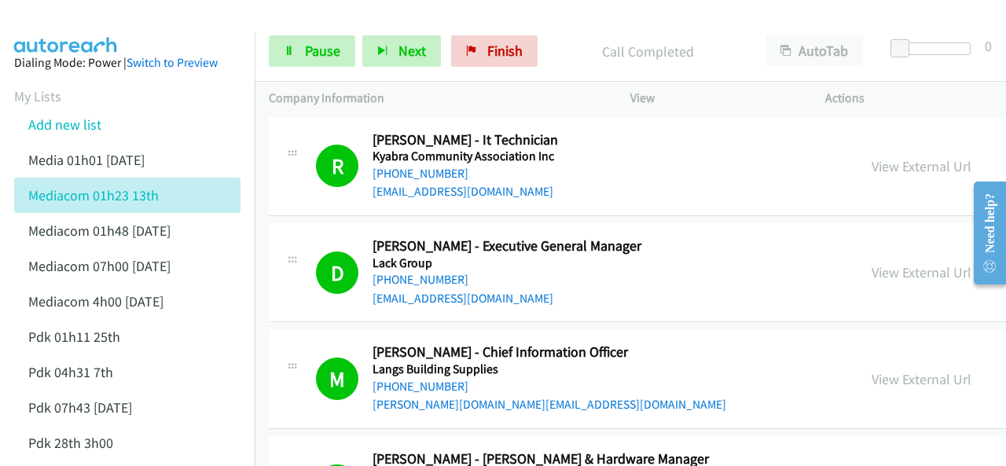
click at [26, 27] on img at bounding box center [66, 27] width 118 height 55
click at [105, 15] on img at bounding box center [66, 27] width 118 height 55
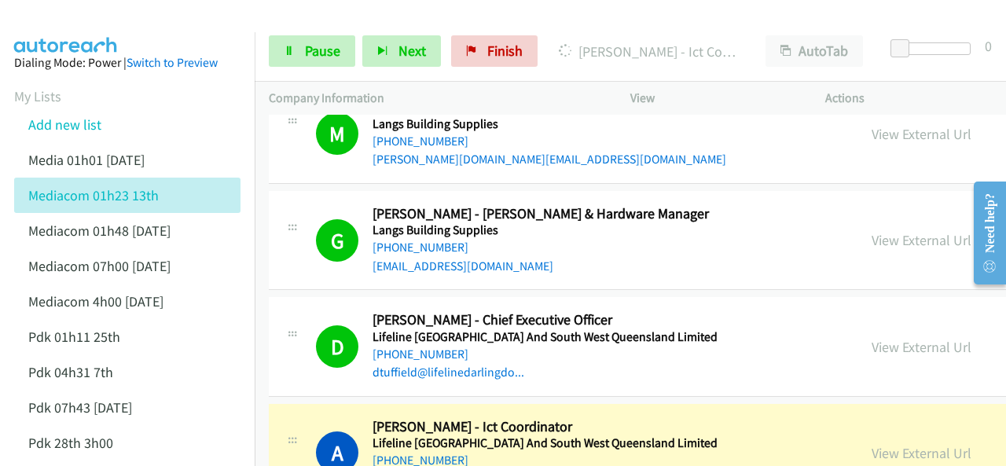
scroll to position [8128, 0]
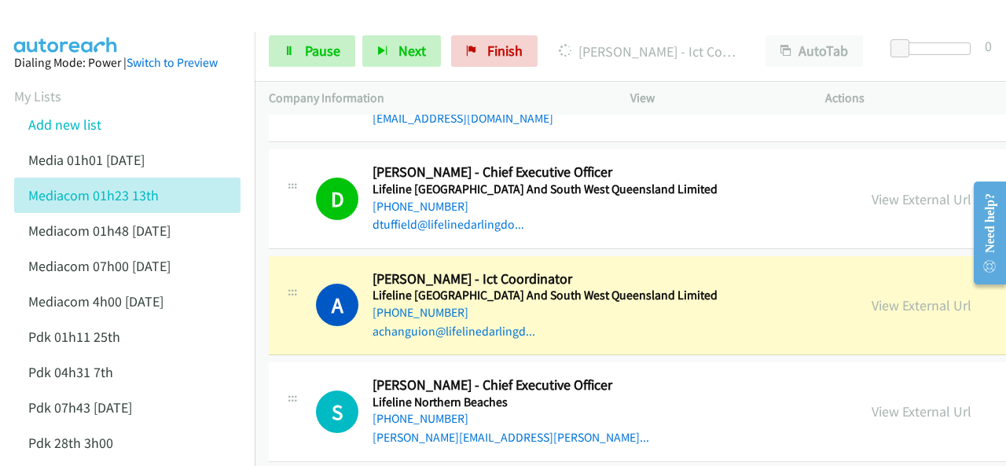
click at [82, 13] on img at bounding box center [66, 27] width 118 height 55
click at [302, 53] on link "Pause" at bounding box center [312, 50] width 86 height 31
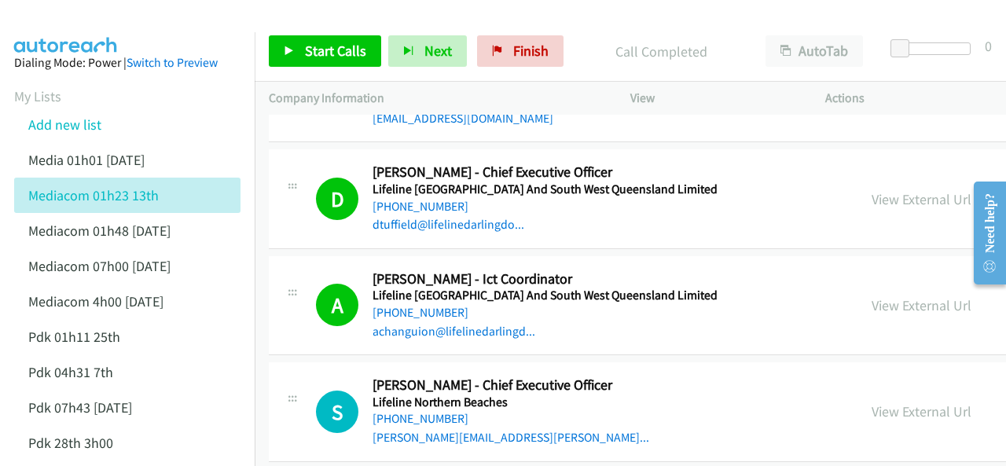
click at [86, 20] on img at bounding box center [66, 27] width 118 height 55
click at [61, 29] on img at bounding box center [66, 27] width 118 height 55
drag, startPoint x: 759, startPoint y: 282, endPoint x: 712, endPoint y: 236, distance: 65.6
click at [872, 296] on link "View External Url" at bounding box center [922, 305] width 100 height 18
click at [327, 45] on span "Start Calls" at bounding box center [335, 51] width 61 height 18
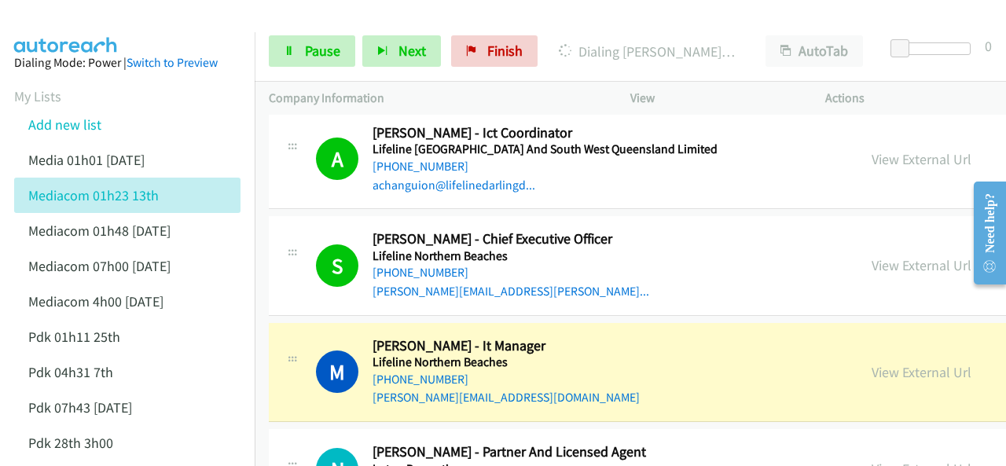
scroll to position [8285, 0]
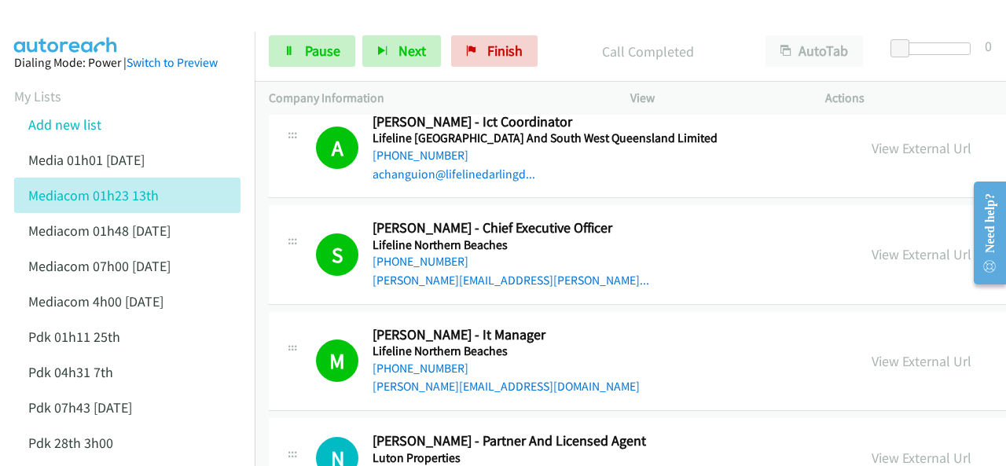
click at [91, 34] on aside "Dialing Mode: Power | Switch to Preview My Lists Add new list Media 01h01 [DATE…" at bounding box center [127, 414] width 255 height 765
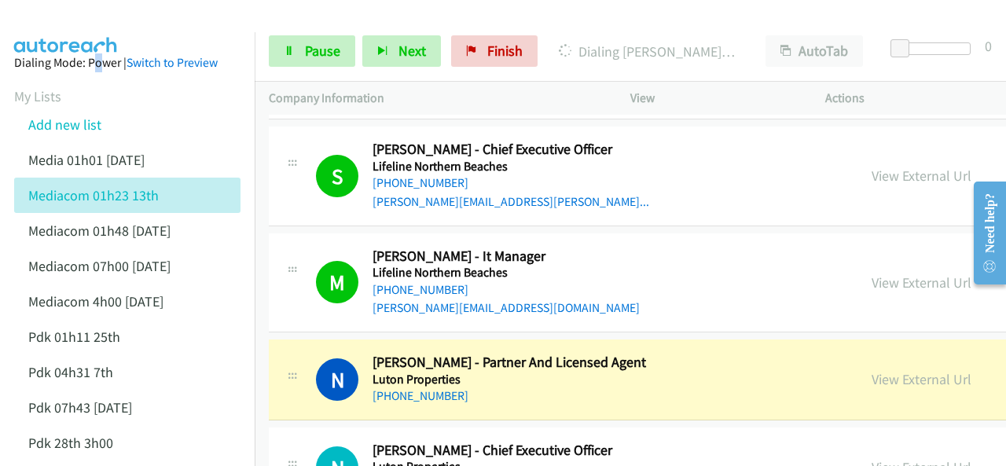
click at [92, 32] on aside "Dialing Mode: Power | Switch to Preview My Lists Add new list Media 01h01 [DATE…" at bounding box center [127, 414] width 255 height 765
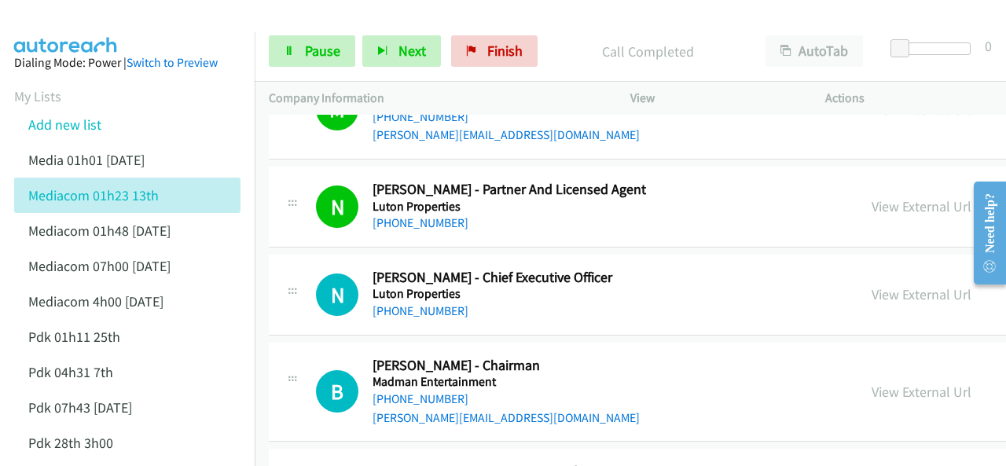
scroll to position [8521, 0]
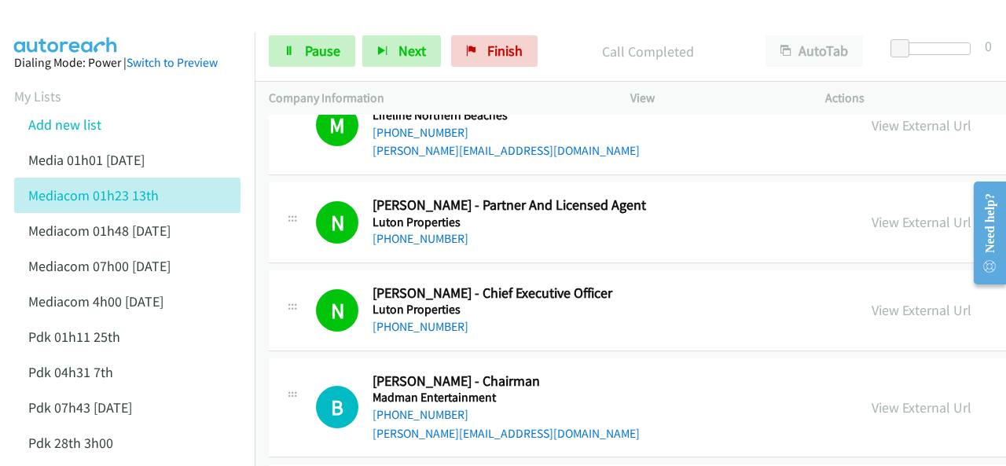
click at [93, 18] on img at bounding box center [66, 27] width 118 height 55
drag, startPoint x: 79, startPoint y: 33, endPoint x: 48, endPoint y: 13, distance: 36.4
click at [75, 34] on aside "Dialing Mode: Power | Switch to Preview My Lists Add new list Media 01h01 [DATE…" at bounding box center [127, 414] width 255 height 765
click at [280, 37] on link "Pause" at bounding box center [312, 50] width 86 height 31
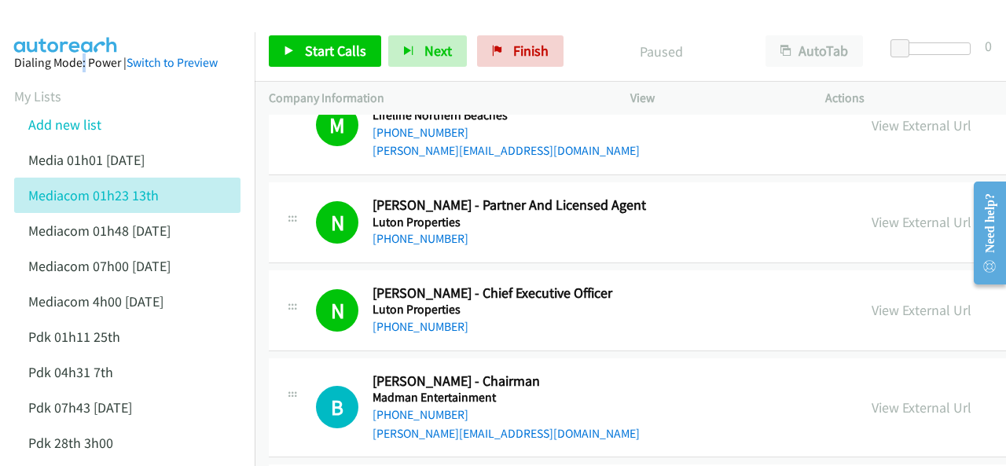
click at [79, 13] on img at bounding box center [66, 27] width 118 height 55
click at [313, 46] on span "Start Calls" at bounding box center [335, 51] width 61 height 18
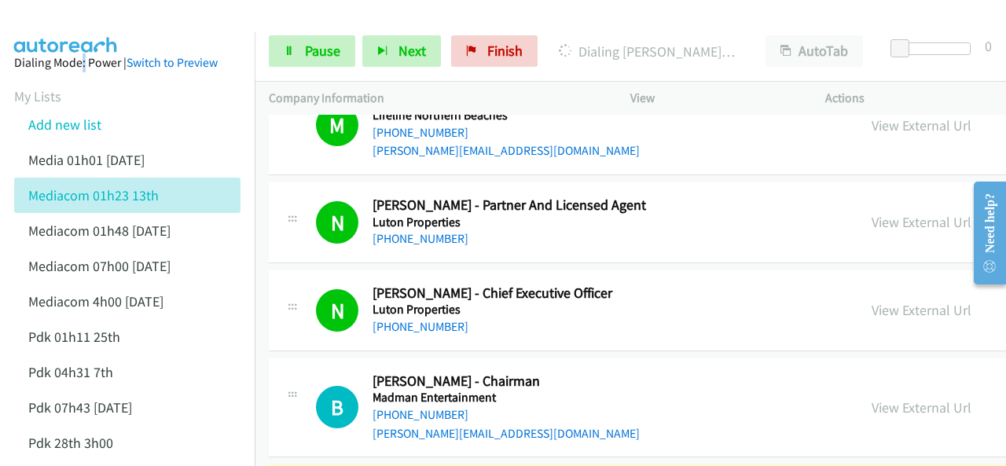
click at [107, 16] on img at bounding box center [66, 27] width 118 height 55
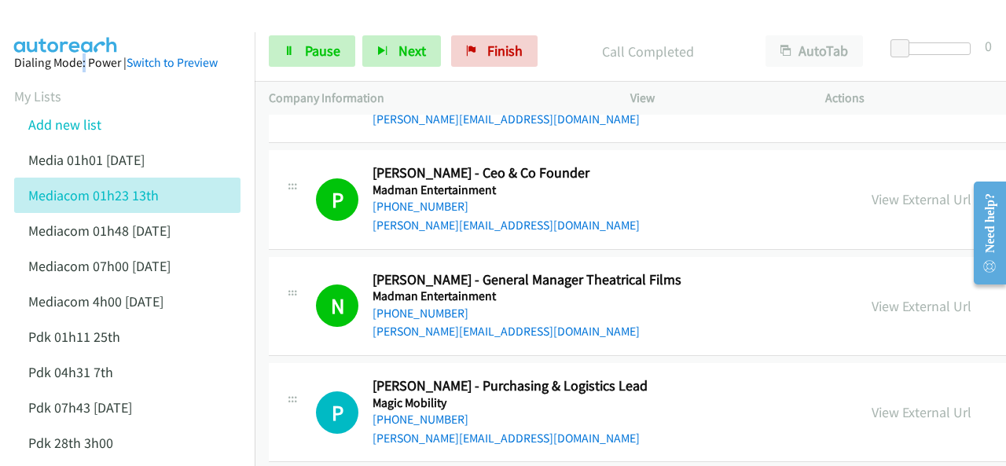
scroll to position [8914, 0]
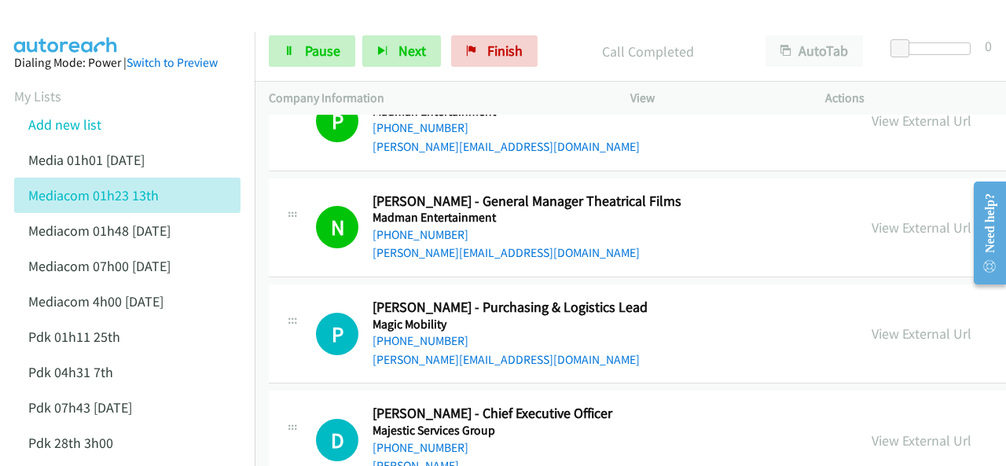
click at [522, 18] on div at bounding box center [496, 30] width 992 height 61
click at [97, 23] on img at bounding box center [66, 27] width 118 height 55
click at [299, 53] on link "Pause" at bounding box center [312, 50] width 86 height 31
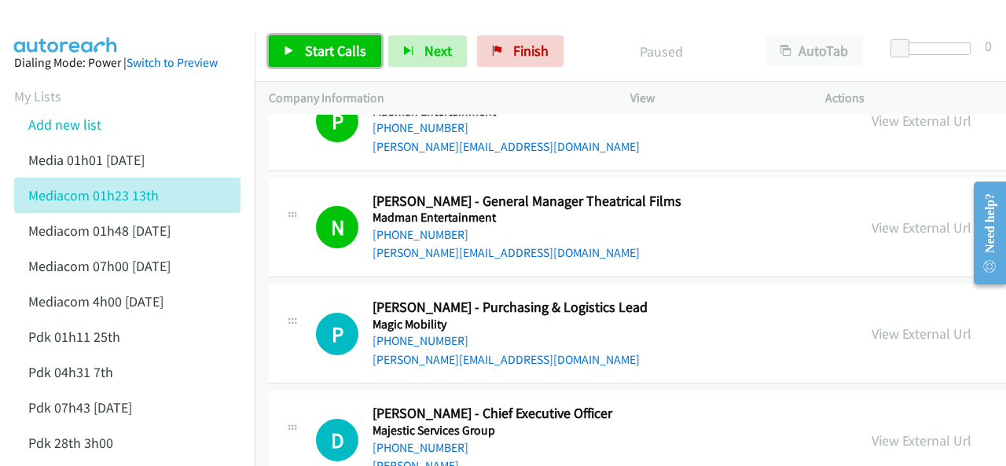
click at [299, 51] on link "Start Calls" at bounding box center [325, 50] width 112 height 31
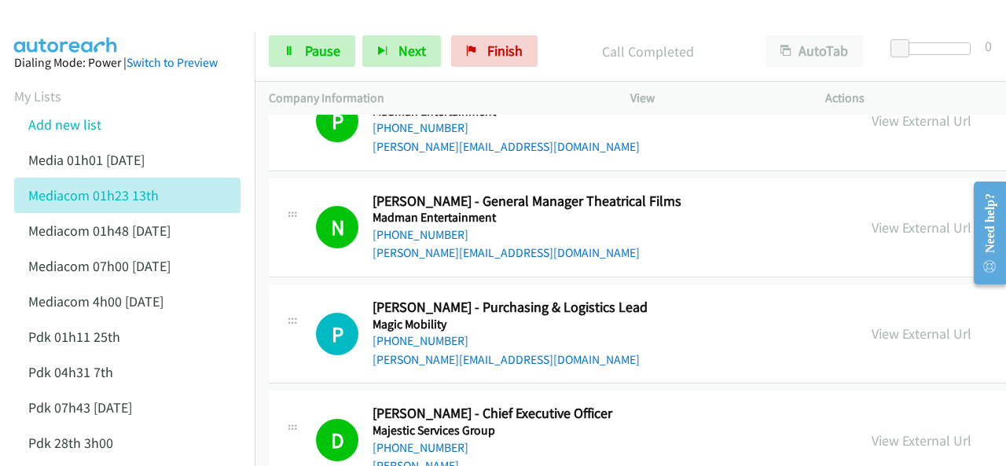
click at [88, 32] on aside "Dialing Mode: Power | Switch to Preview My Lists Add new list Media 01h01 [DATE…" at bounding box center [127, 414] width 255 height 765
click at [301, 54] on link "Pause" at bounding box center [312, 50] width 86 height 31
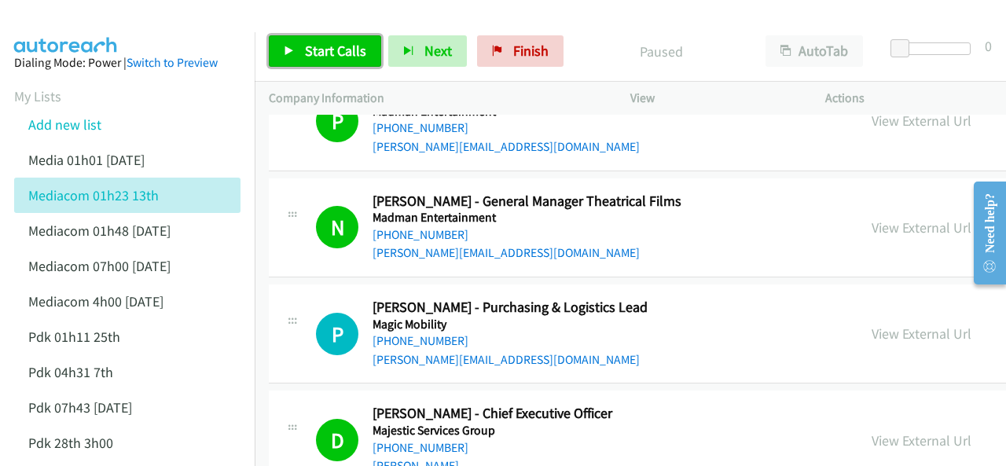
click at [290, 50] on icon at bounding box center [289, 51] width 11 height 11
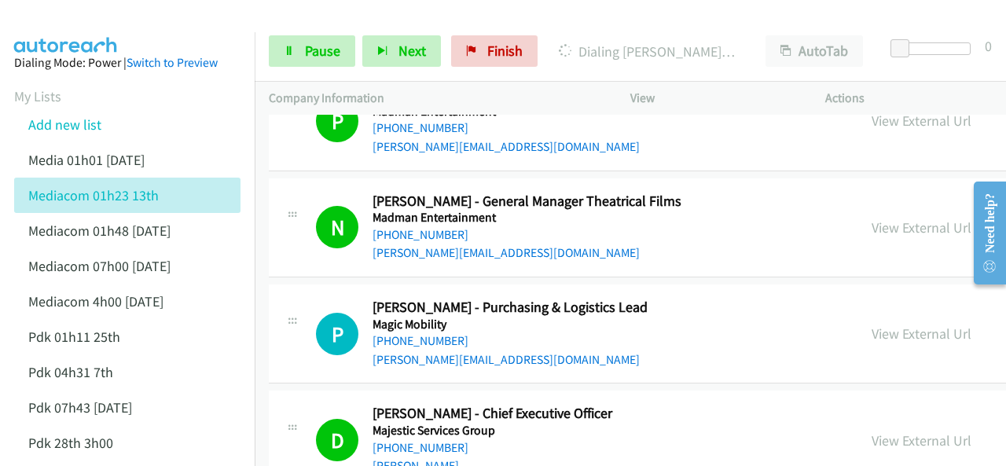
click at [61, 21] on img at bounding box center [66, 27] width 118 height 55
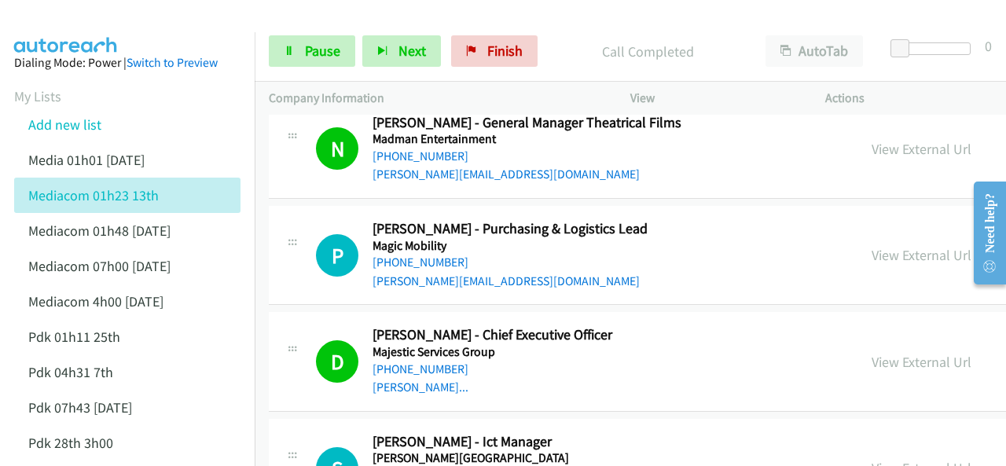
scroll to position [9071, 0]
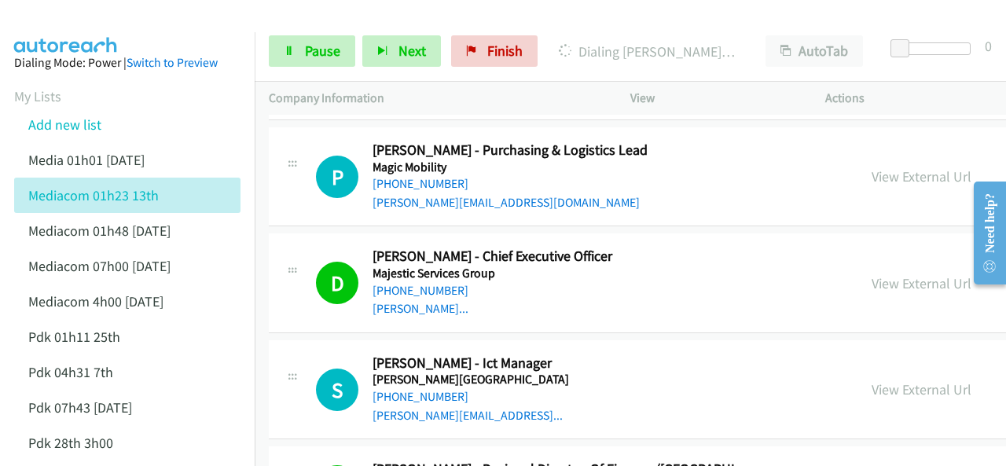
click at [98, 23] on img at bounding box center [66, 27] width 118 height 55
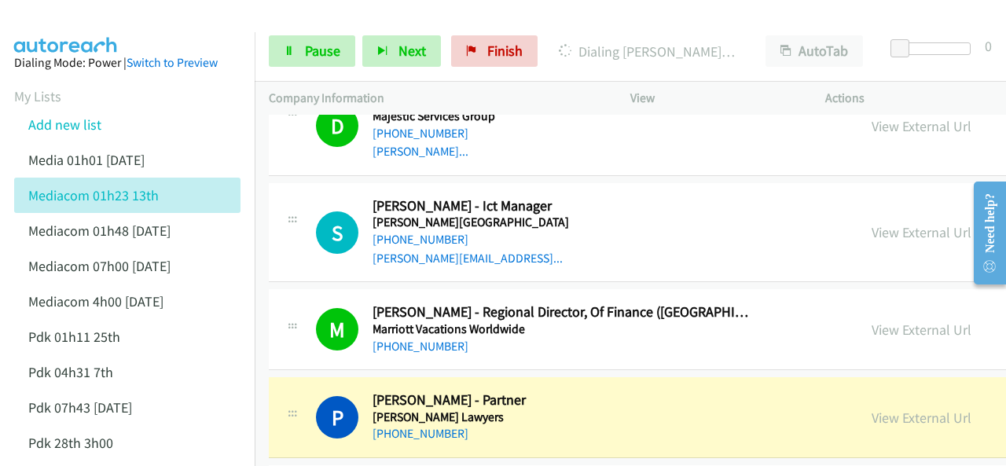
scroll to position [9386, 0]
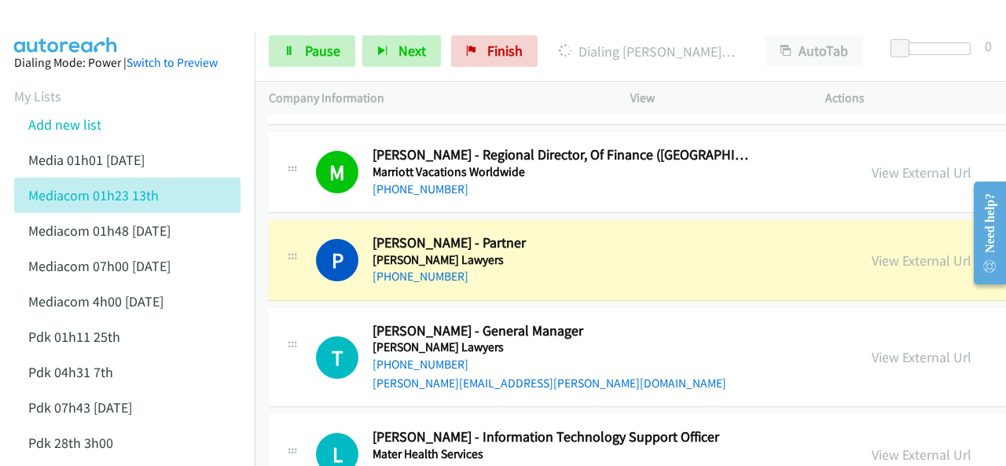
click at [80, 24] on img at bounding box center [66, 27] width 118 height 55
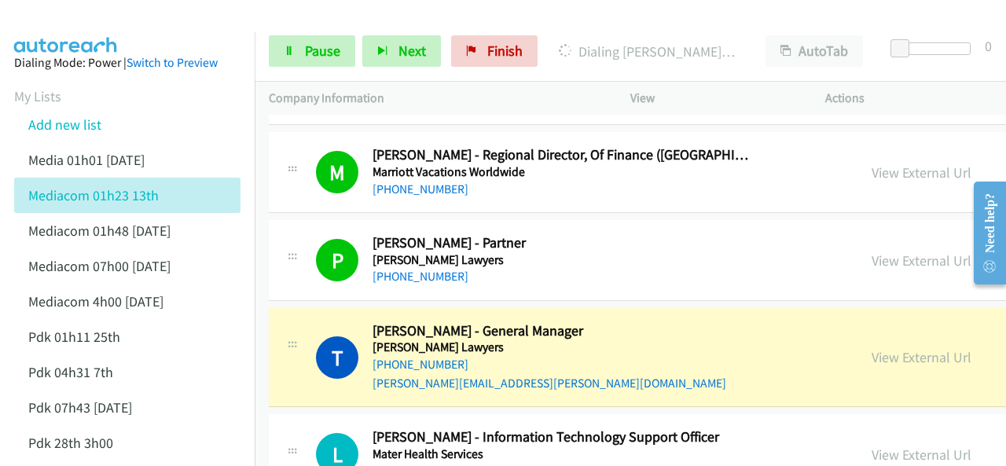
click at [91, 26] on img at bounding box center [66, 27] width 118 height 55
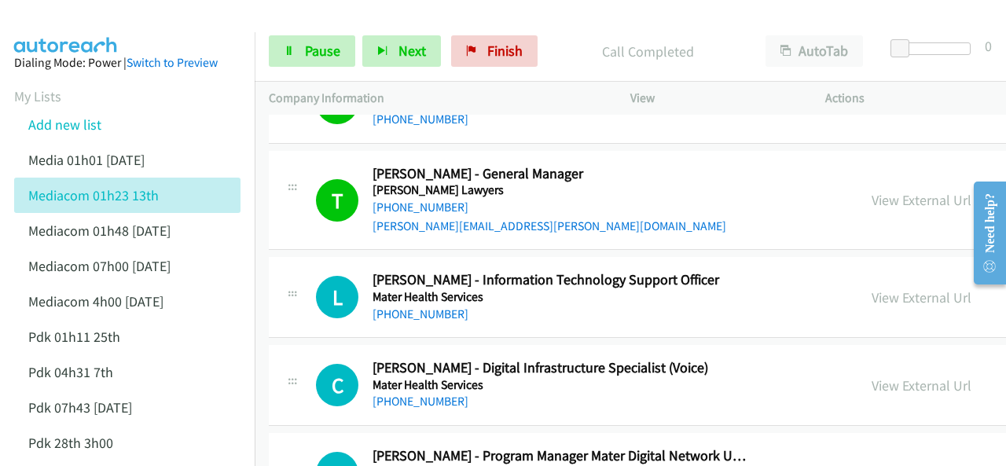
click at [51, 21] on img at bounding box center [66, 27] width 118 height 55
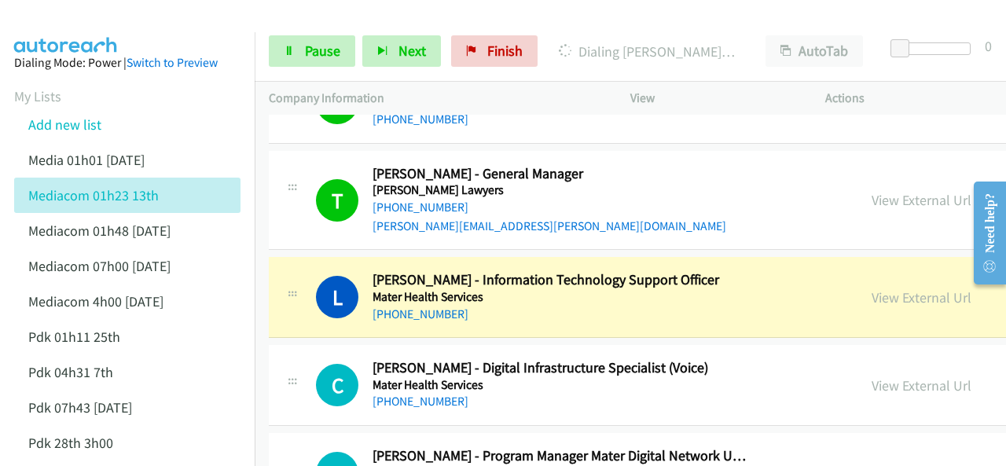
click at [101, 32] on aside "Dialing Mode: Power | Switch to Preview My Lists Add new list Media 01h01 [DATE…" at bounding box center [127, 414] width 255 height 765
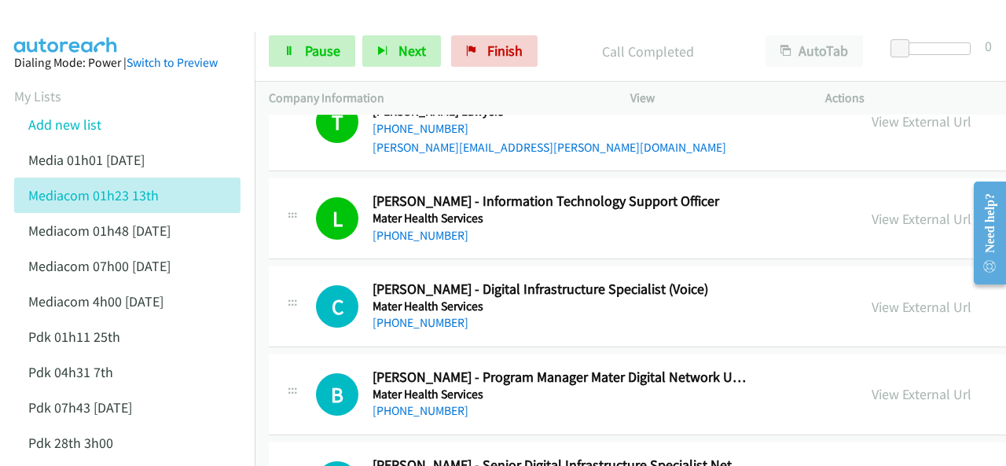
click at [108, 13] on img at bounding box center [66, 27] width 118 height 55
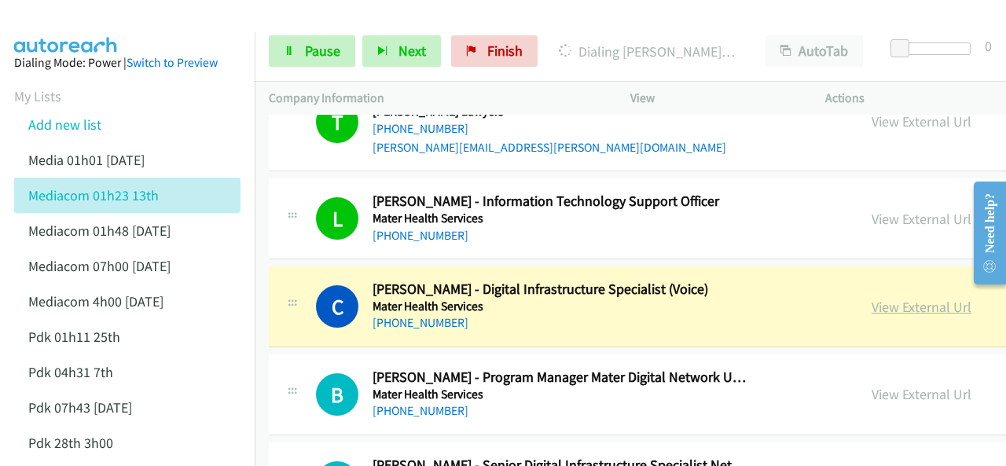
click at [872, 298] on link "View External Url" at bounding box center [922, 307] width 100 height 18
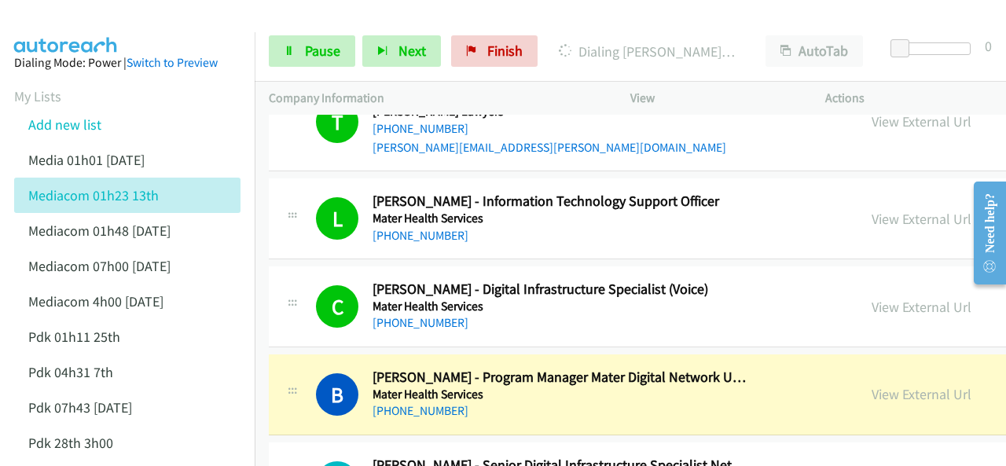
scroll to position [9700, 0]
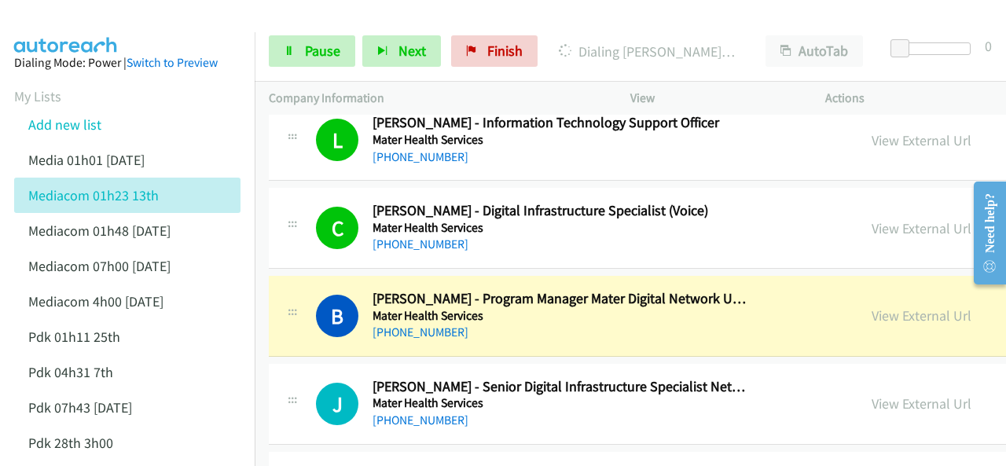
click at [72, 27] on img at bounding box center [66, 27] width 118 height 55
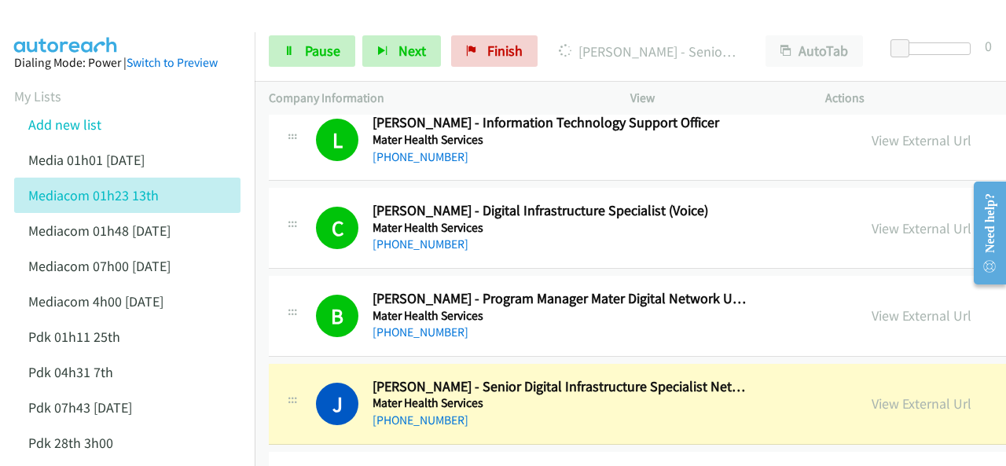
click at [79, 31] on img at bounding box center [66, 27] width 118 height 55
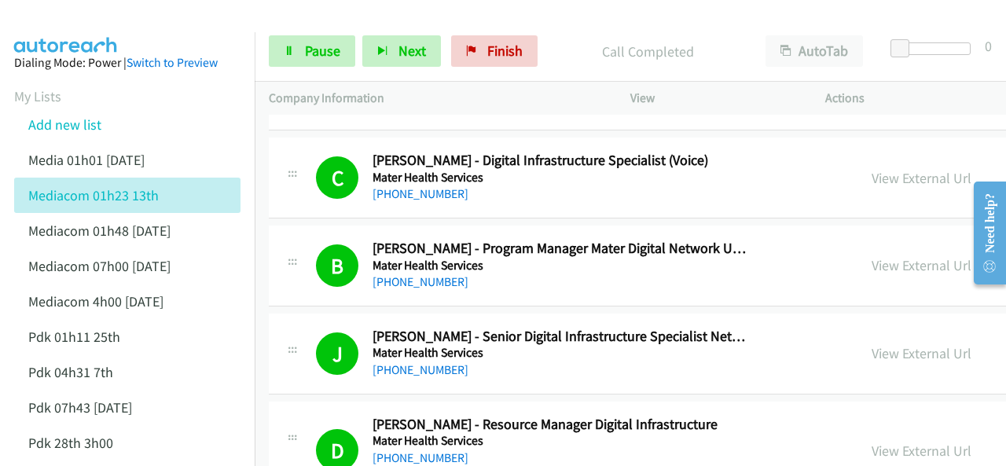
scroll to position [9779, 0]
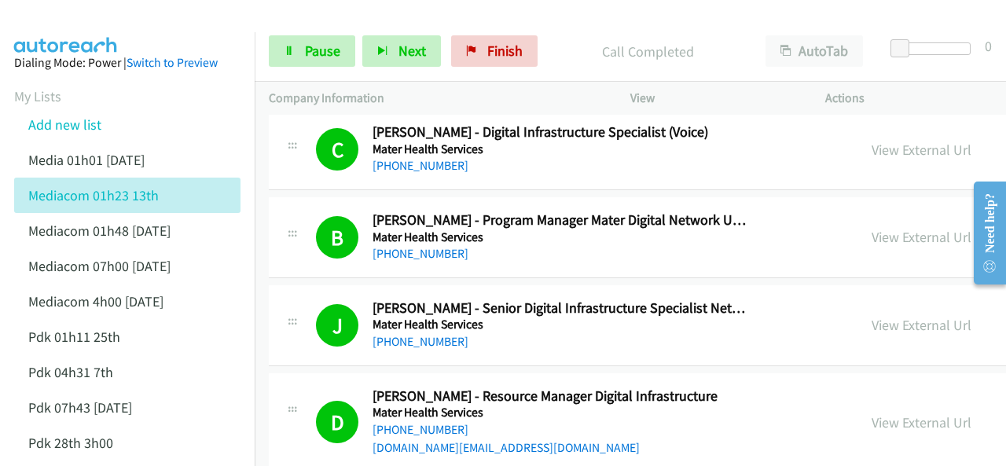
click at [79, 36] on aside "Dialing Mode: Power | Switch to Preview My Lists Add new list Media 01h01 [DATE…" at bounding box center [127, 414] width 255 height 765
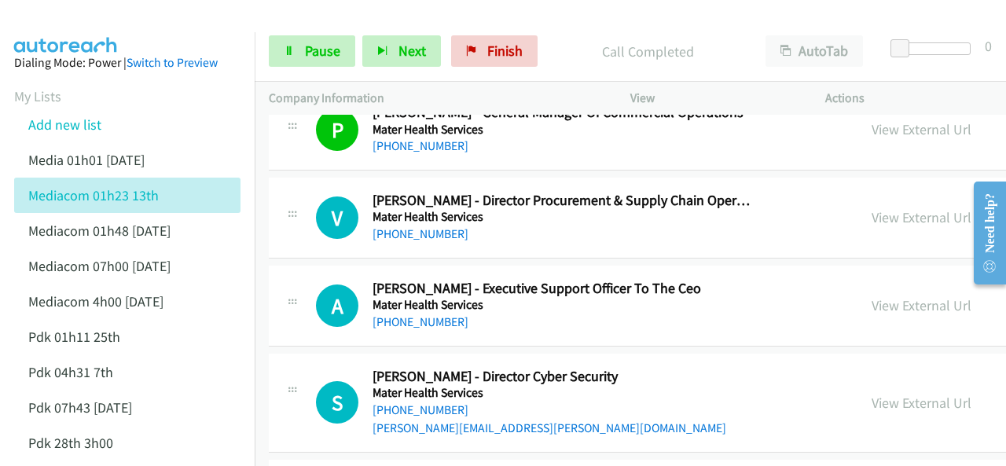
scroll to position [10172, 0]
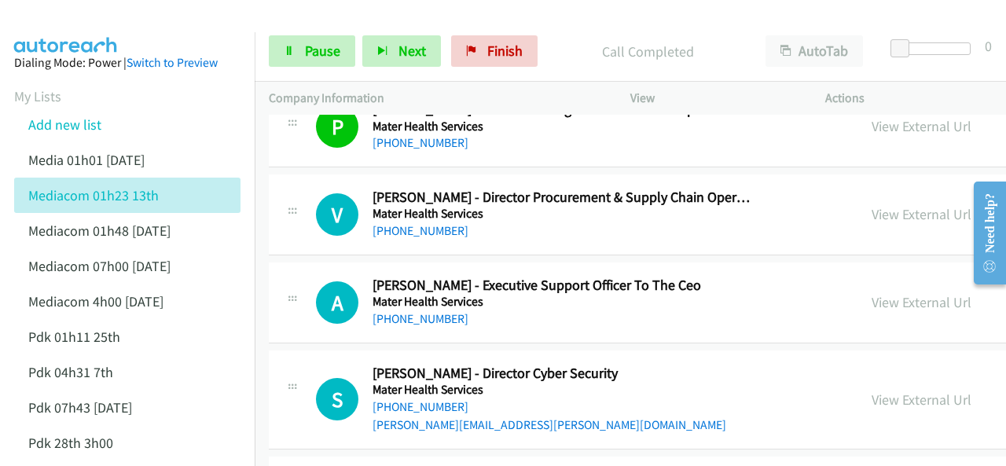
click at [82, 27] on img at bounding box center [66, 27] width 118 height 55
click at [291, 49] on icon at bounding box center [289, 51] width 11 height 11
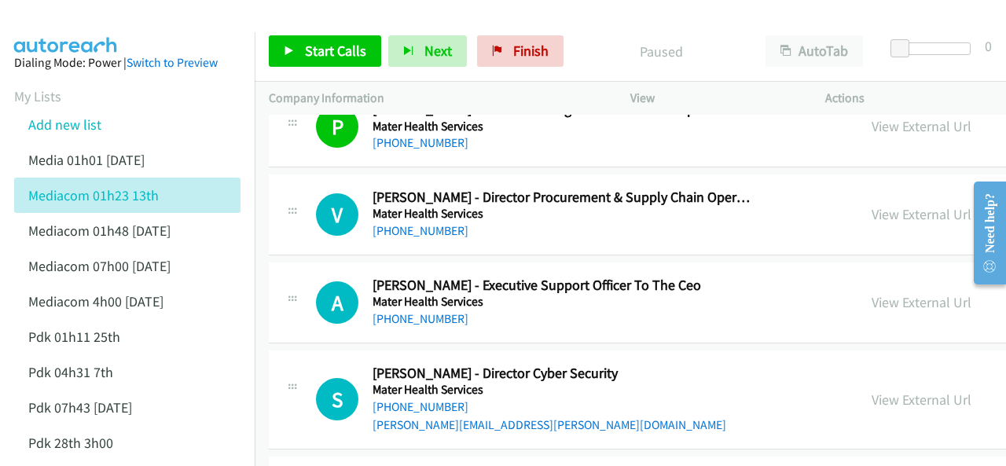
click at [68, 28] on img at bounding box center [66, 27] width 118 height 55
click at [296, 52] on link "Start Calls" at bounding box center [325, 50] width 112 height 31
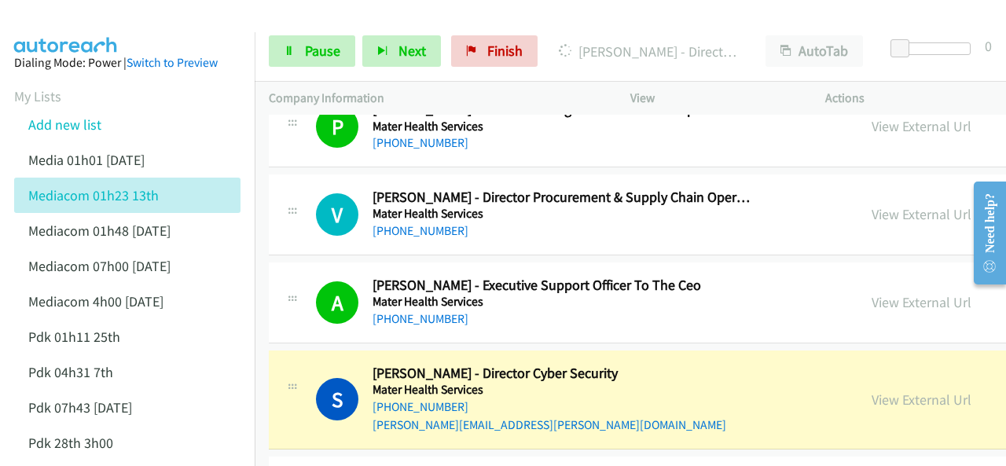
click at [79, 20] on img at bounding box center [66, 27] width 118 height 55
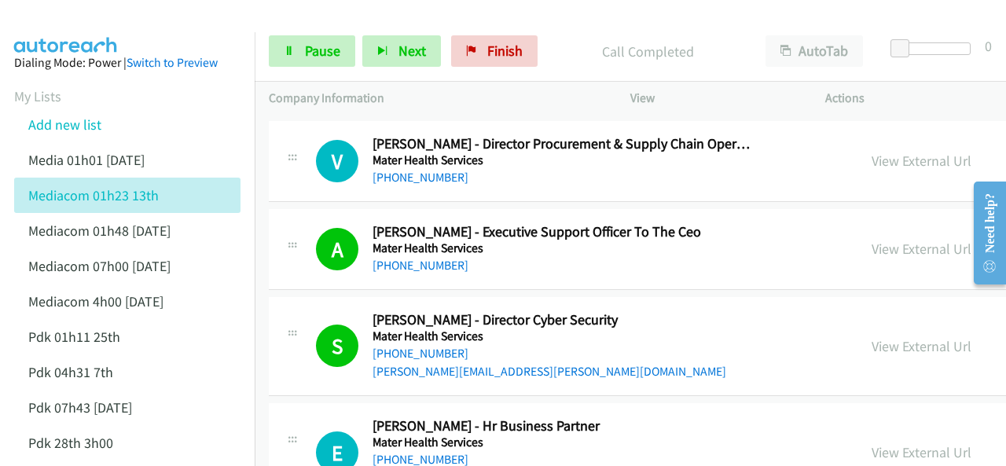
scroll to position [10250, 0]
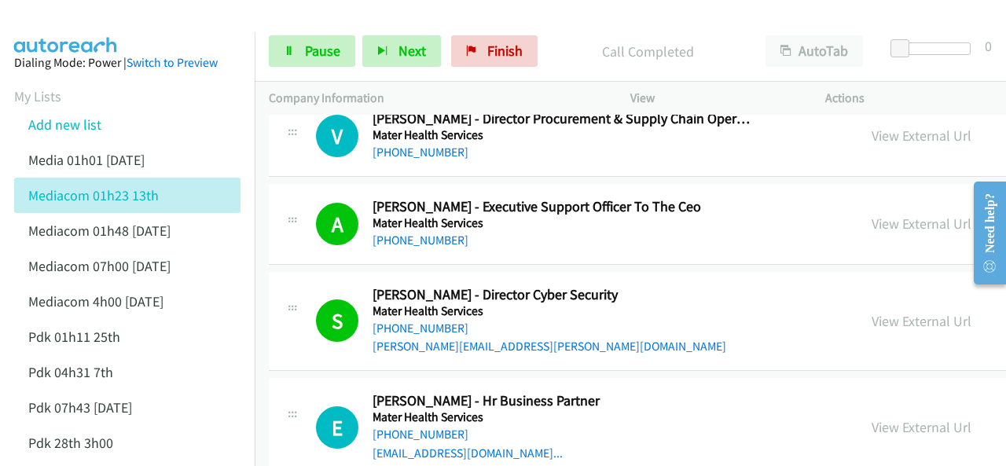
click at [55, 35] on aside "Dialing Mode: Power | Switch to Preview My Lists Add new list Media 01h01 [DATE…" at bounding box center [127, 414] width 255 height 765
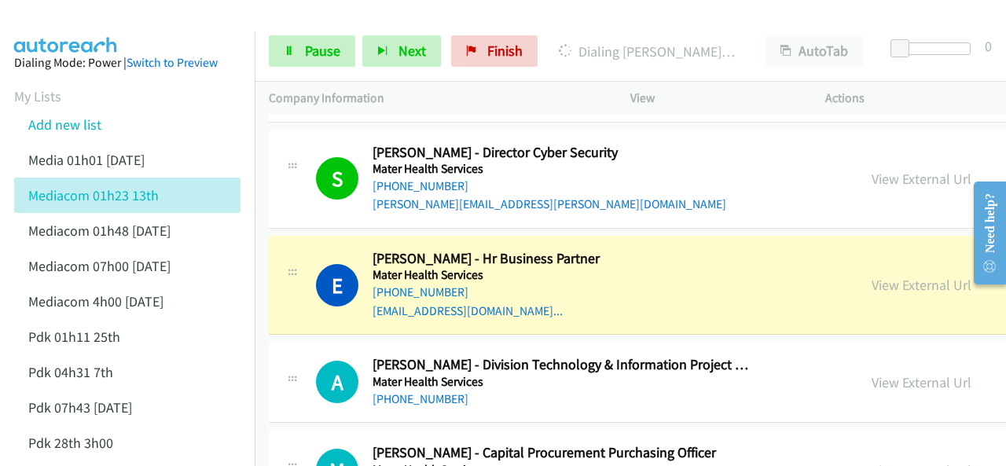
scroll to position [10408, 0]
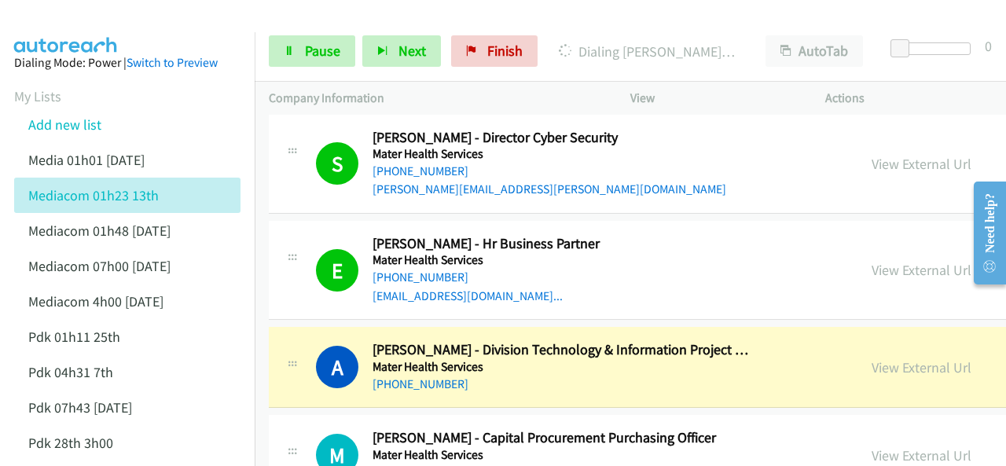
click at [72, 14] on img at bounding box center [66, 27] width 118 height 55
click at [872, 358] on link "View External Url" at bounding box center [922, 367] width 100 height 18
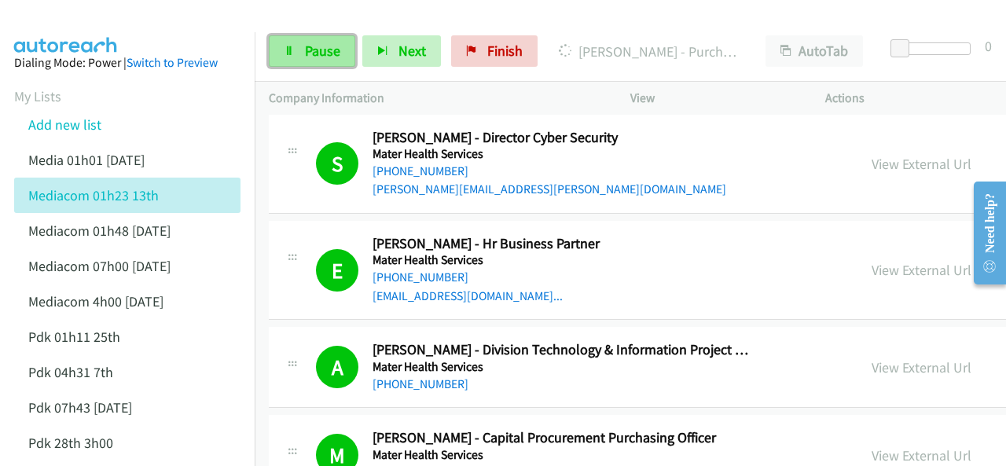
click at [322, 55] on span "Pause" at bounding box center [322, 51] width 35 height 18
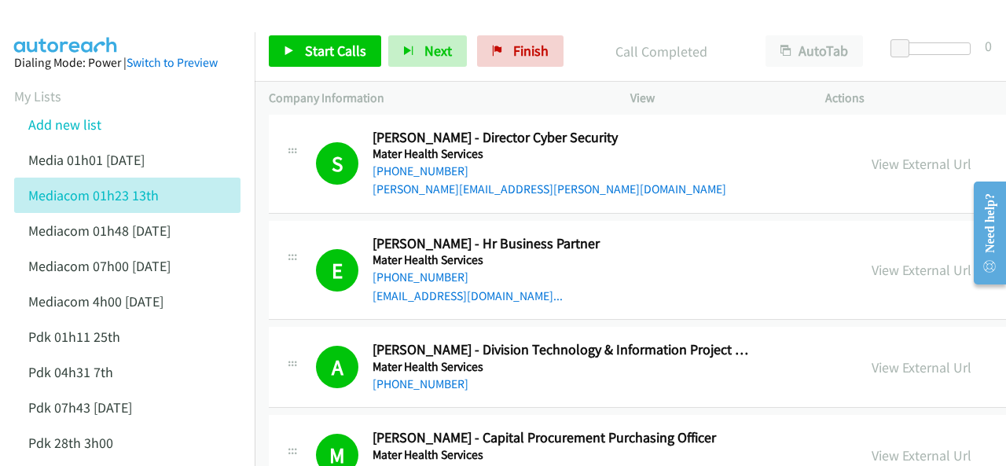
click at [42, 34] on aside "Dialing Mode: Power | Switch to Preview My Lists Add new list Media 01h01 [DATE…" at bounding box center [127, 414] width 255 height 765
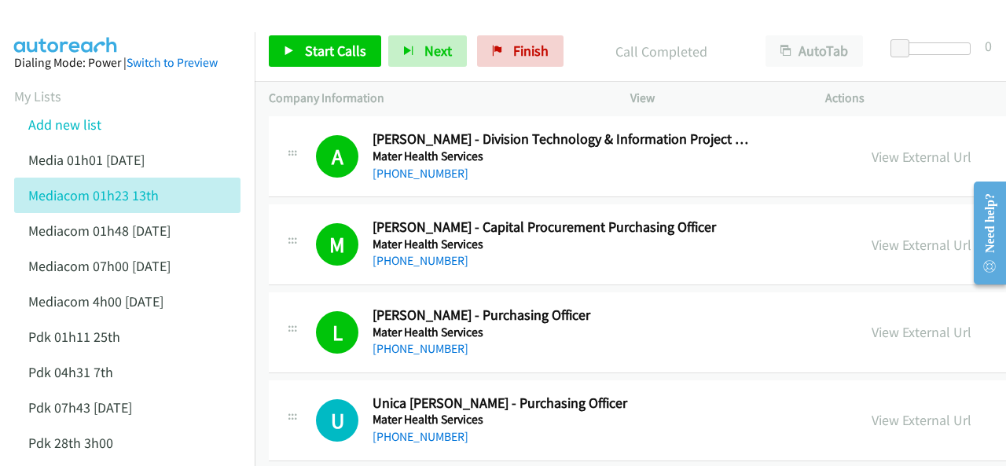
scroll to position [10643, 0]
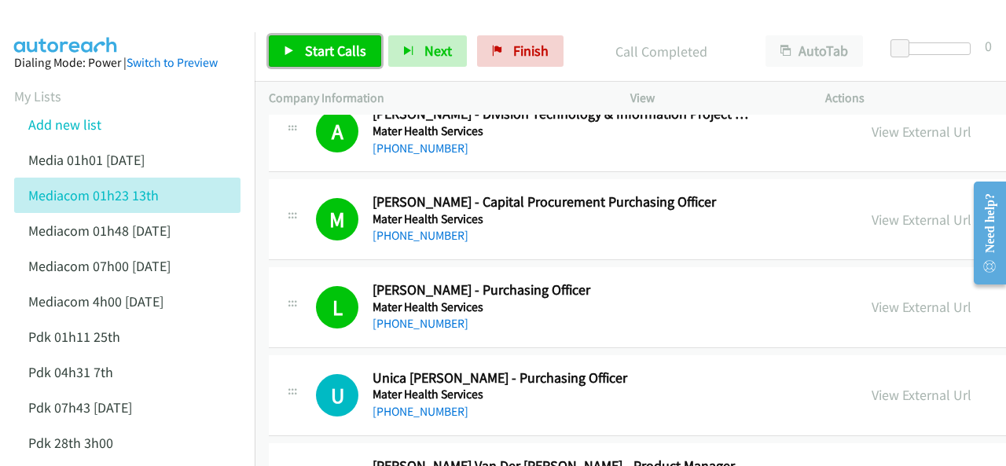
click at [330, 50] on span "Start Calls" at bounding box center [335, 51] width 61 height 18
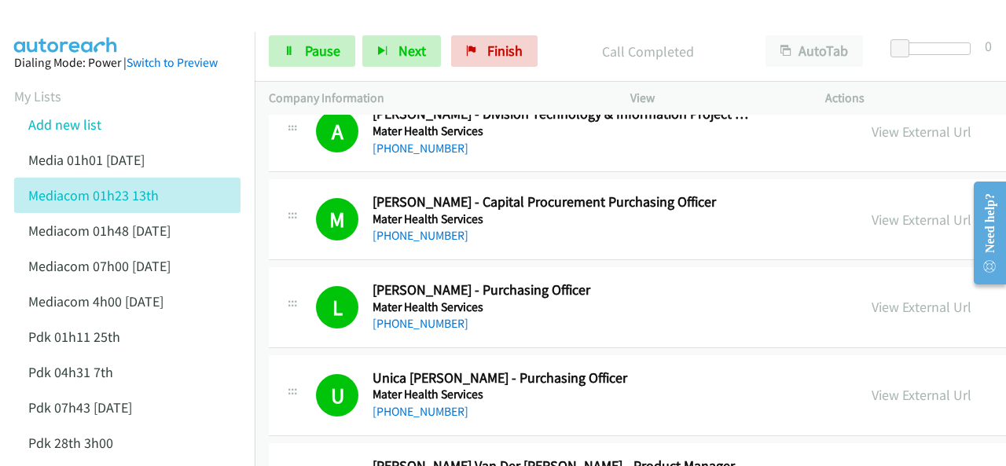
click at [74, 19] on img at bounding box center [66, 27] width 118 height 55
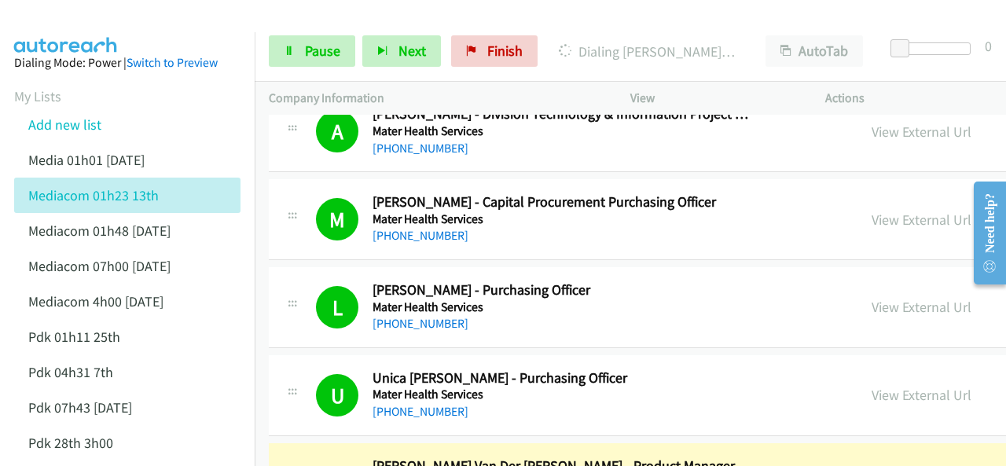
click at [55, 34] on aside "Dialing Mode: Power | Switch to Preview My Lists Add new list Media 01h01 [DATE…" at bounding box center [127, 414] width 255 height 765
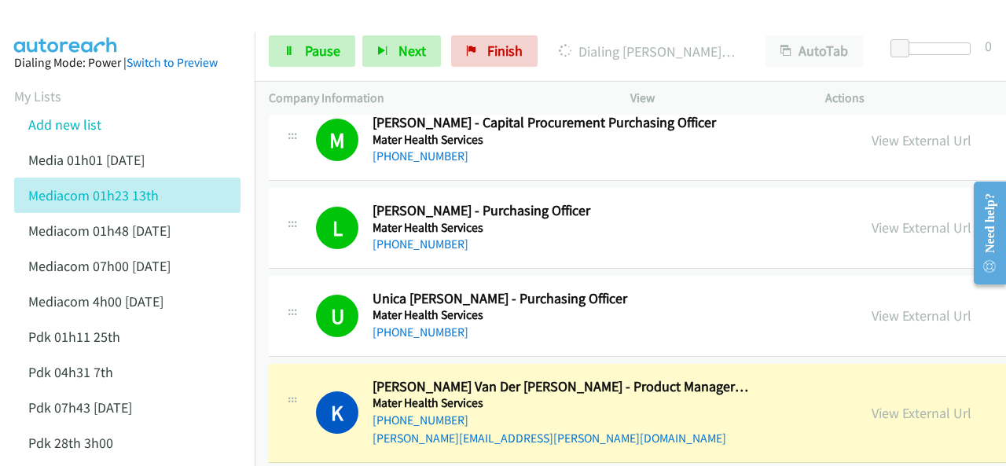
scroll to position [10801, 0]
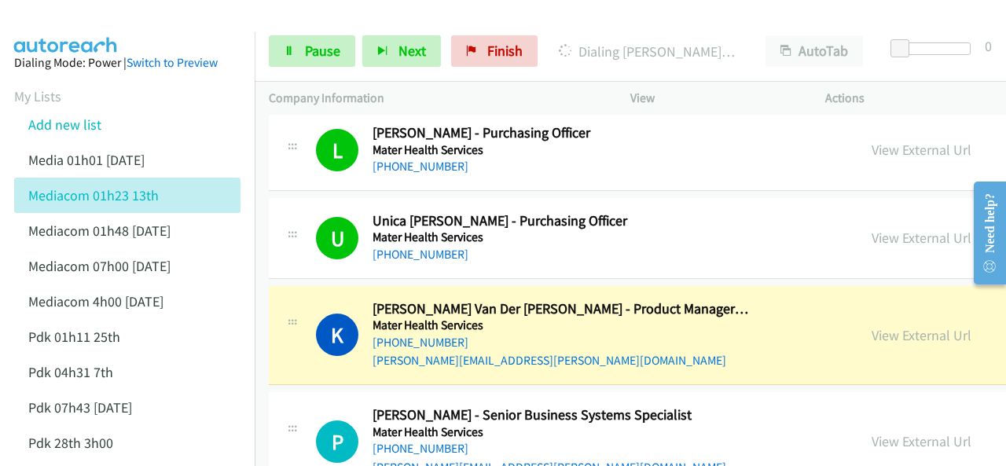
drag, startPoint x: 79, startPoint y: 28, endPoint x: 88, endPoint y: 24, distance: 10.2
click at [79, 26] on img at bounding box center [66, 27] width 118 height 55
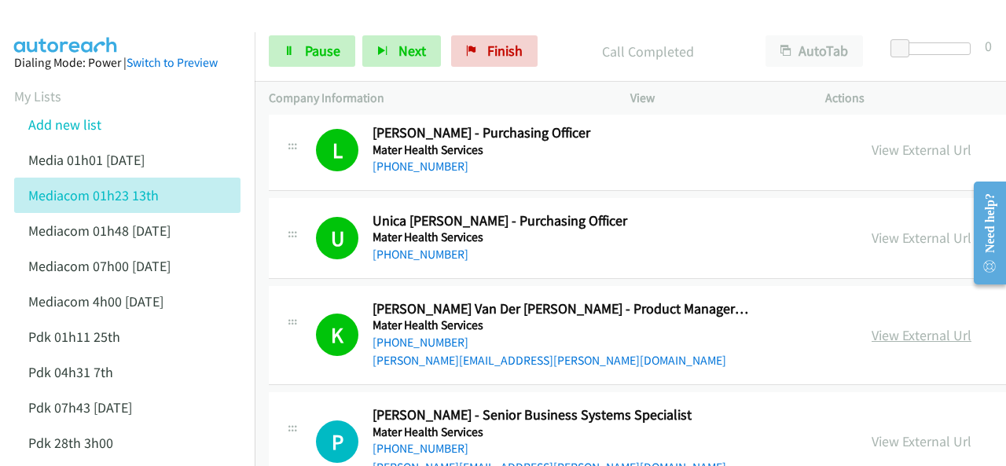
click at [872, 326] on link "View External Url" at bounding box center [922, 335] width 100 height 18
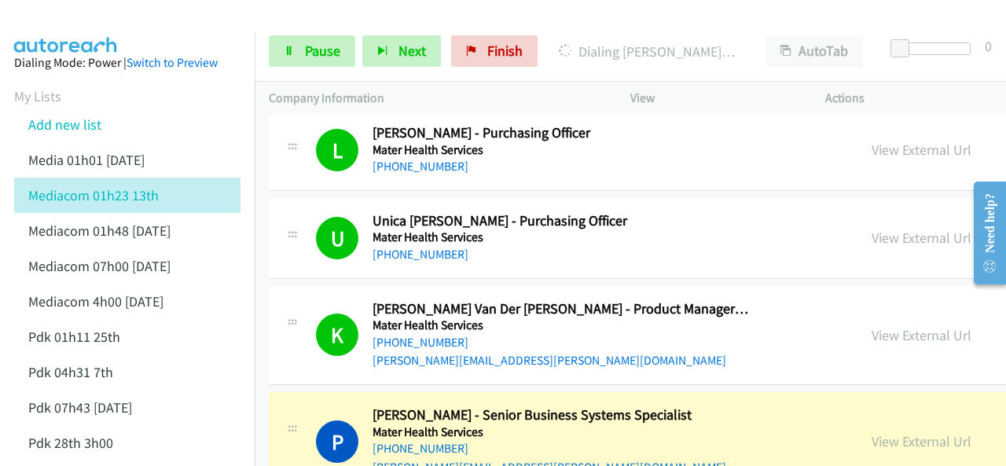
click at [100, 24] on img at bounding box center [66, 27] width 118 height 55
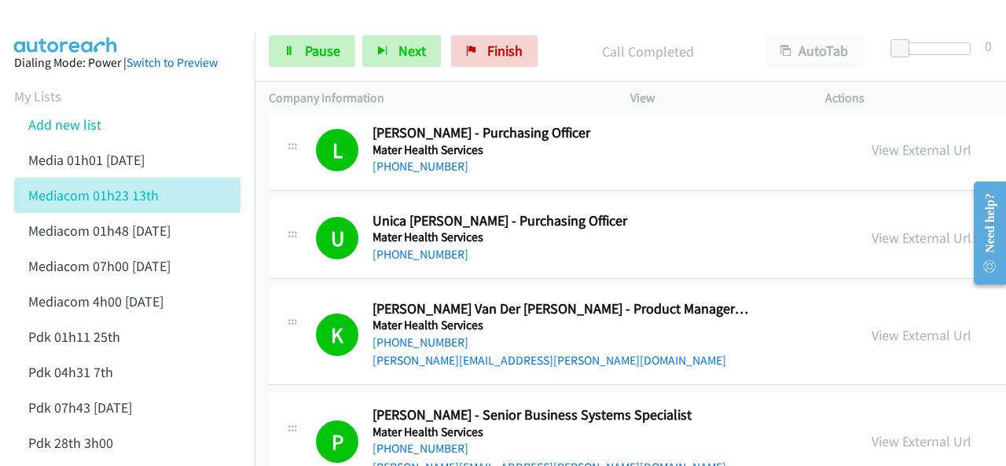
click at [127, 11] on main "Start Calls Pause Next Finish Call Completed AutoTab AutoTab 0 Company Informat…" at bounding box center [503, 37] width 1006 height 75
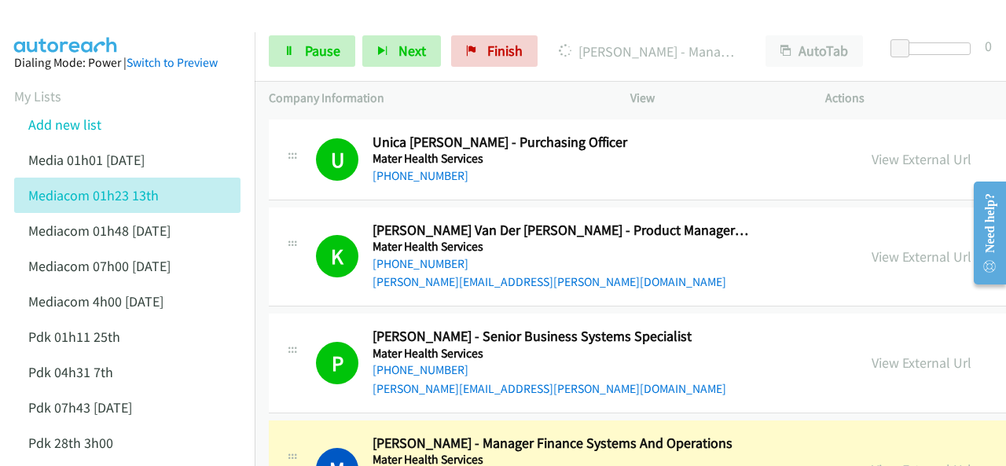
click at [116, 31] on img at bounding box center [66, 27] width 118 height 55
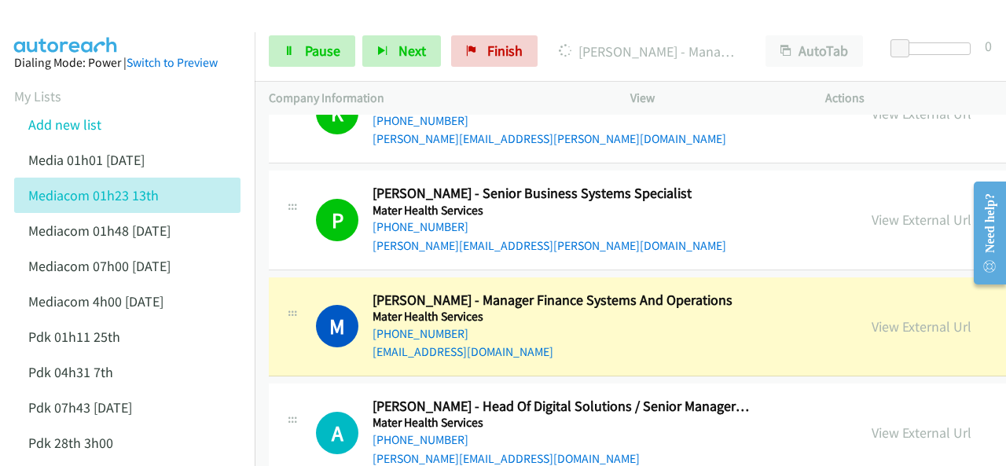
scroll to position [11037, 0]
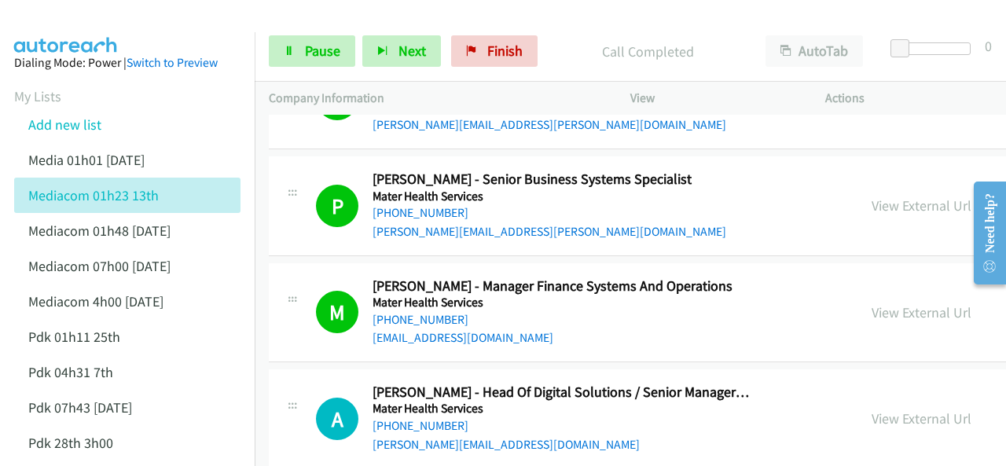
click at [87, 21] on img at bounding box center [66, 27] width 118 height 55
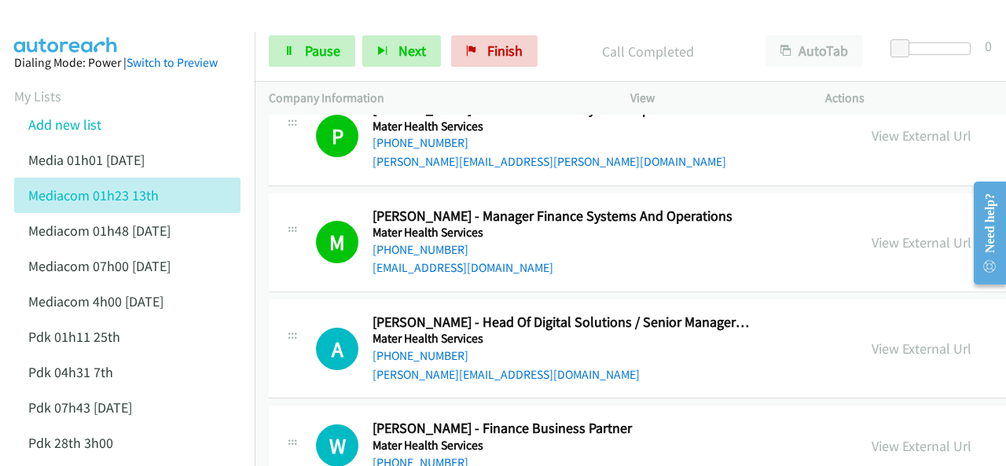
scroll to position [11194, 0]
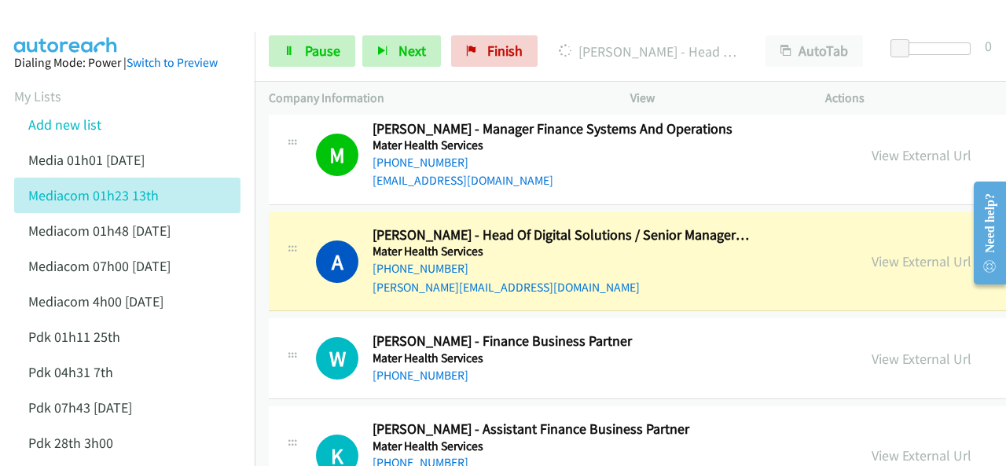
click at [69, 28] on img at bounding box center [66, 27] width 118 height 55
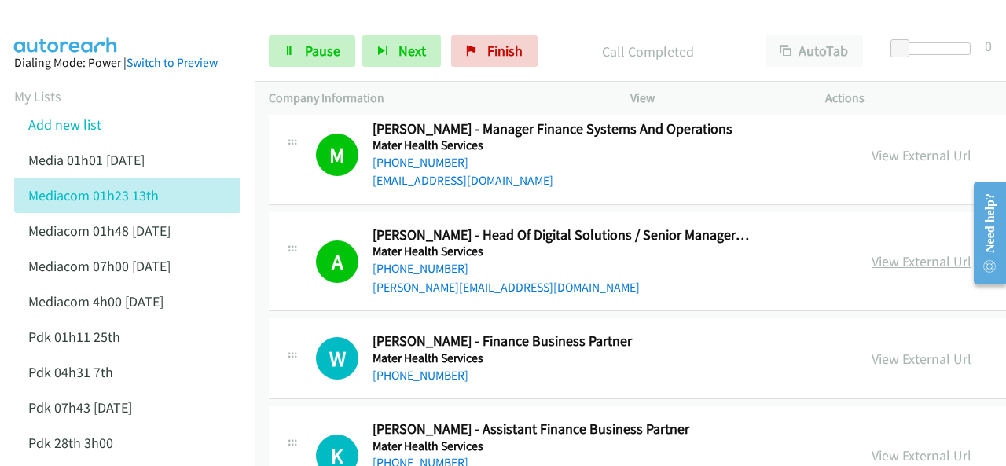
click at [872, 252] on link "View External Url" at bounding box center [922, 261] width 100 height 18
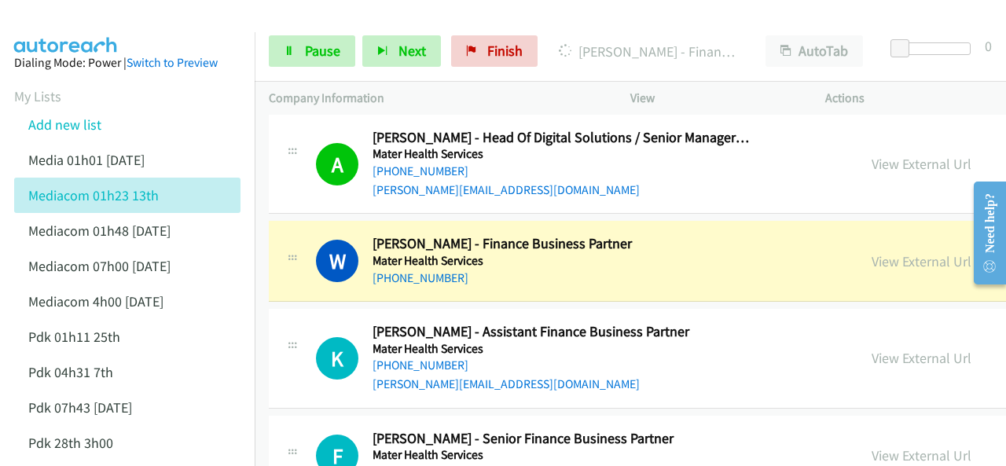
scroll to position [11272, 0]
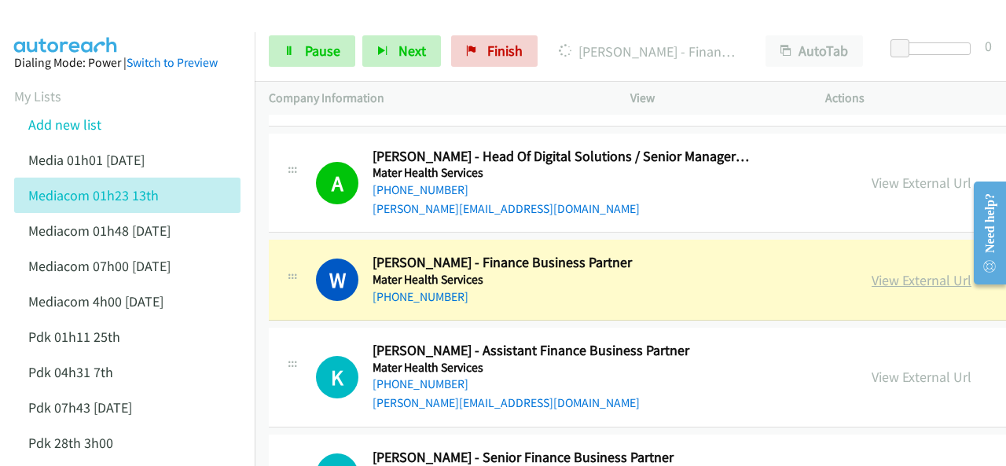
click at [872, 271] on link "View External Url" at bounding box center [922, 280] width 100 height 18
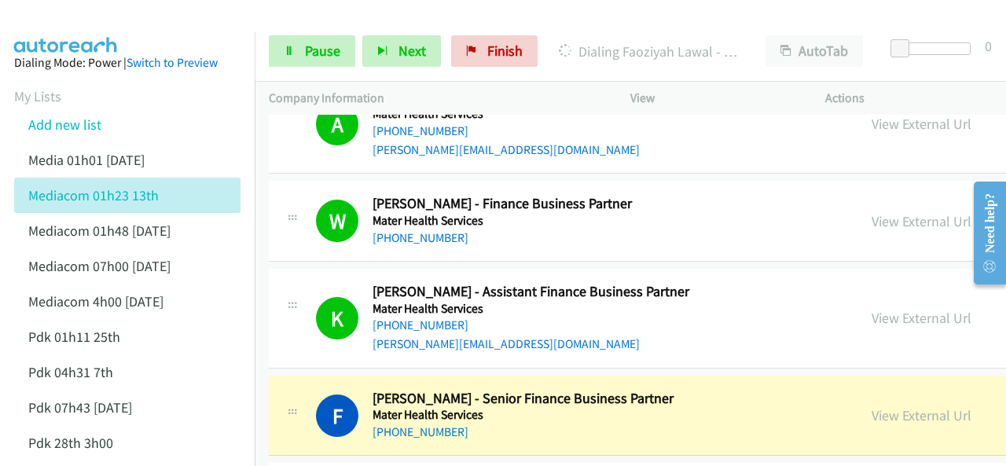
scroll to position [11351, 0]
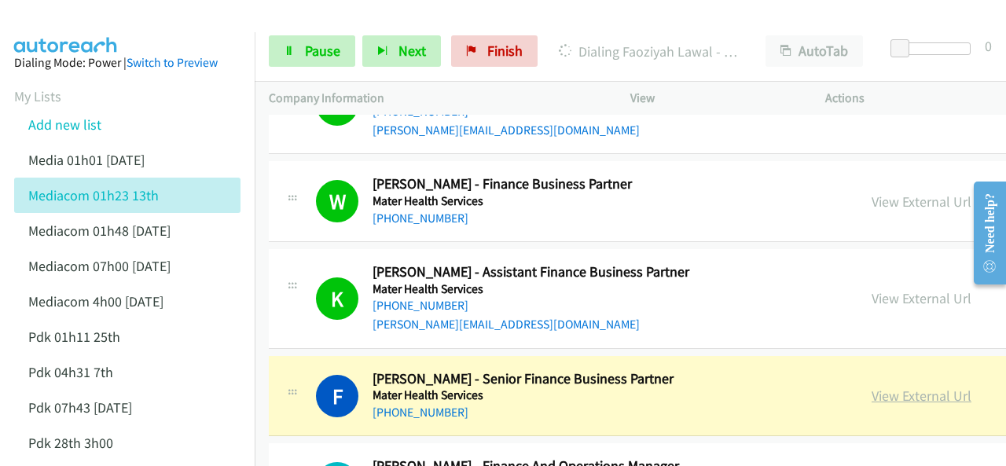
click at [872, 387] on link "View External Url" at bounding box center [922, 396] width 100 height 18
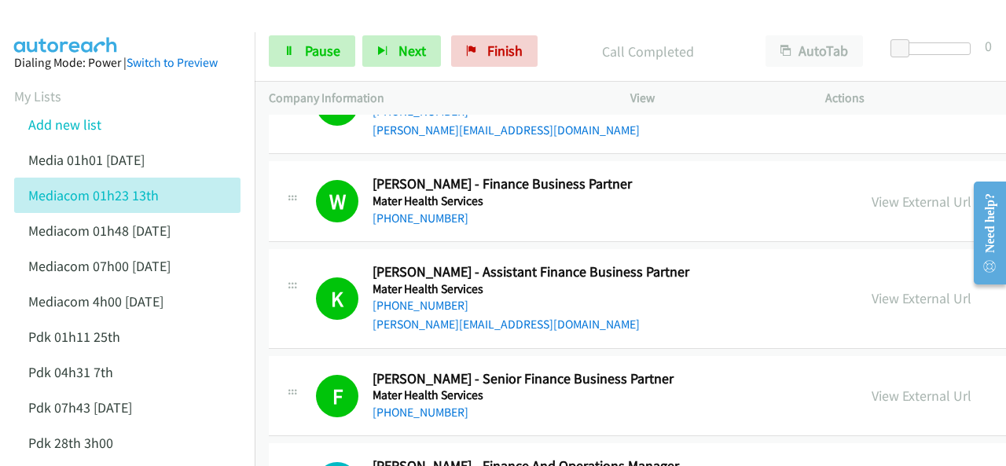
click at [72, 32] on aside "Dialing Mode: Power | Switch to Preview My Lists Add new list Media 01h01 [DATE…" at bounding box center [127, 414] width 255 height 765
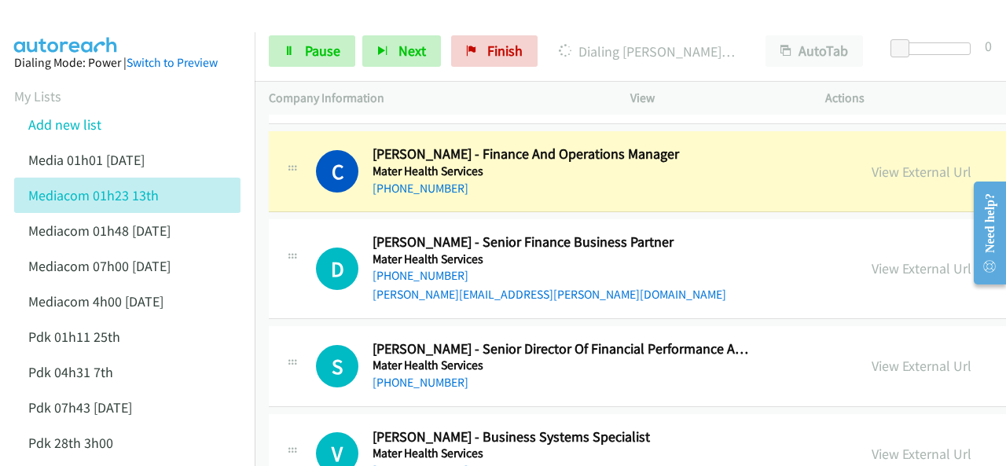
scroll to position [11665, 0]
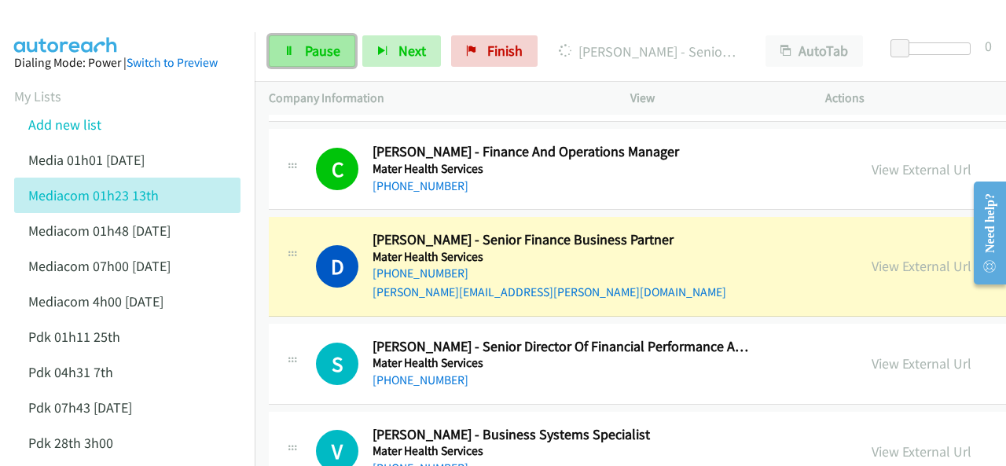
click at [305, 45] on span "Pause" at bounding box center [322, 51] width 35 height 18
